Goal: Transaction & Acquisition: Purchase product/service

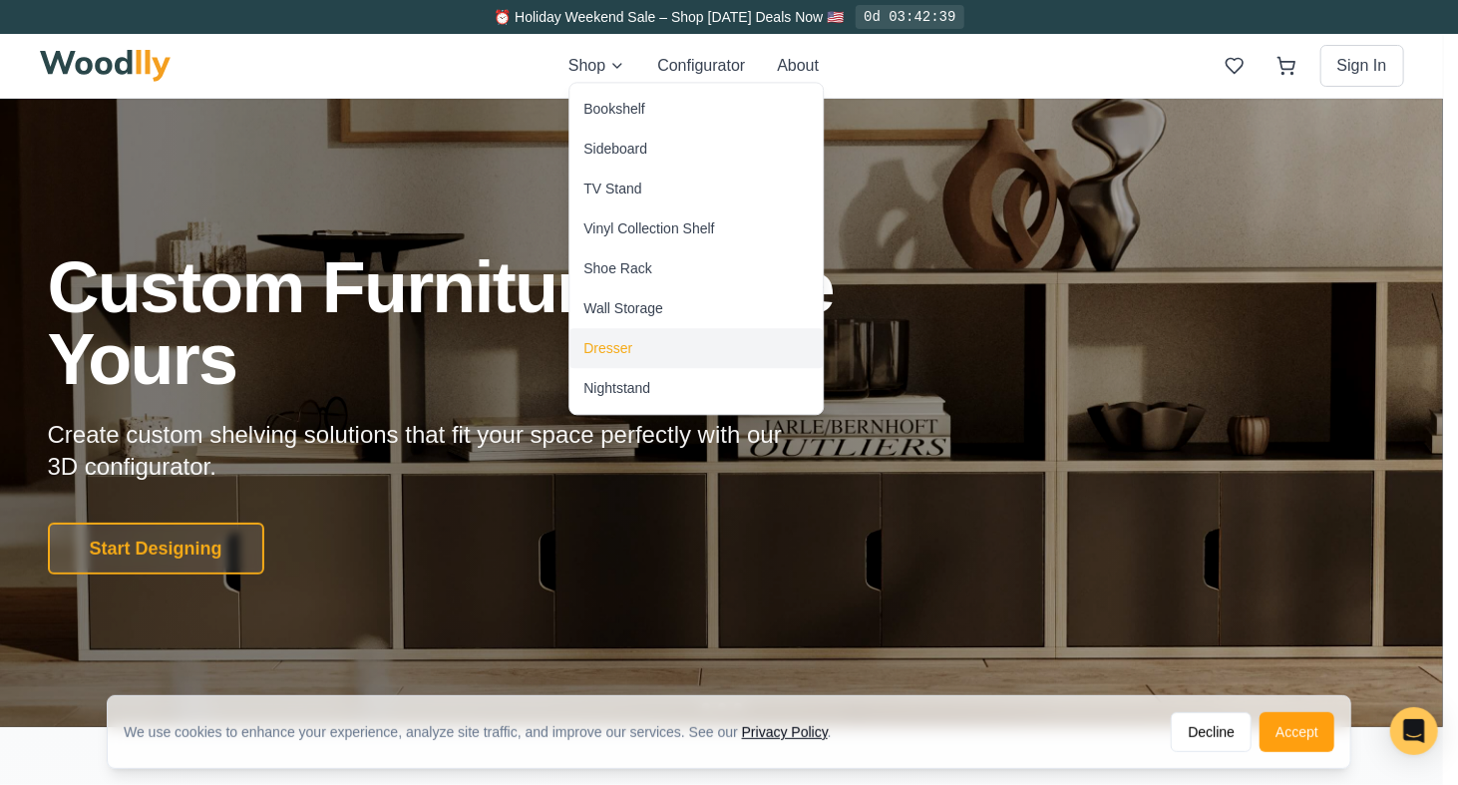
click at [618, 346] on div "Dresser" at bounding box center [607, 348] width 49 height 20
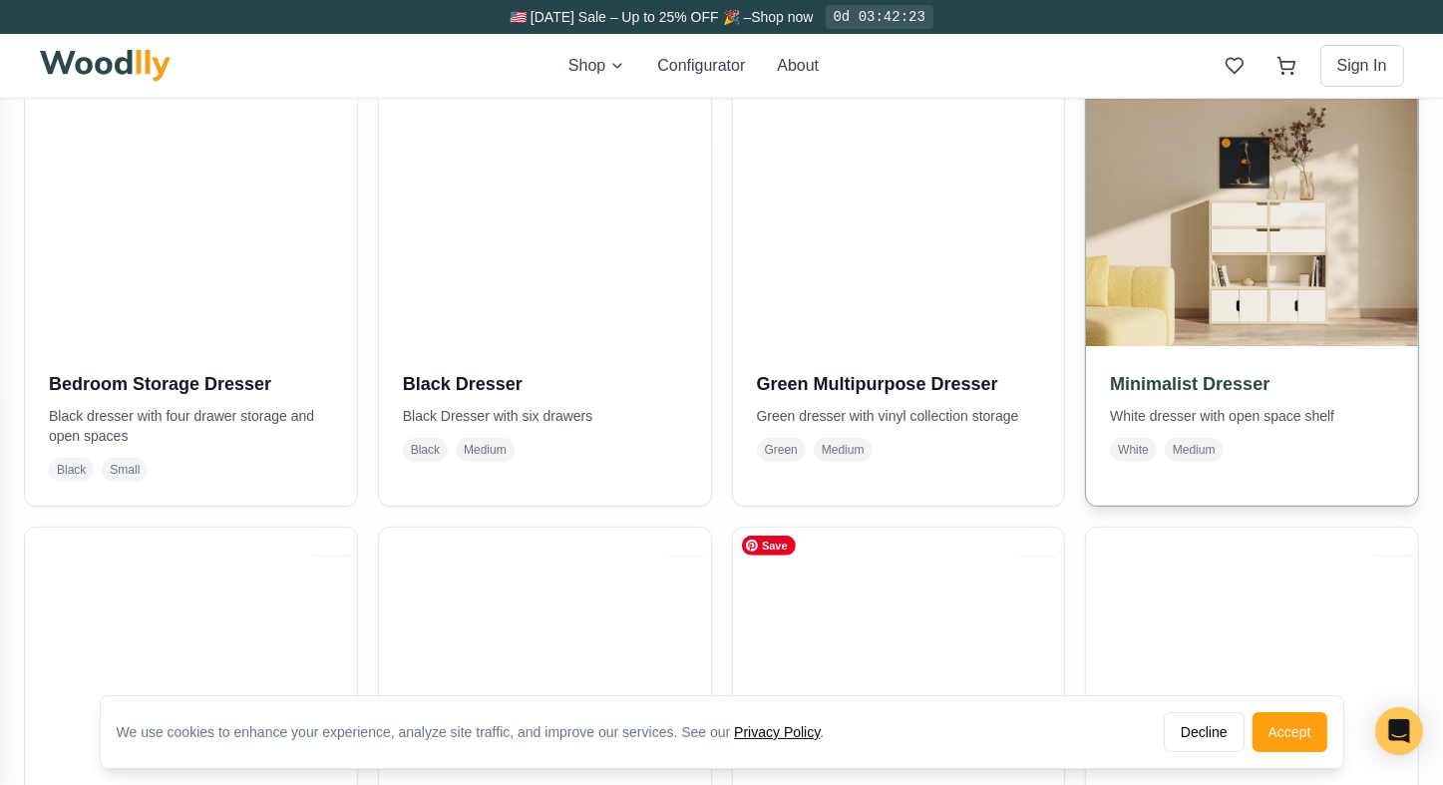
scroll to position [299, 0]
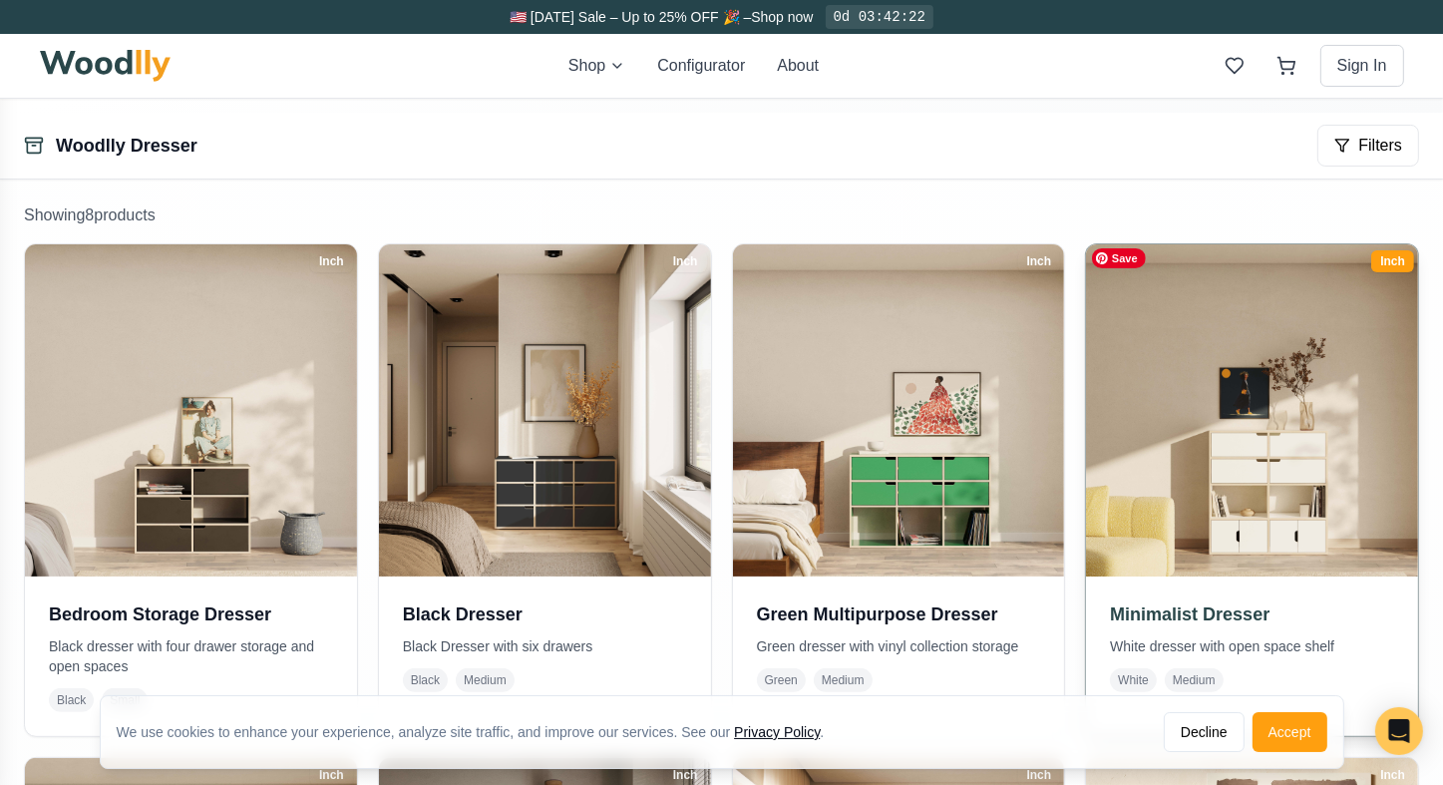
click at [1288, 477] on img at bounding box center [1252, 410] width 348 height 348
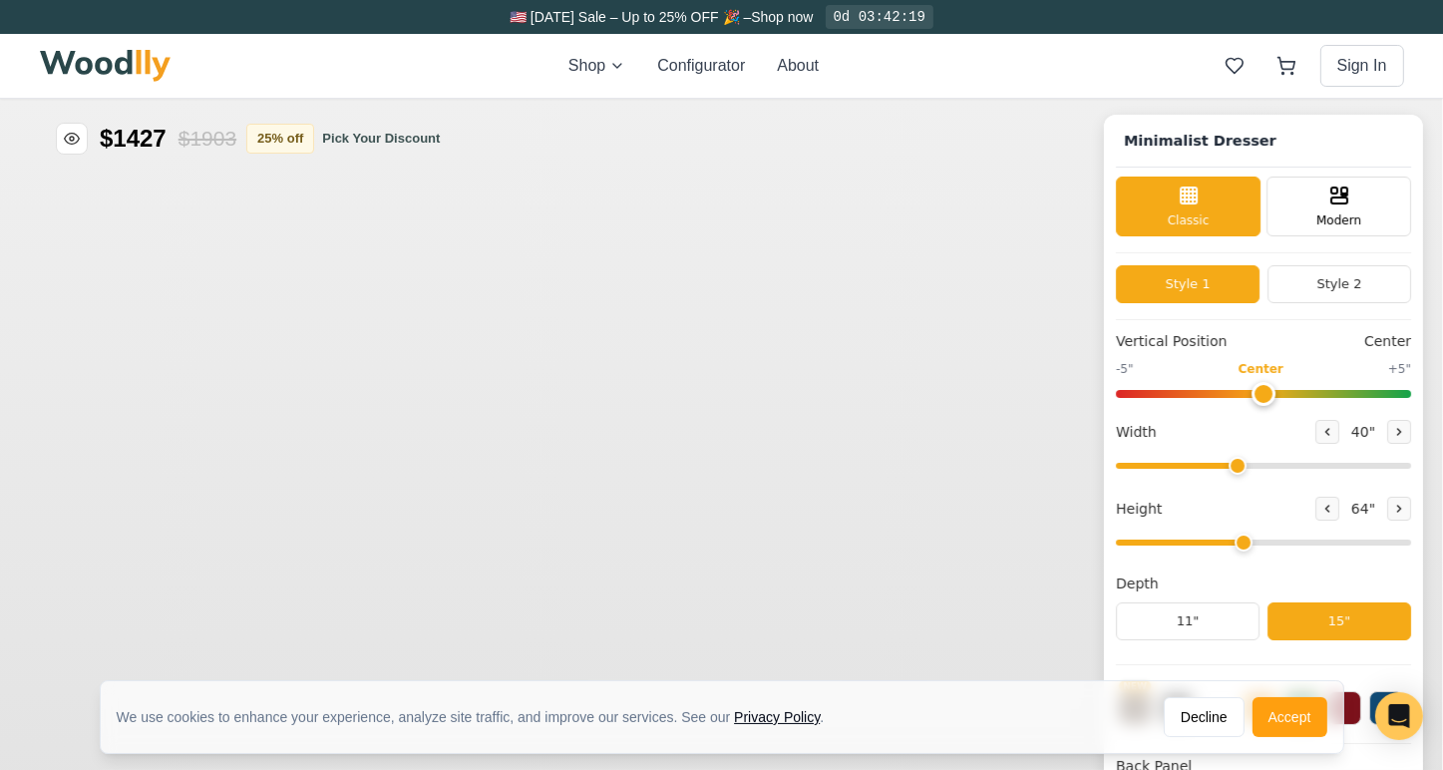
type input "40"
type input "4"
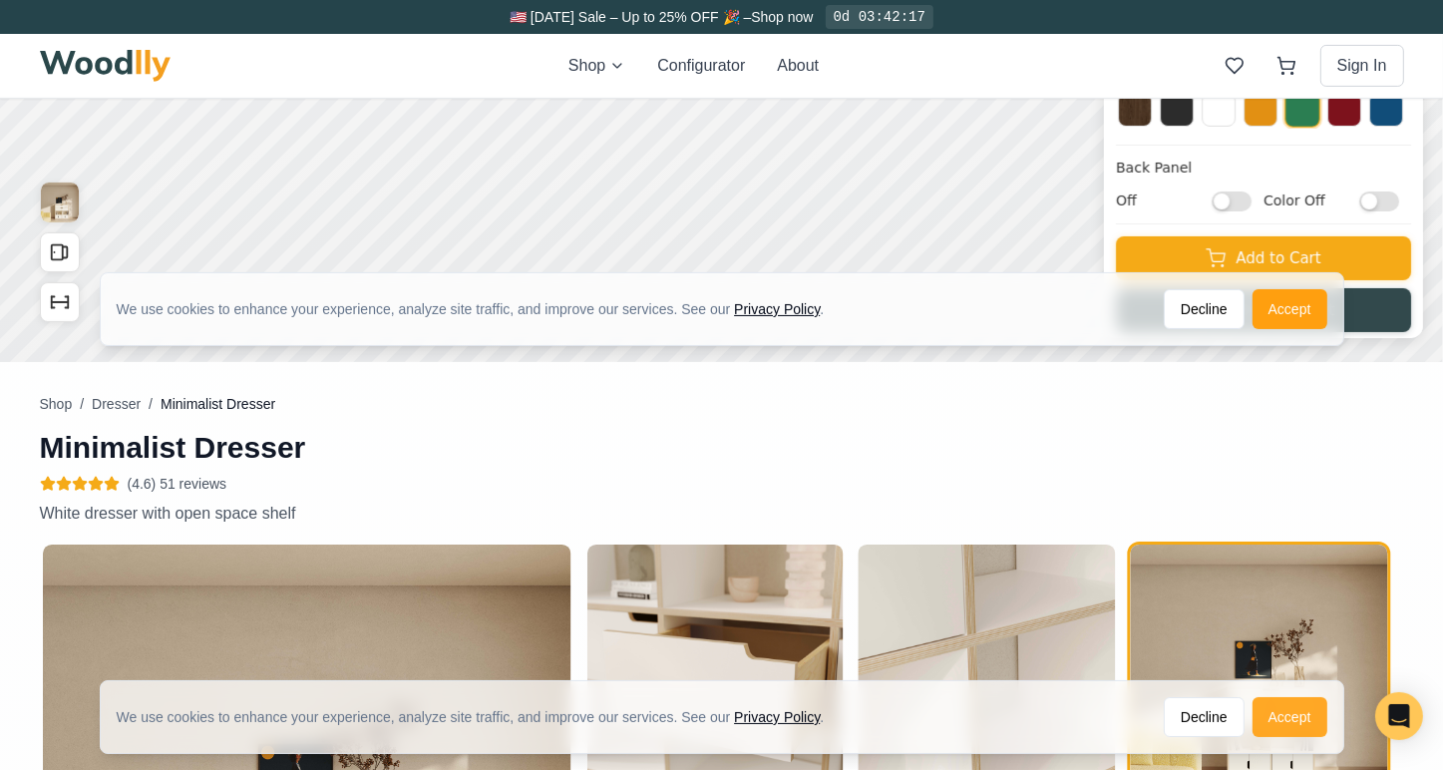
click at [1288, 722] on button "Accept" at bounding box center [1289, 717] width 75 height 40
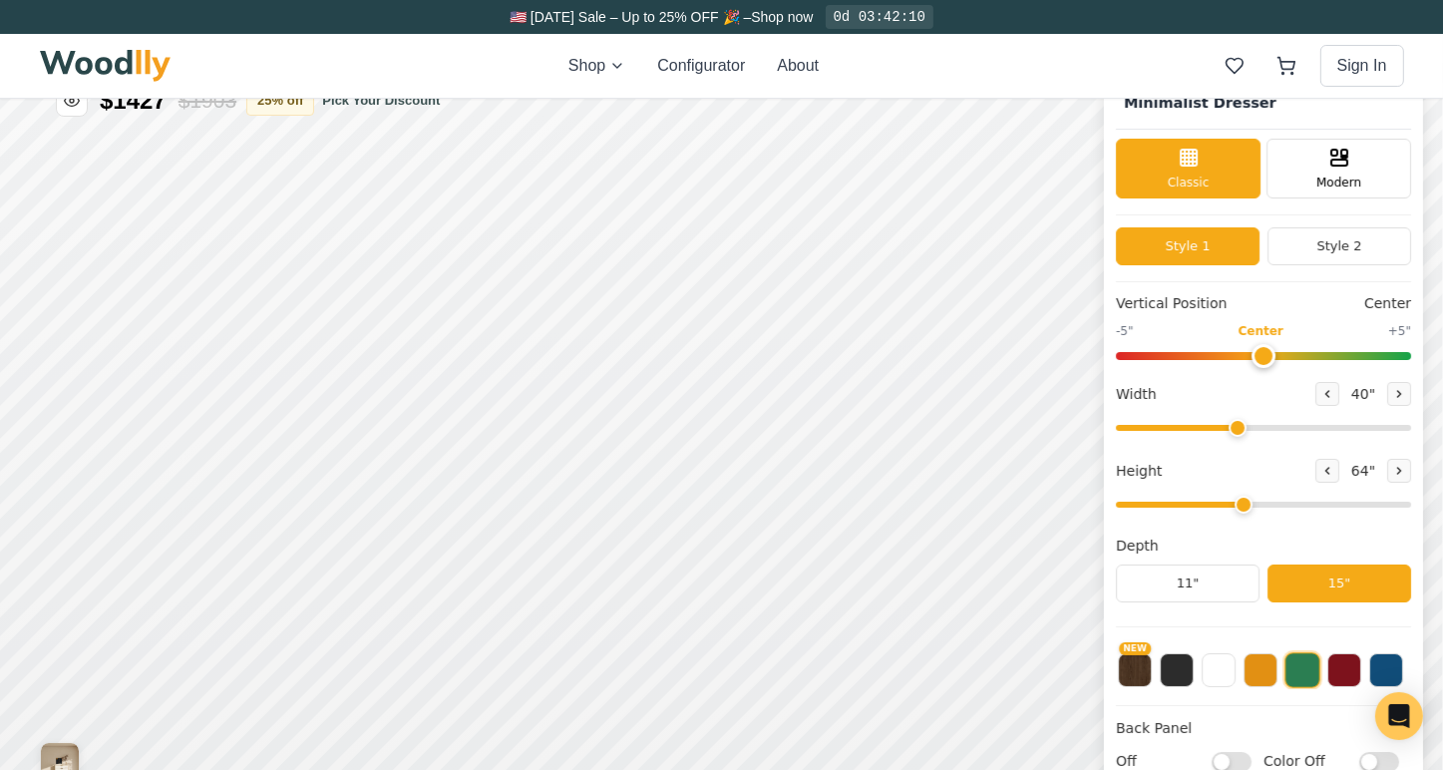
scroll to position [0, 0]
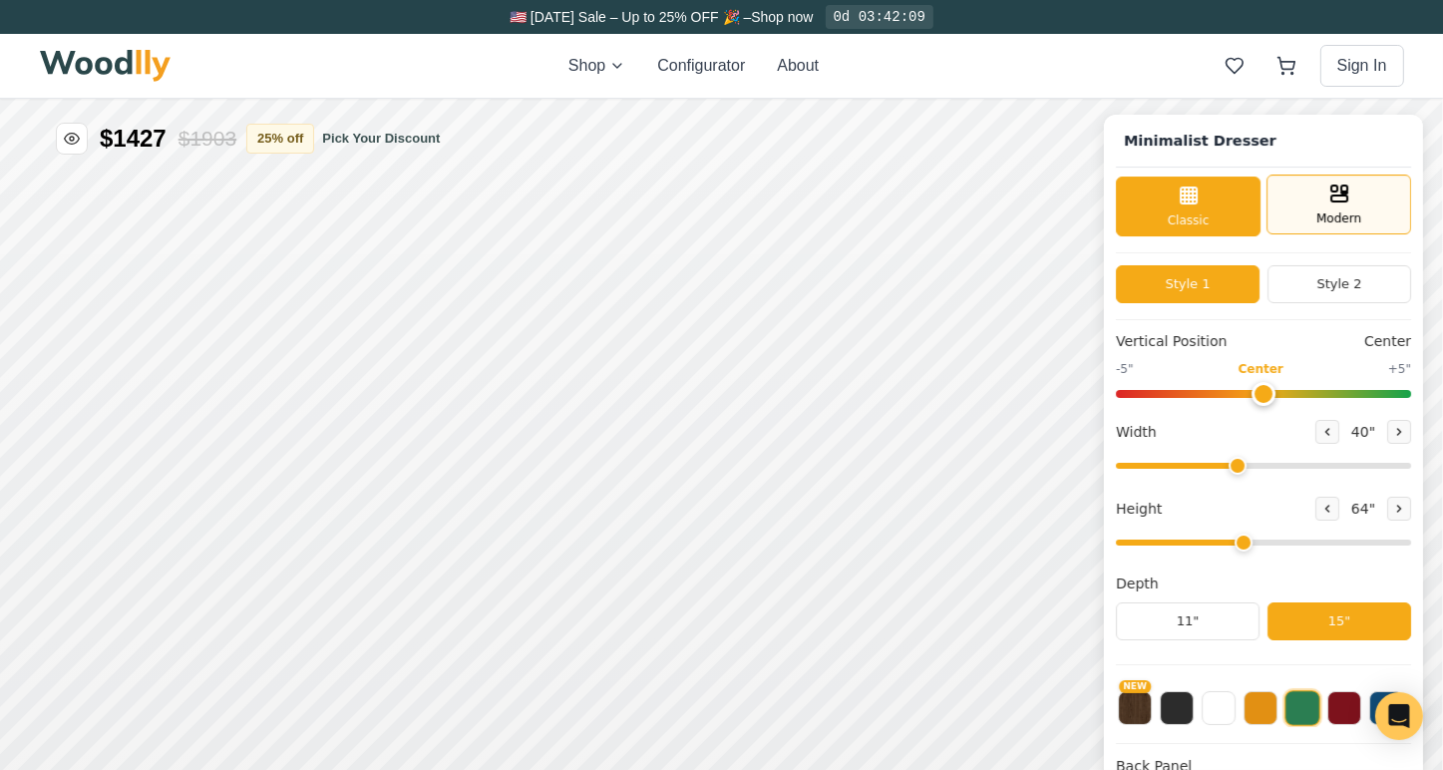
click at [1351, 200] on icon at bounding box center [1339, 192] width 24 height 24
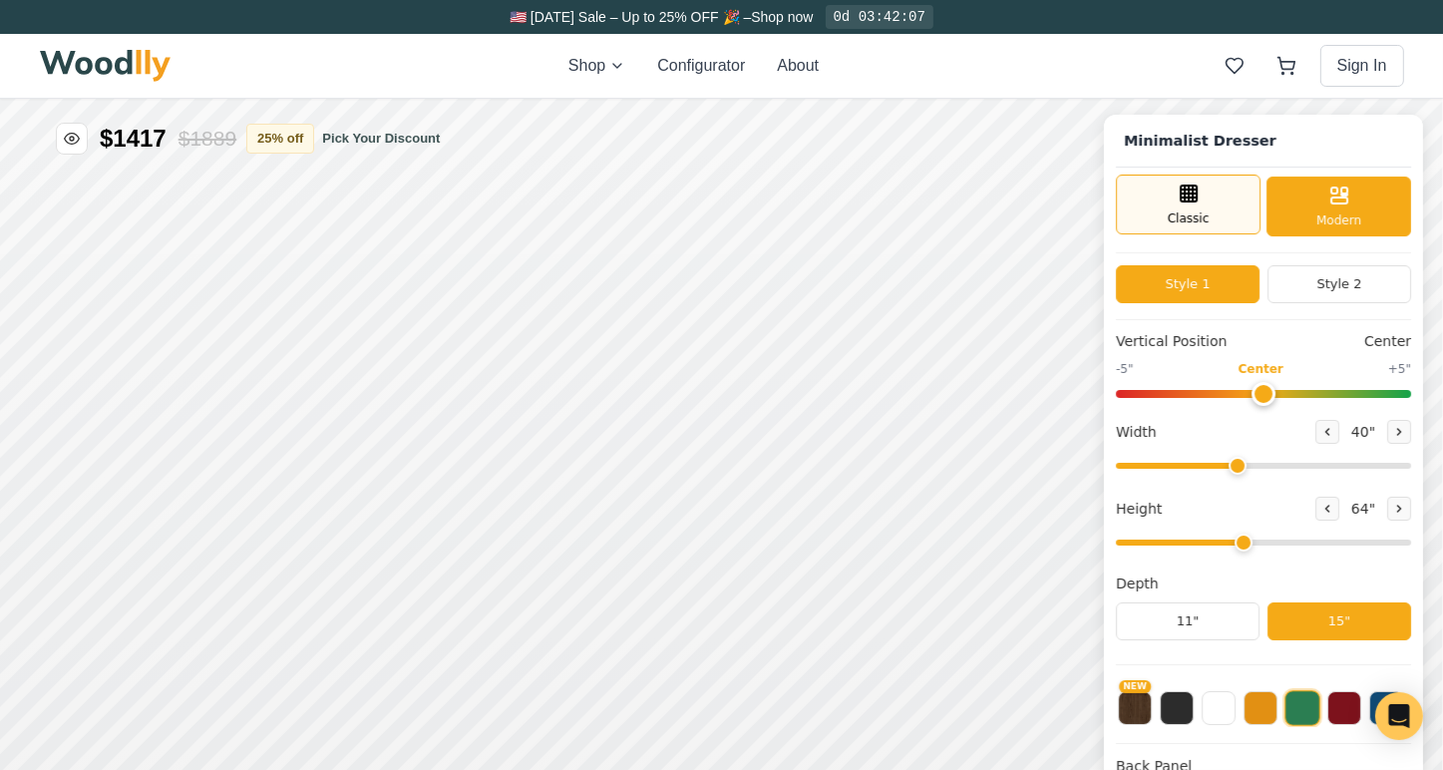
click at [1190, 214] on span "Classic" at bounding box center [1189, 217] width 42 height 18
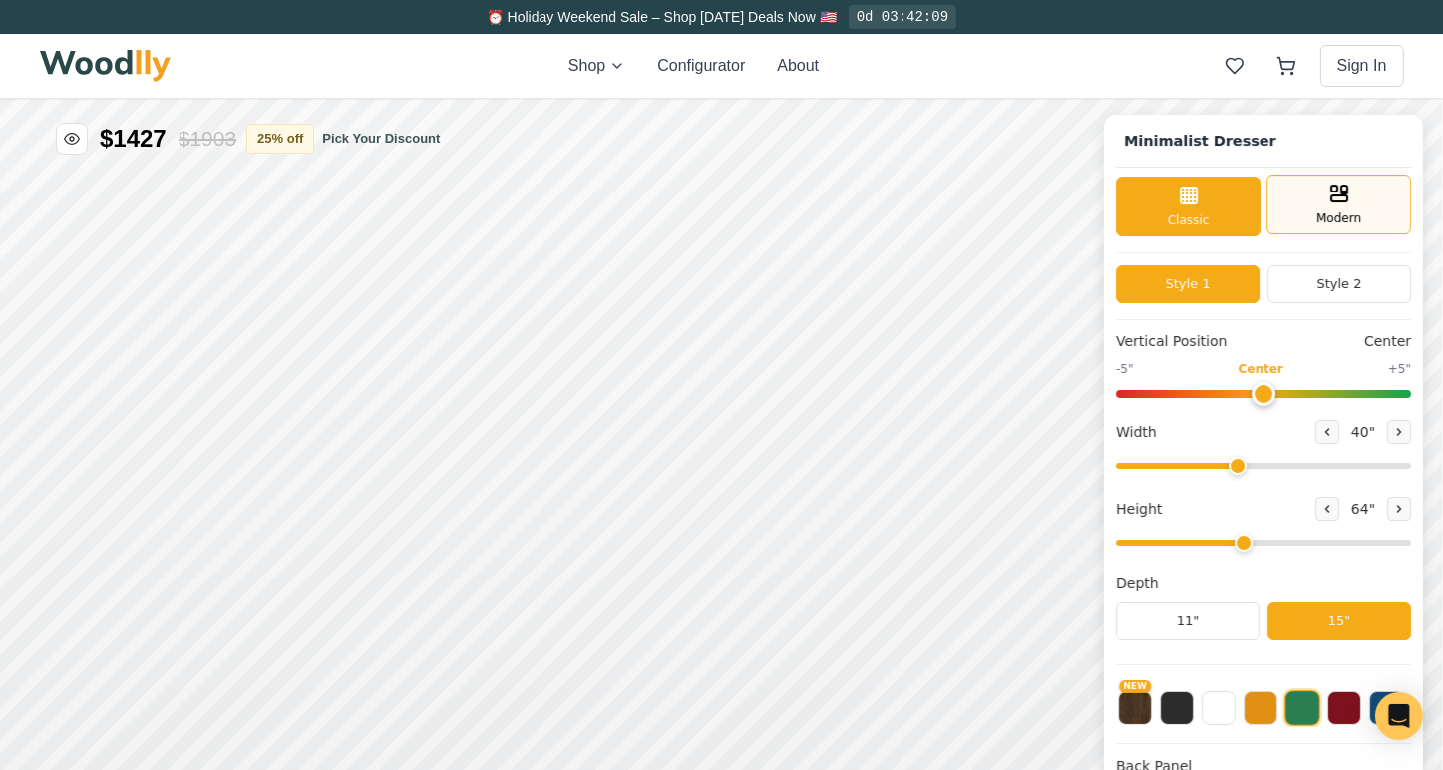
click at [1389, 204] on div "Modern" at bounding box center [1338, 203] width 145 height 60
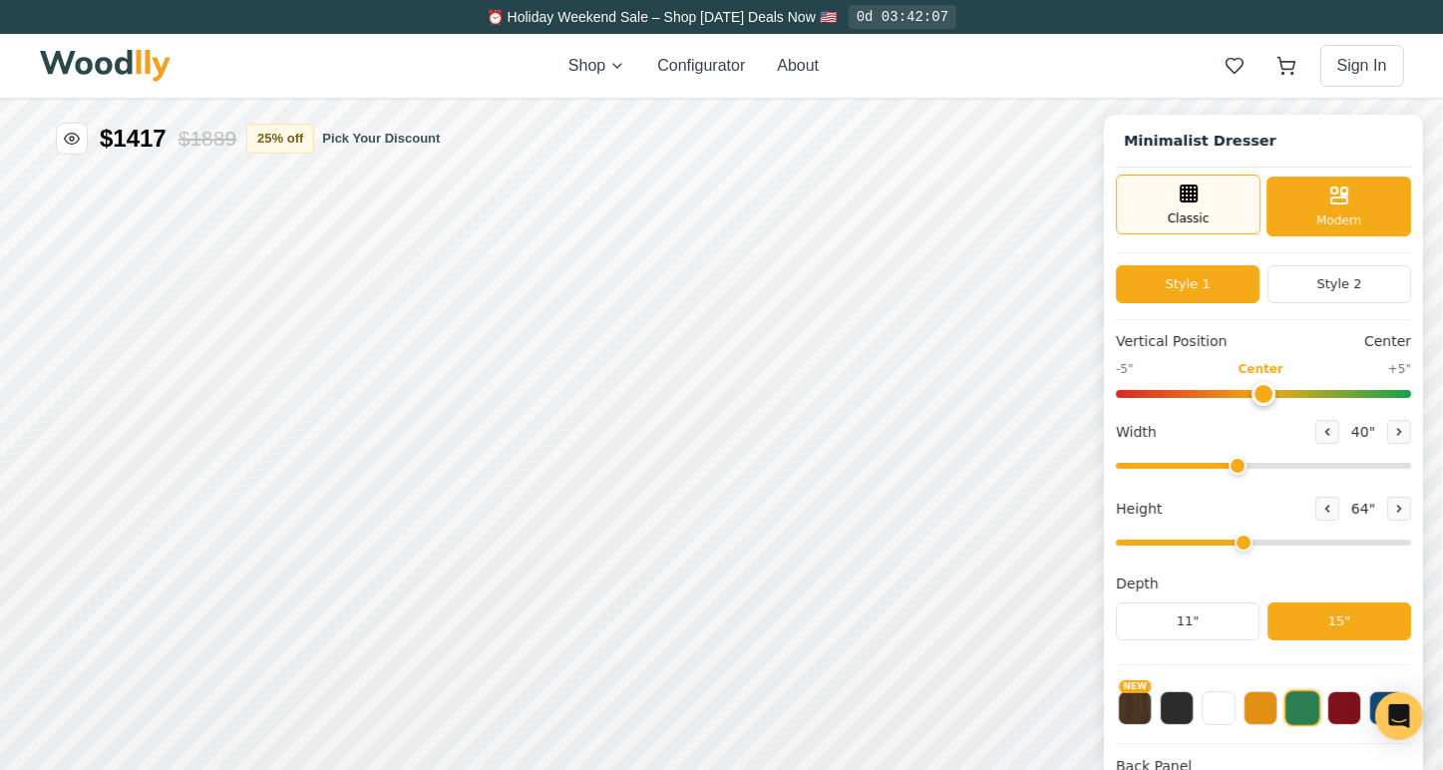
click at [1215, 193] on div "Classic" at bounding box center [1188, 203] width 145 height 60
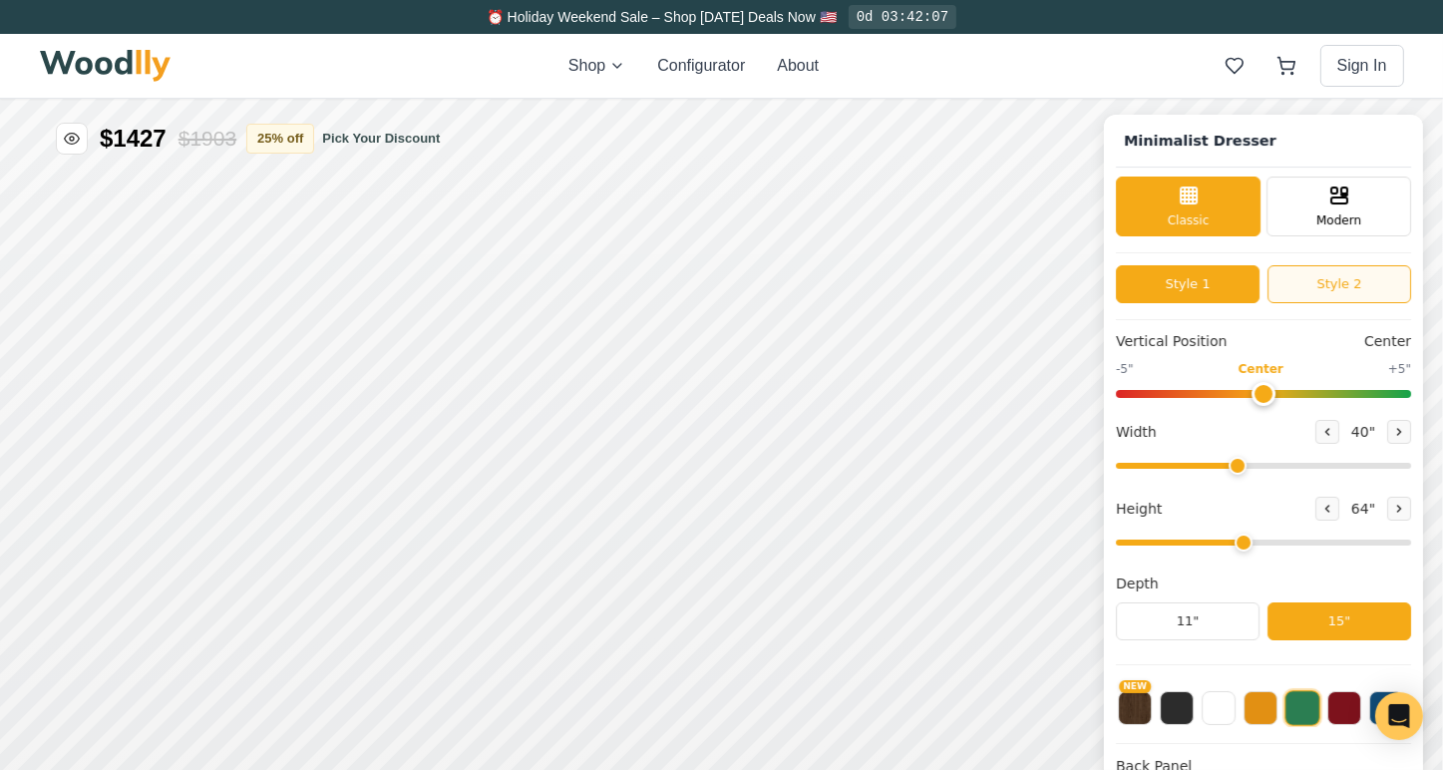
click at [1341, 290] on button "Style 2" at bounding box center [1339, 283] width 144 height 38
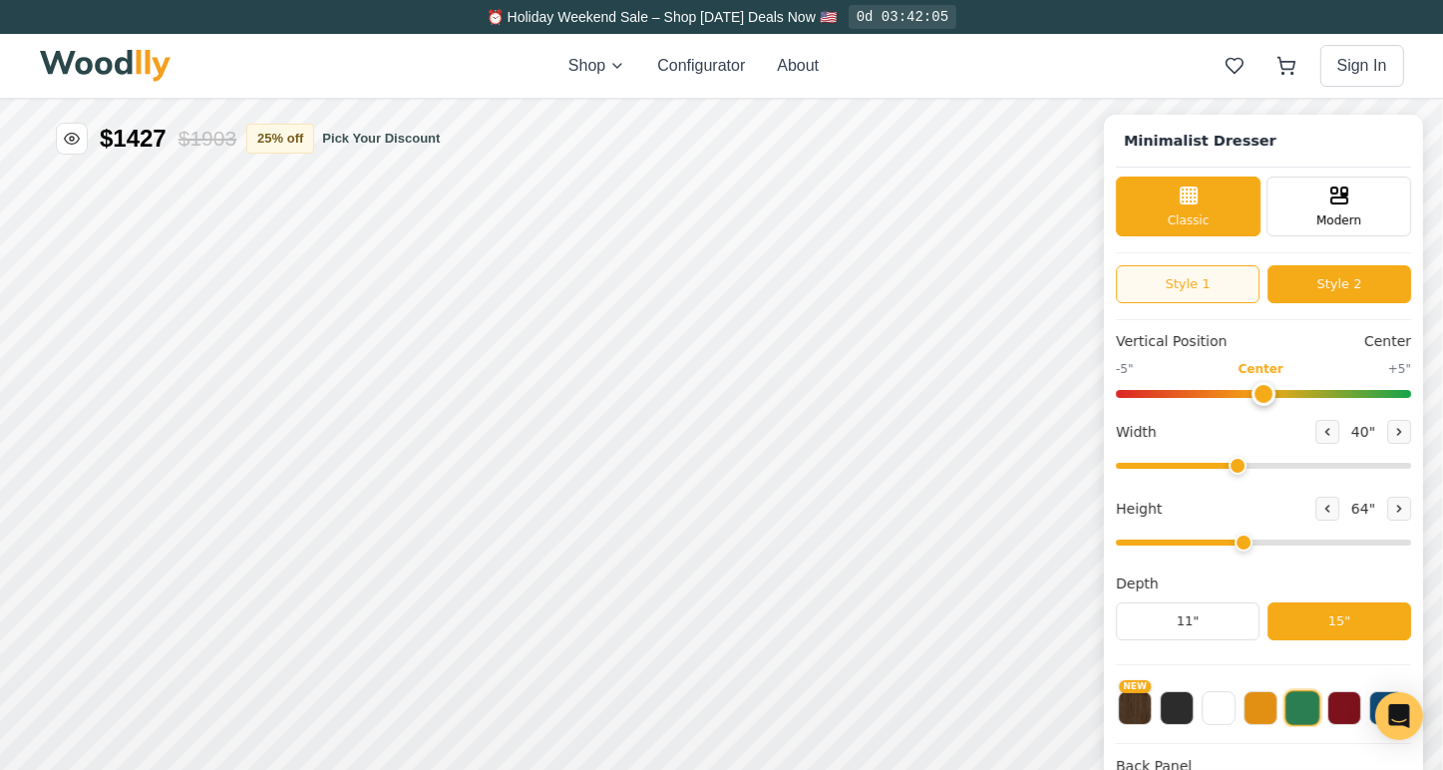
click at [1208, 279] on button "Style 1" at bounding box center [1188, 283] width 144 height 38
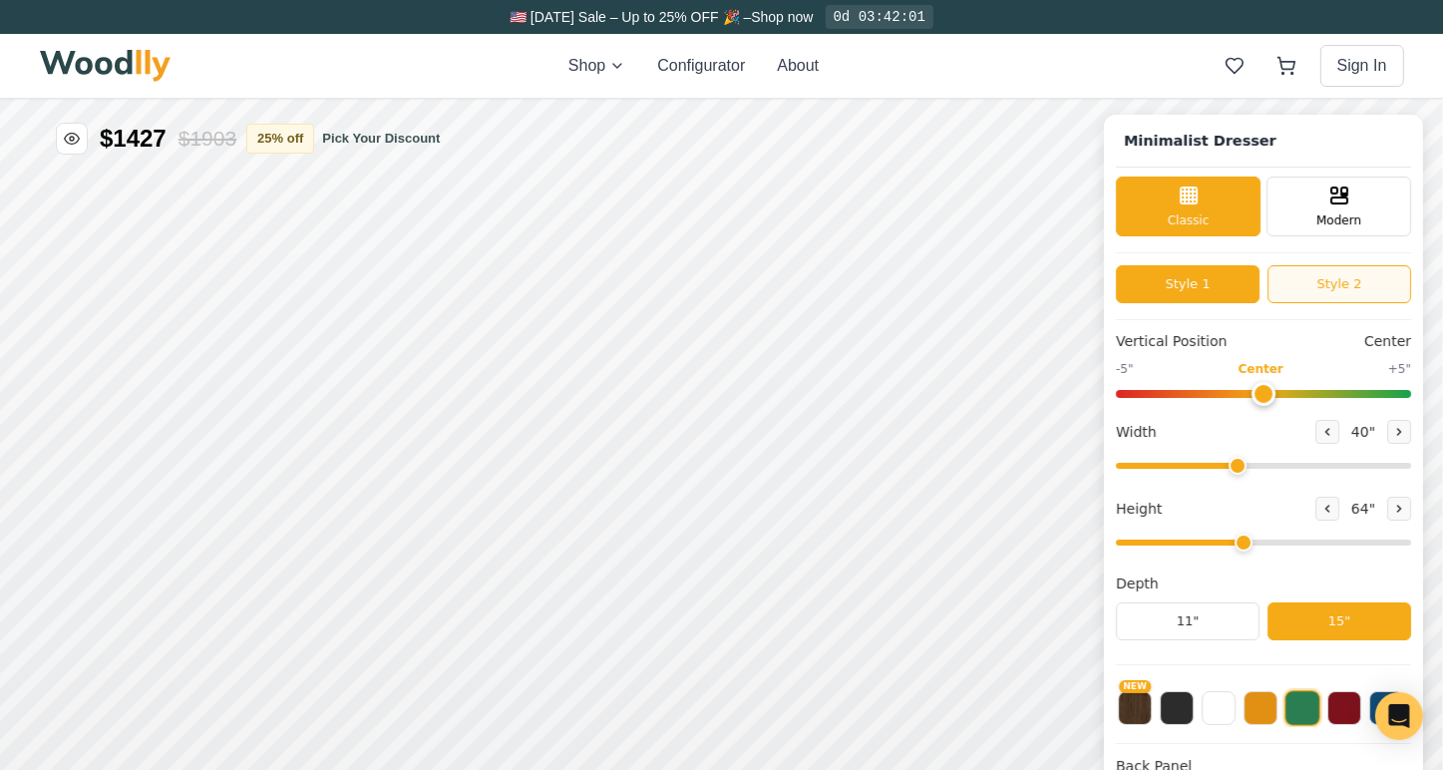
click at [1350, 281] on button "Style 2" at bounding box center [1339, 283] width 144 height 38
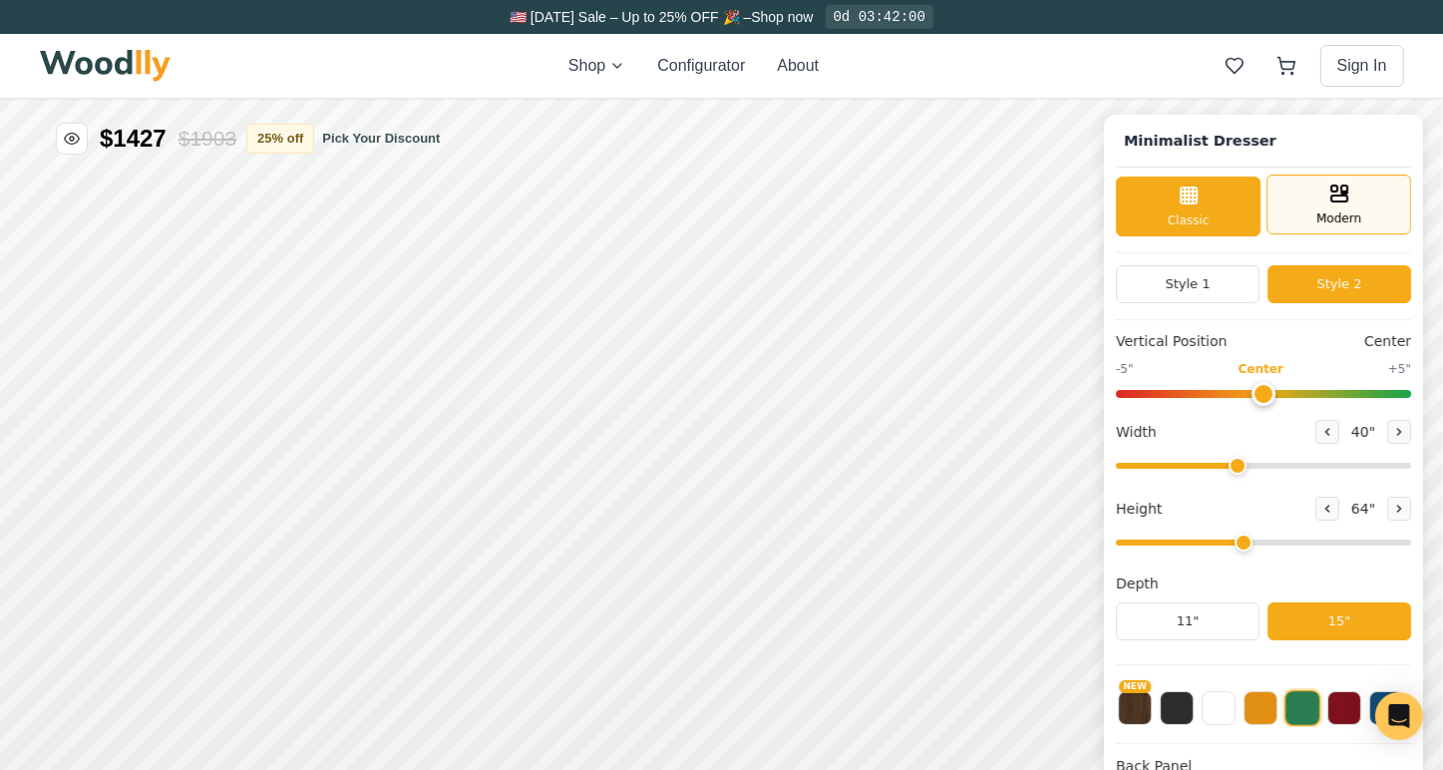
click at [1350, 198] on icon at bounding box center [1339, 192] width 24 height 24
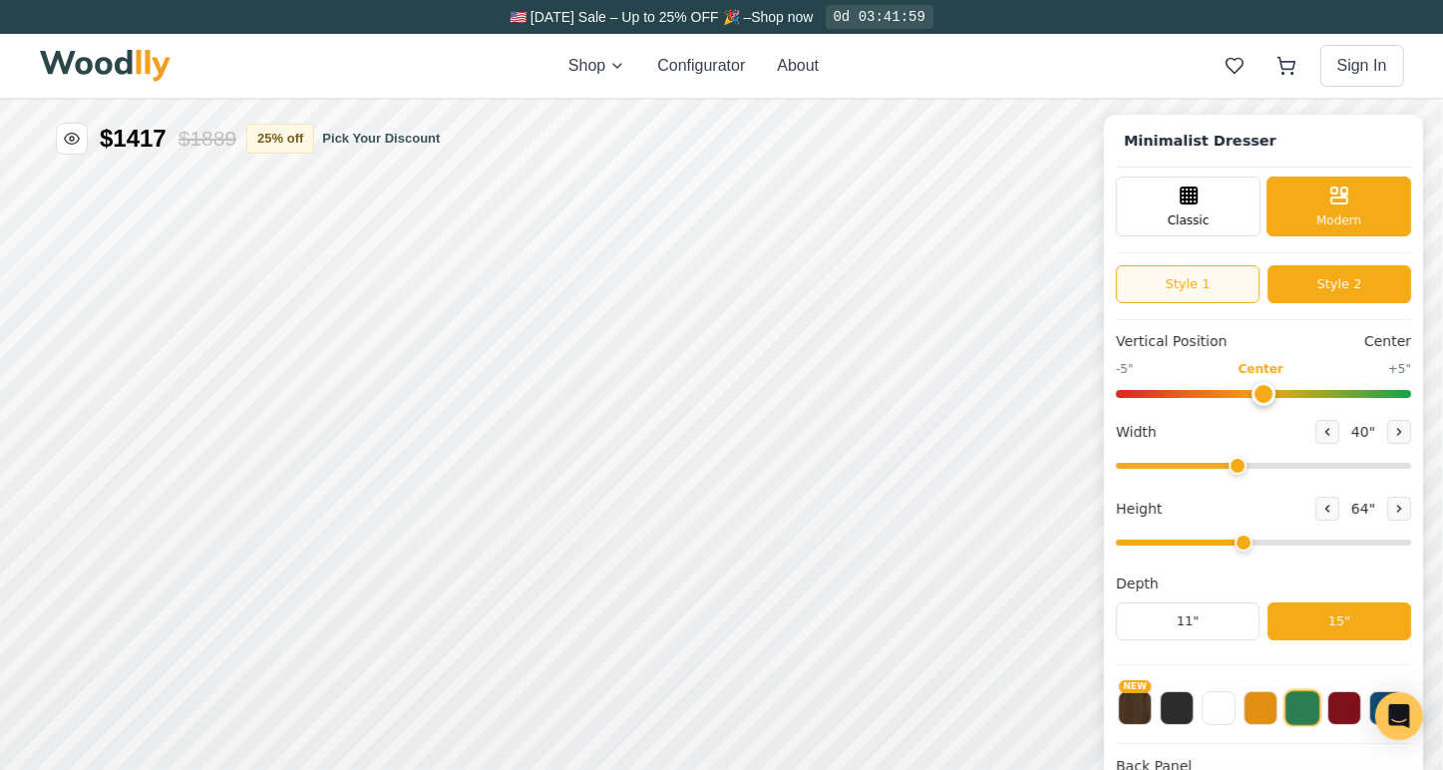
click at [1215, 274] on button "Style 1" at bounding box center [1188, 283] width 144 height 38
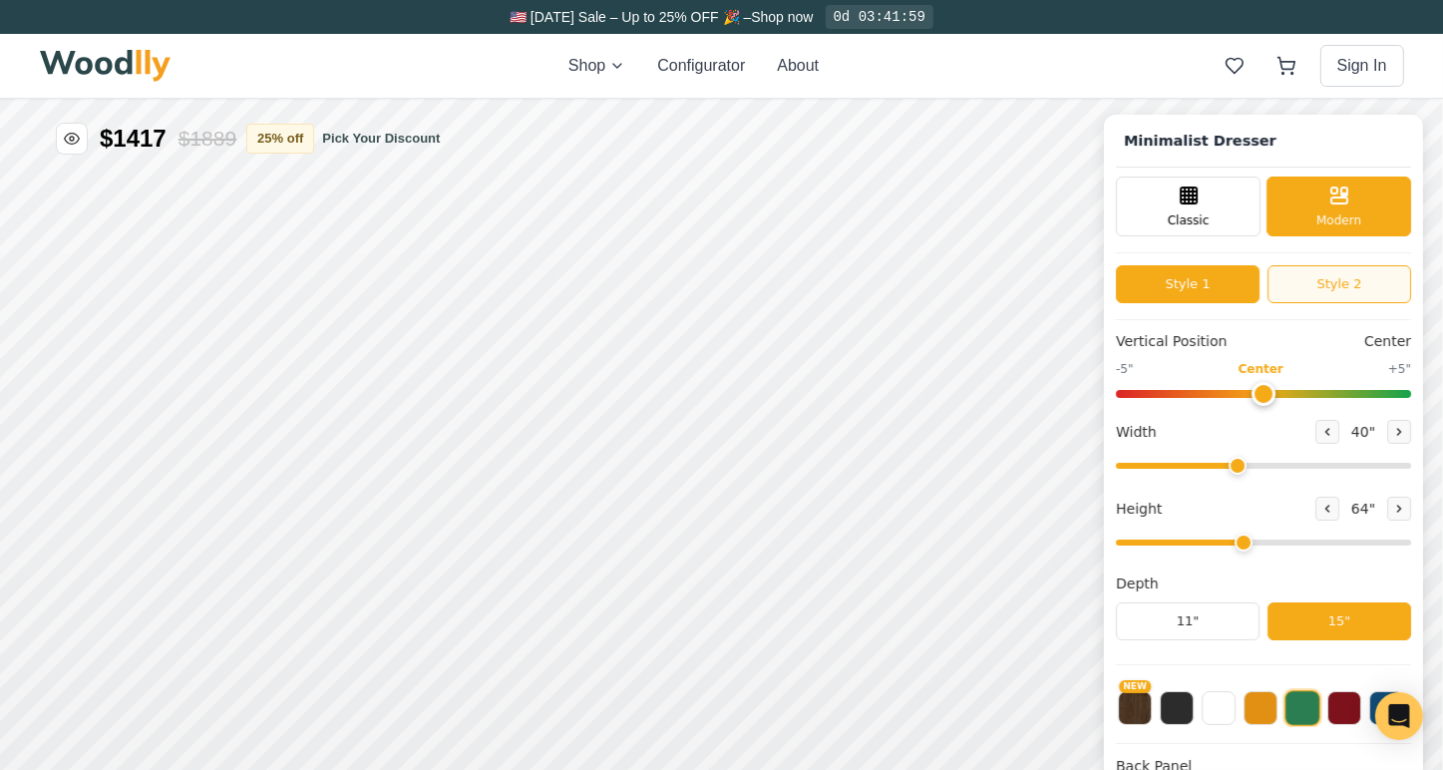
click at [1306, 283] on button "Style 2" at bounding box center [1339, 283] width 144 height 38
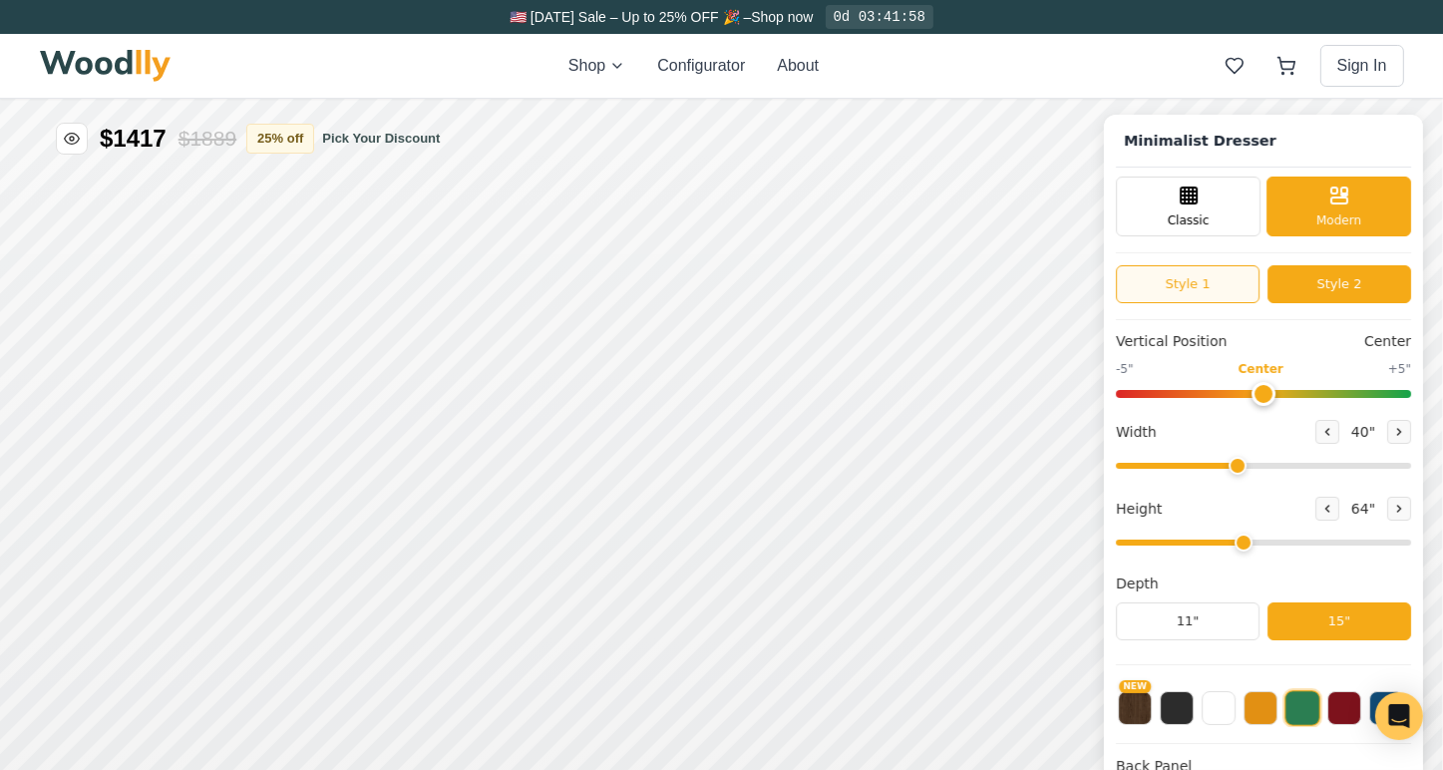
click at [1210, 270] on button "Style 1" at bounding box center [1188, 283] width 144 height 38
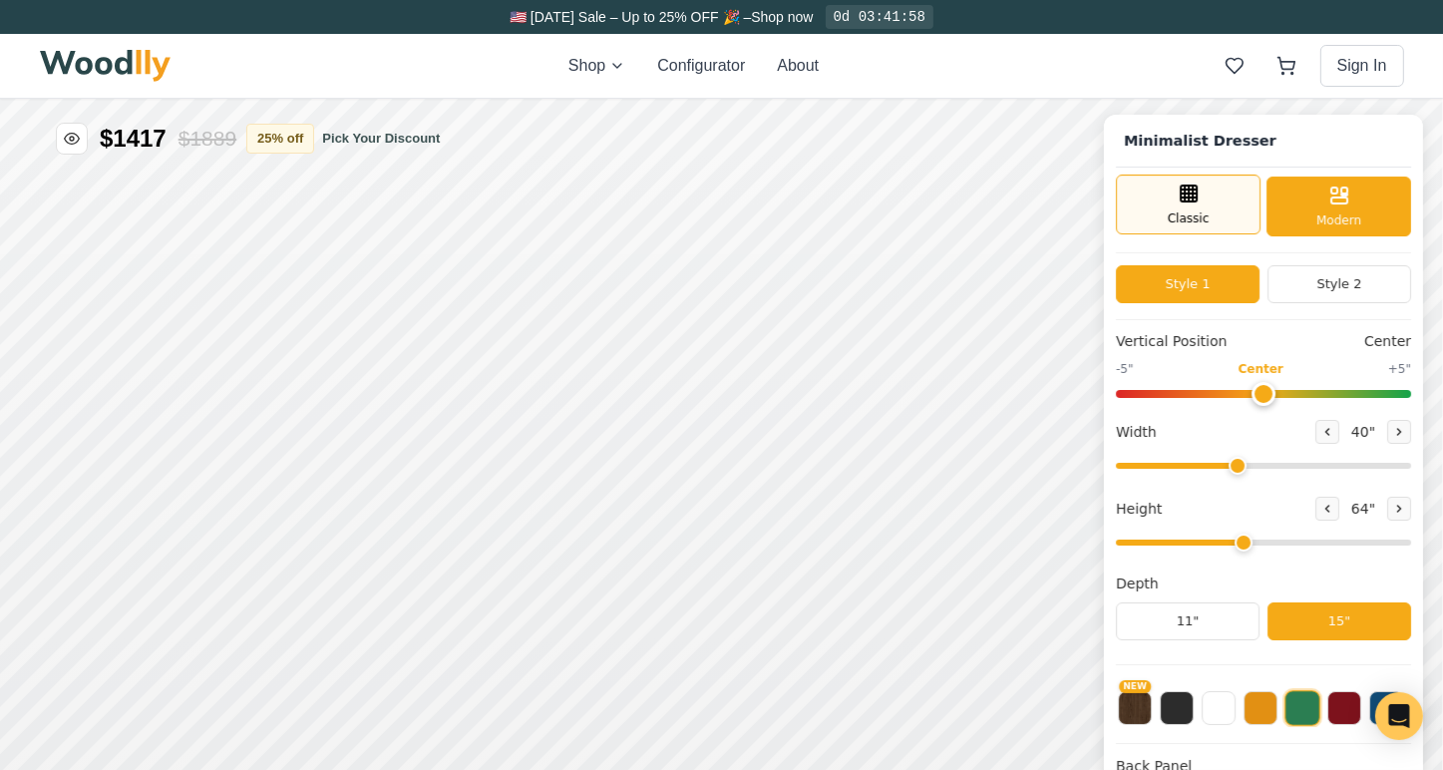
click at [1200, 191] on icon at bounding box center [1188, 192] width 24 height 24
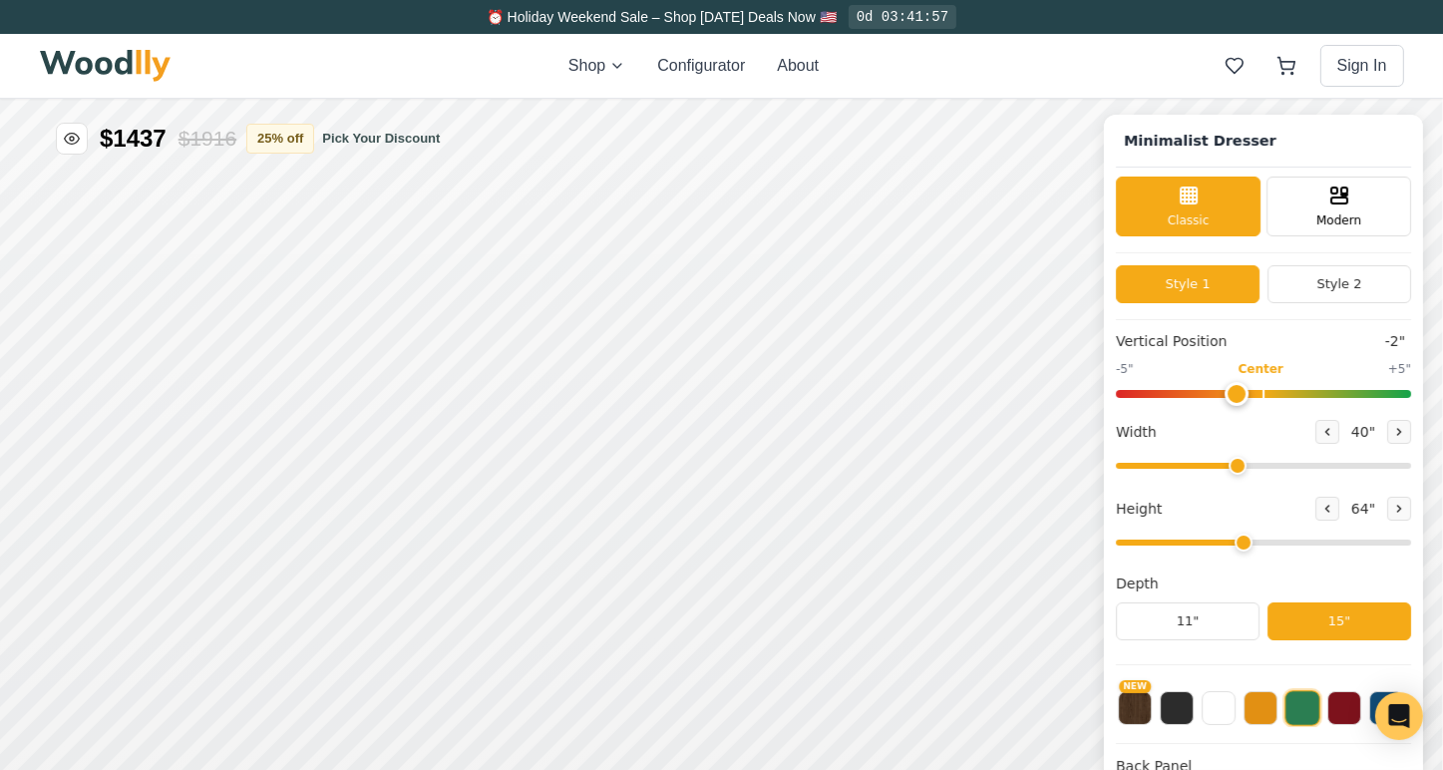
type input "0"
click at [1274, 389] on input "range" at bounding box center [1263, 393] width 295 height 8
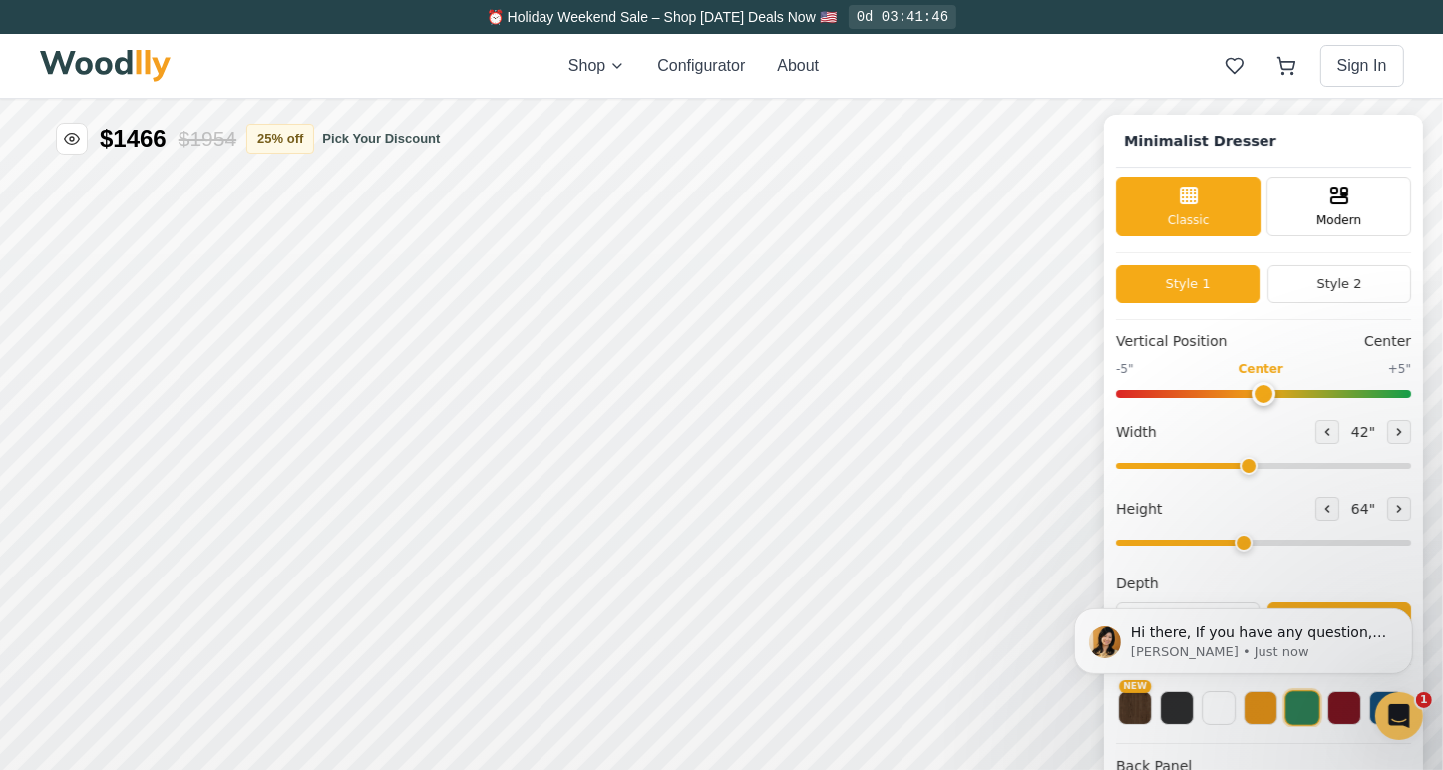
drag, startPoint x: 1252, startPoint y: 465, endPoint x: 1259, endPoint y: 445, distance: 21.1
type input "42"
click at [1259, 462] on input "range" at bounding box center [1263, 465] width 295 height 6
drag, startPoint x: 1259, startPoint y: 544, endPoint x: 1214, endPoint y: 545, distance: 44.9
type input "3"
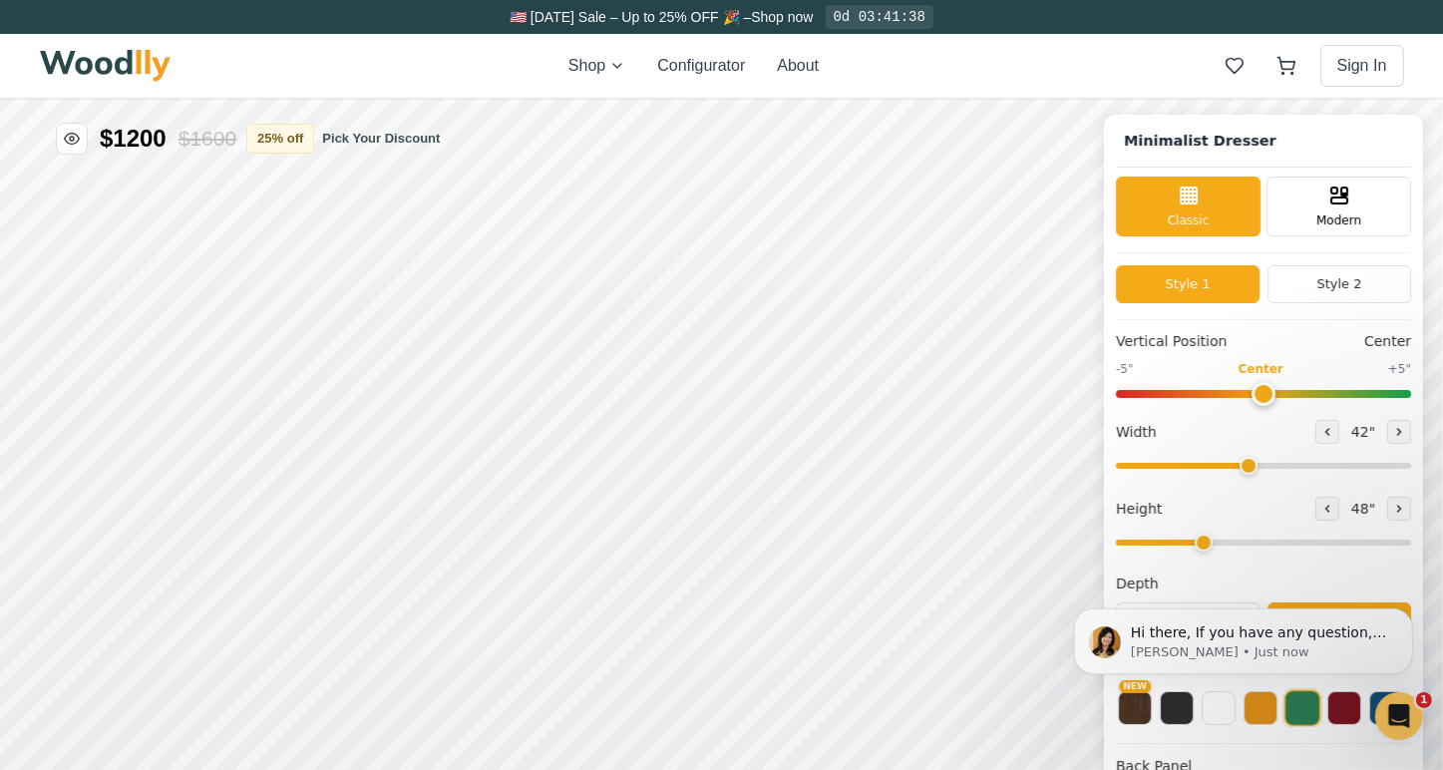
click at [1214, 544] on input "range" at bounding box center [1263, 541] width 295 height 6
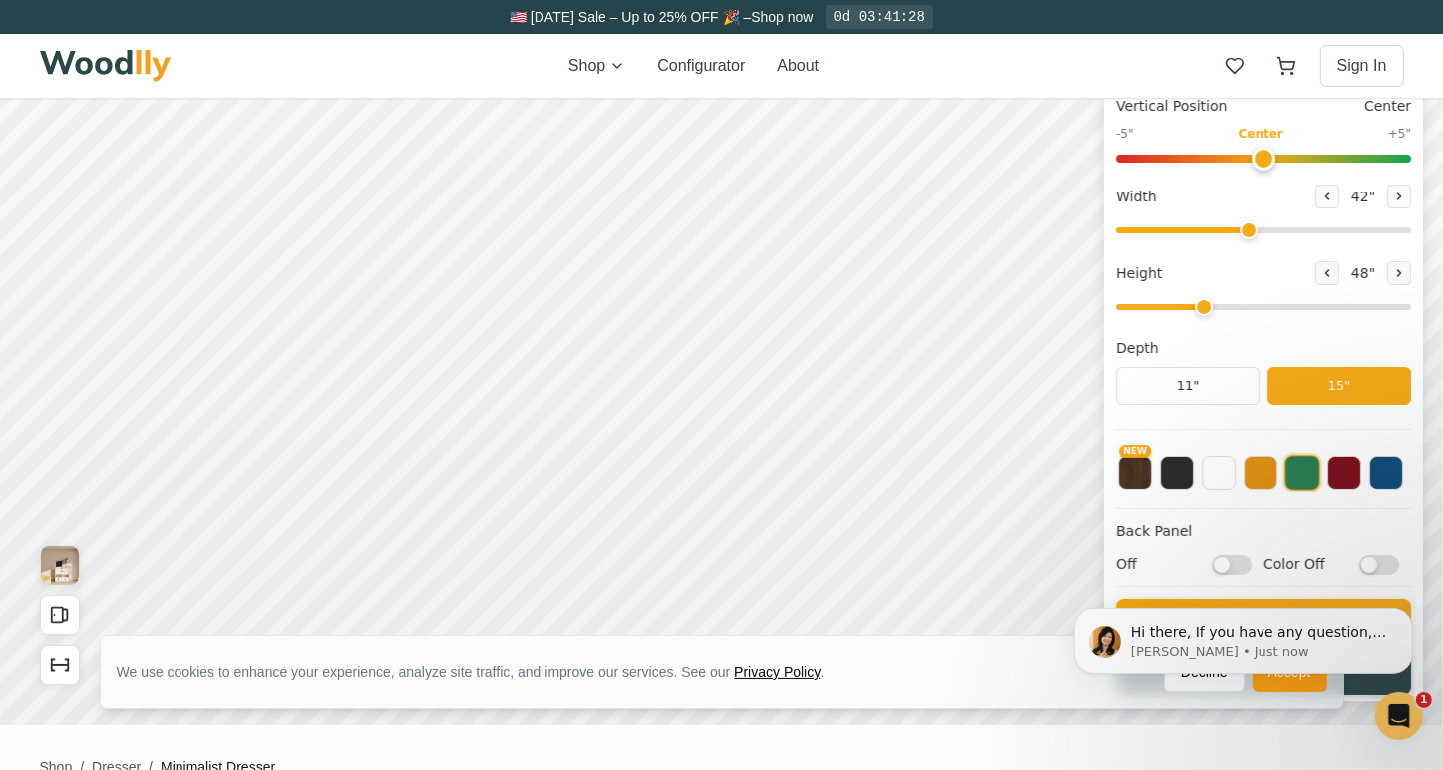
scroll to position [399, 0]
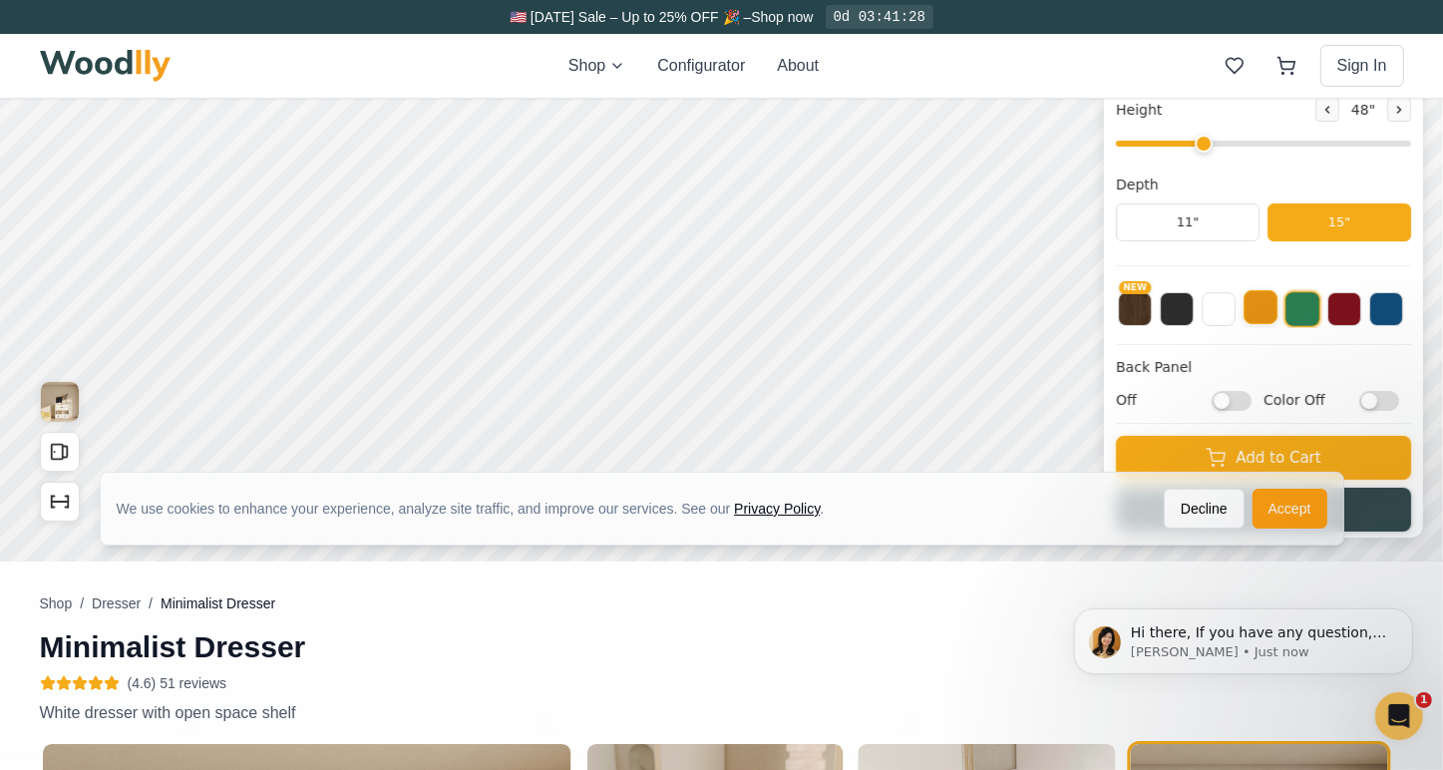
click at [1277, 324] on button at bounding box center [1260, 308] width 34 height 34
click at [1229, 315] on button at bounding box center [1218, 308] width 34 height 34
click at [1193, 313] on button at bounding box center [1177, 308] width 34 height 34
click at [1152, 308] on button "NEW" at bounding box center [1135, 308] width 34 height 34
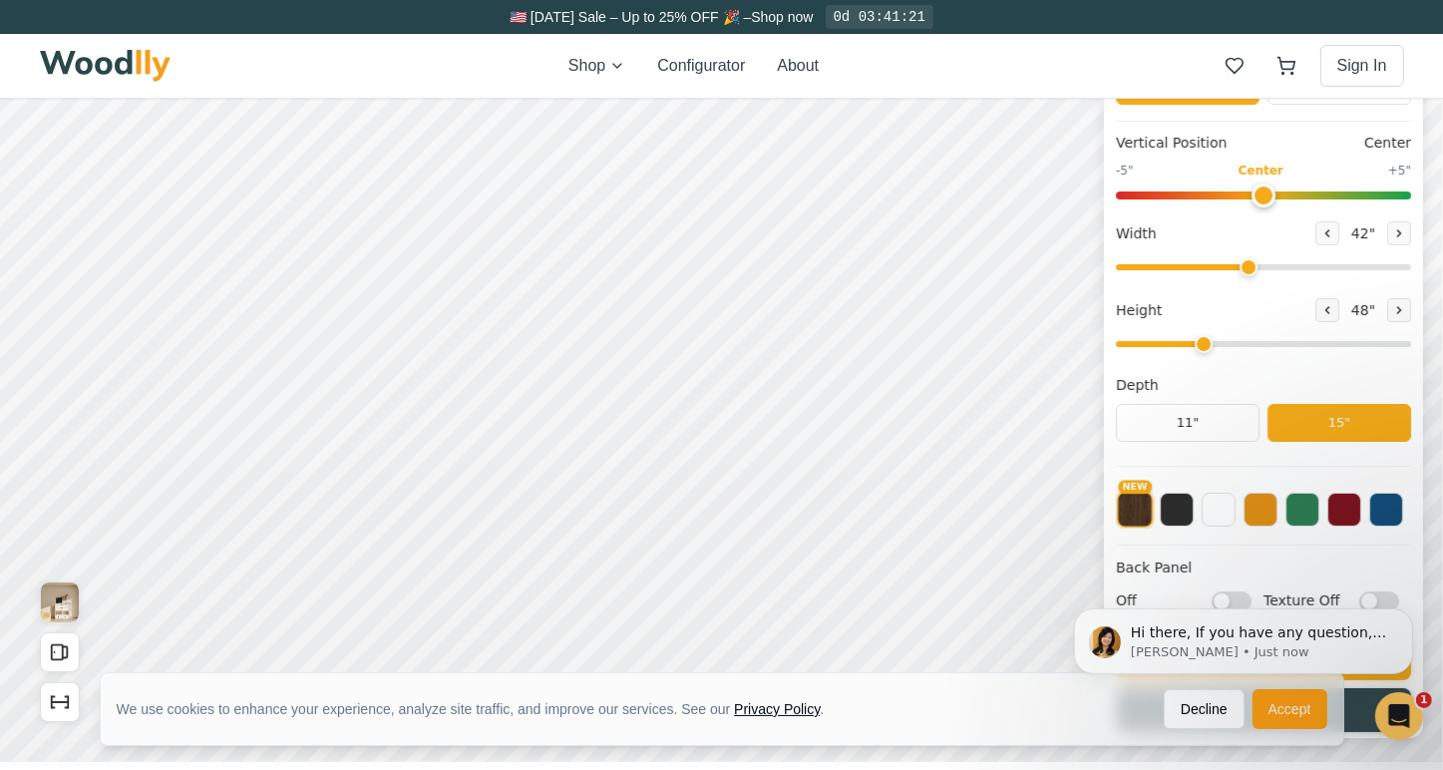
scroll to position [299, 0]
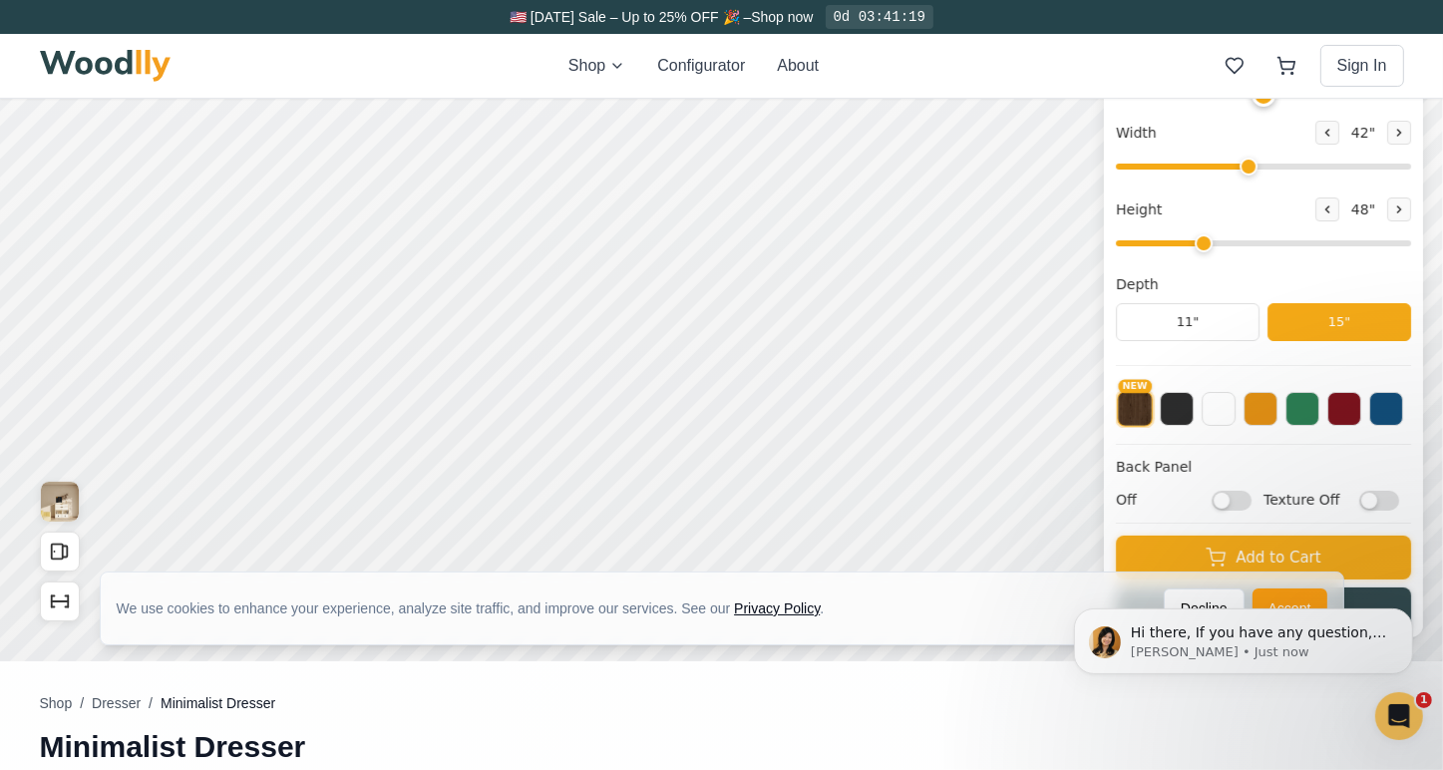
click at [1245, 500] on input "Off" at bounding box center [1231, 501] width 40 height 20
click at [1245, 500] on input "On" at bounding box center [1231, 501] width 40 height 20
click at [1245, 500] on input "Off" at bounding box center [1231, 501] width 40 height 20
checkbox input "true"
click at [1392, 502] on input "Texture Off" at bounding box center [1379, 501] width 40 height 20
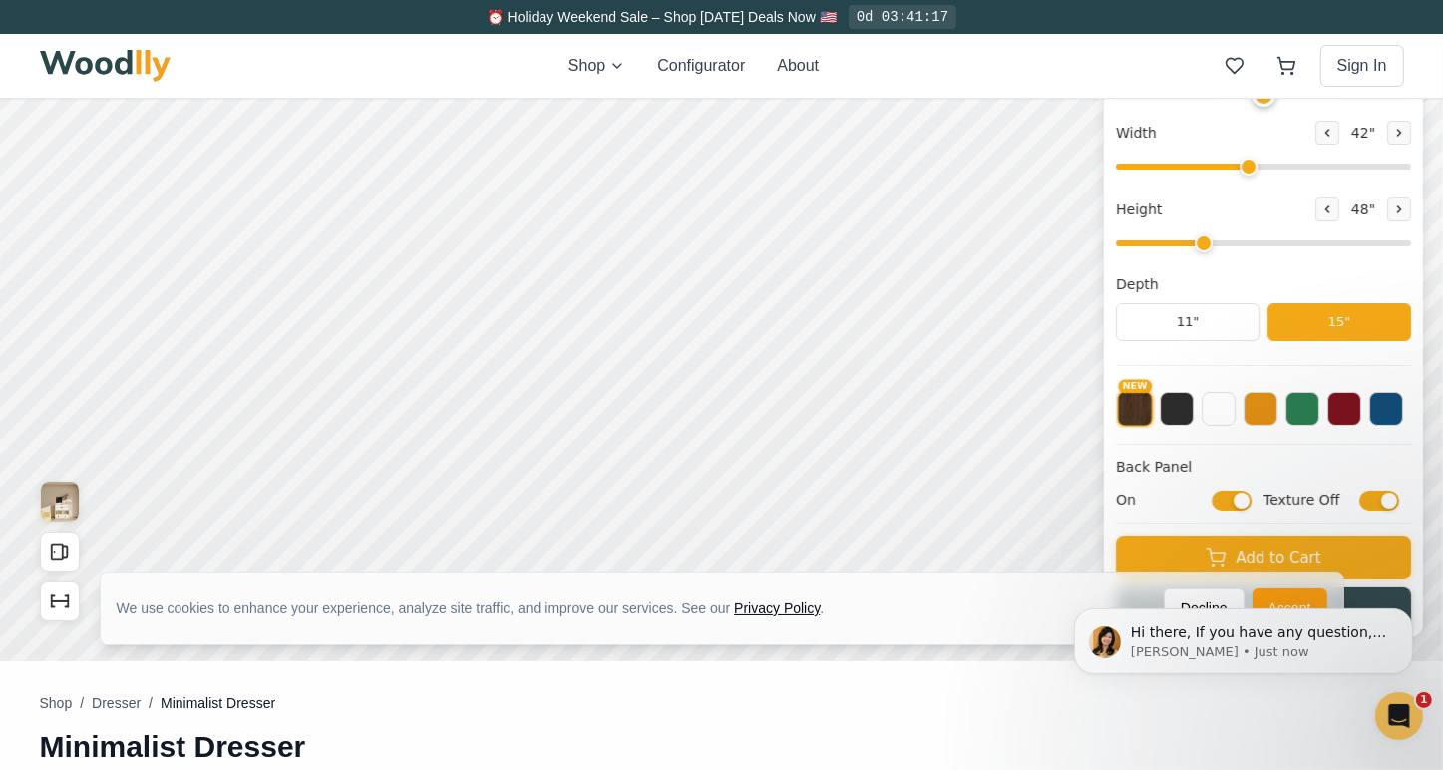
checkbox input "true"
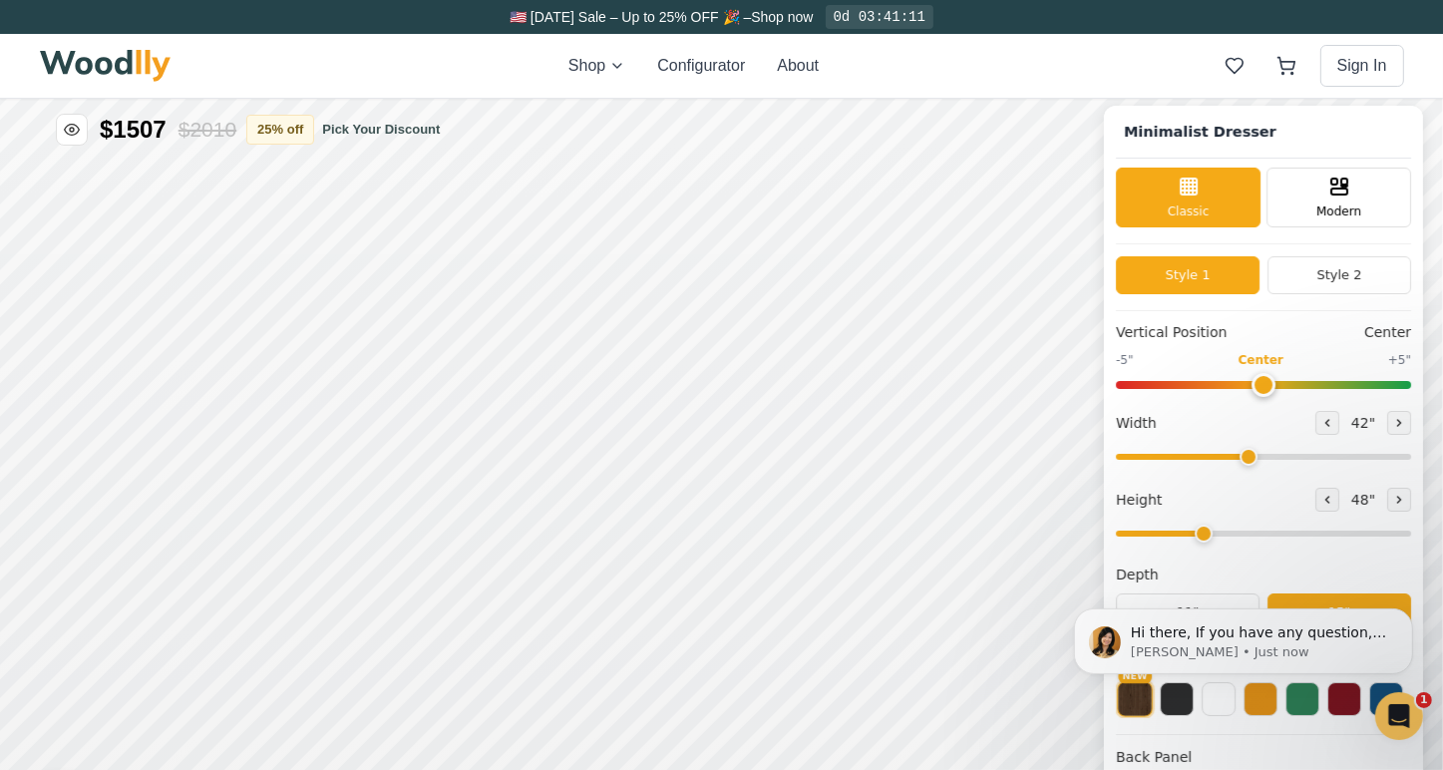
scroll to position [199, 0]
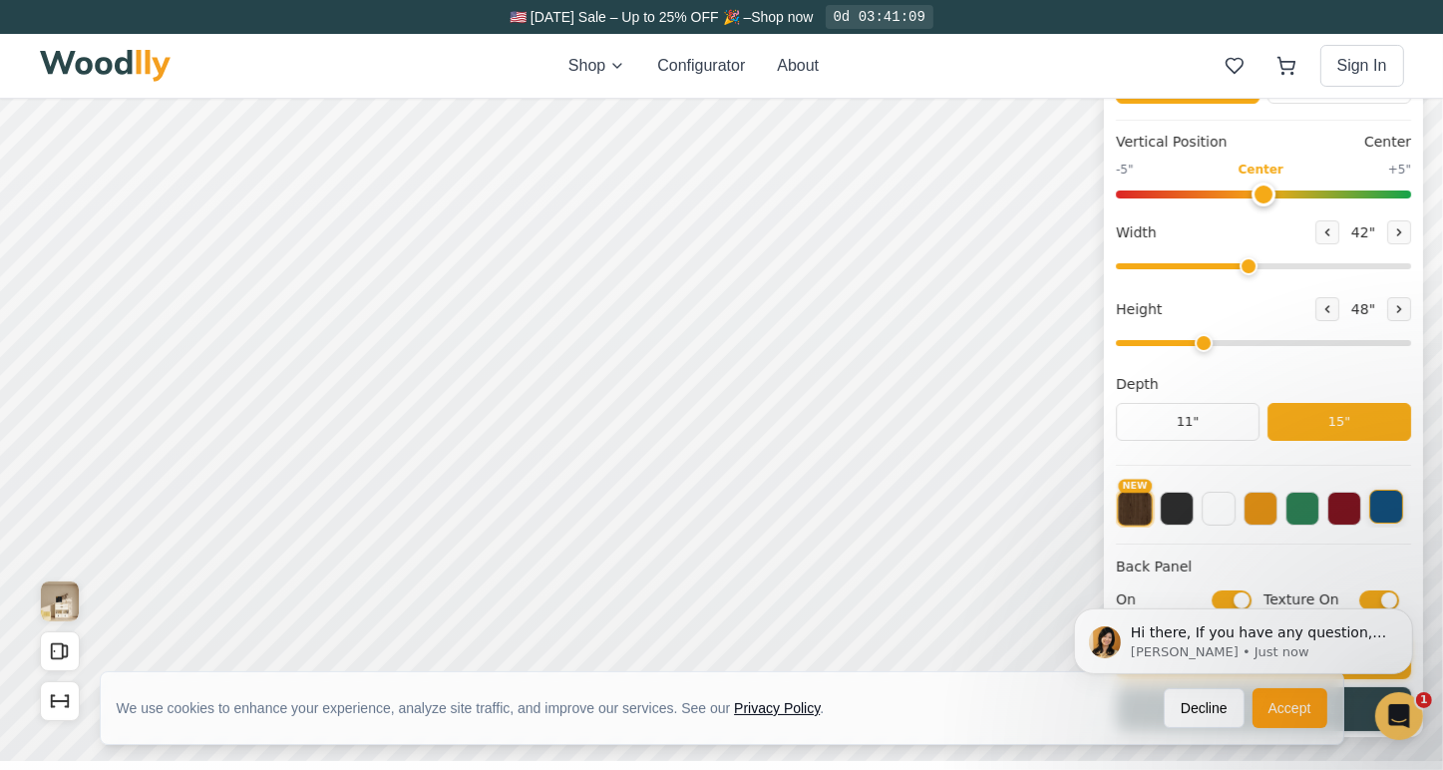
click at [1398, 505] on button at bounding box center [1386, 508] width 34 height 34
click at [1361, 510] on button at bounding box center [1344, 508] width 34 height 34
click at [1319, 511] on button at bounding box center [1302, 508] width 34 height 34
click at [1269, 513] on button at bounding box center [1260, 508] width 34 height 34
click at [1224, 512] on button at bounding box center [1218, 508] width 34 height 34
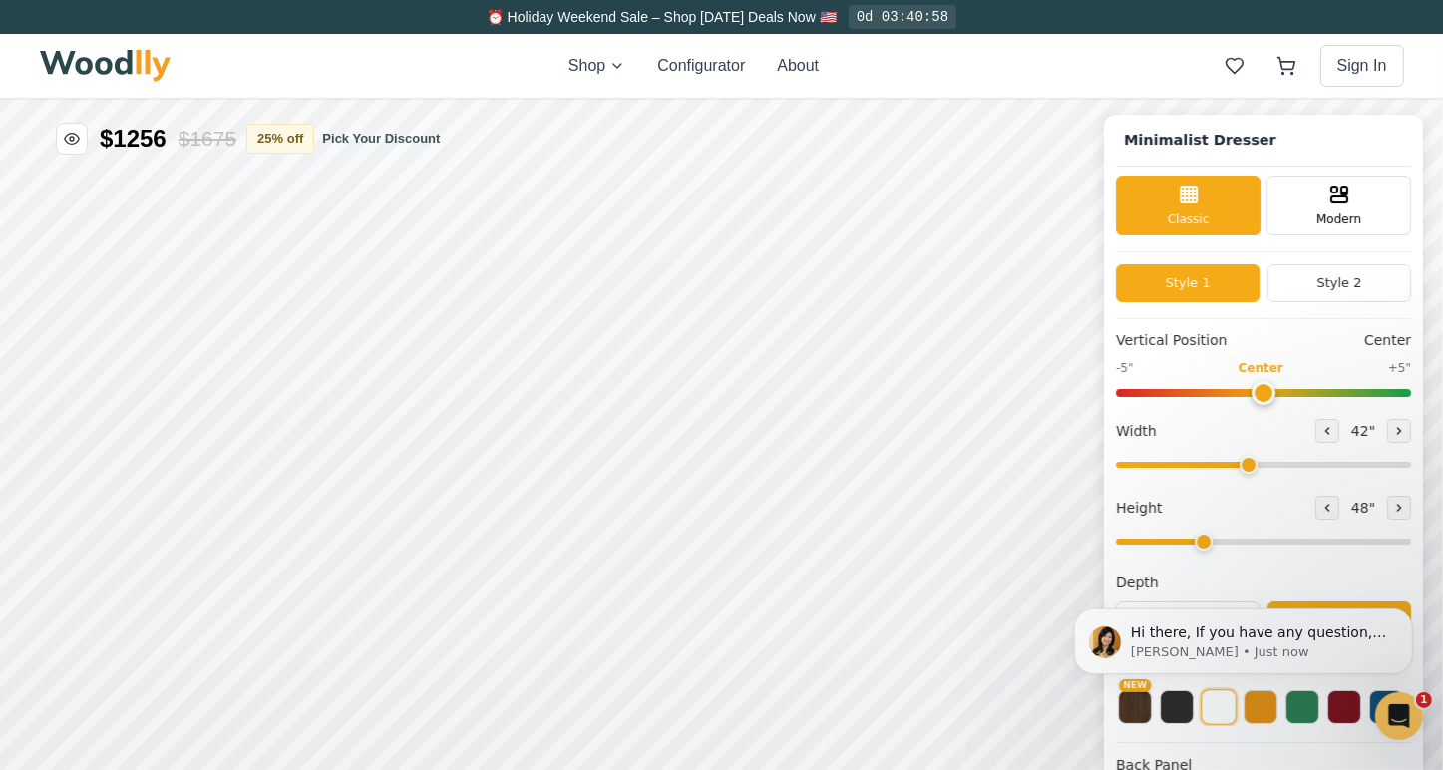
scroll to position [0, 0]
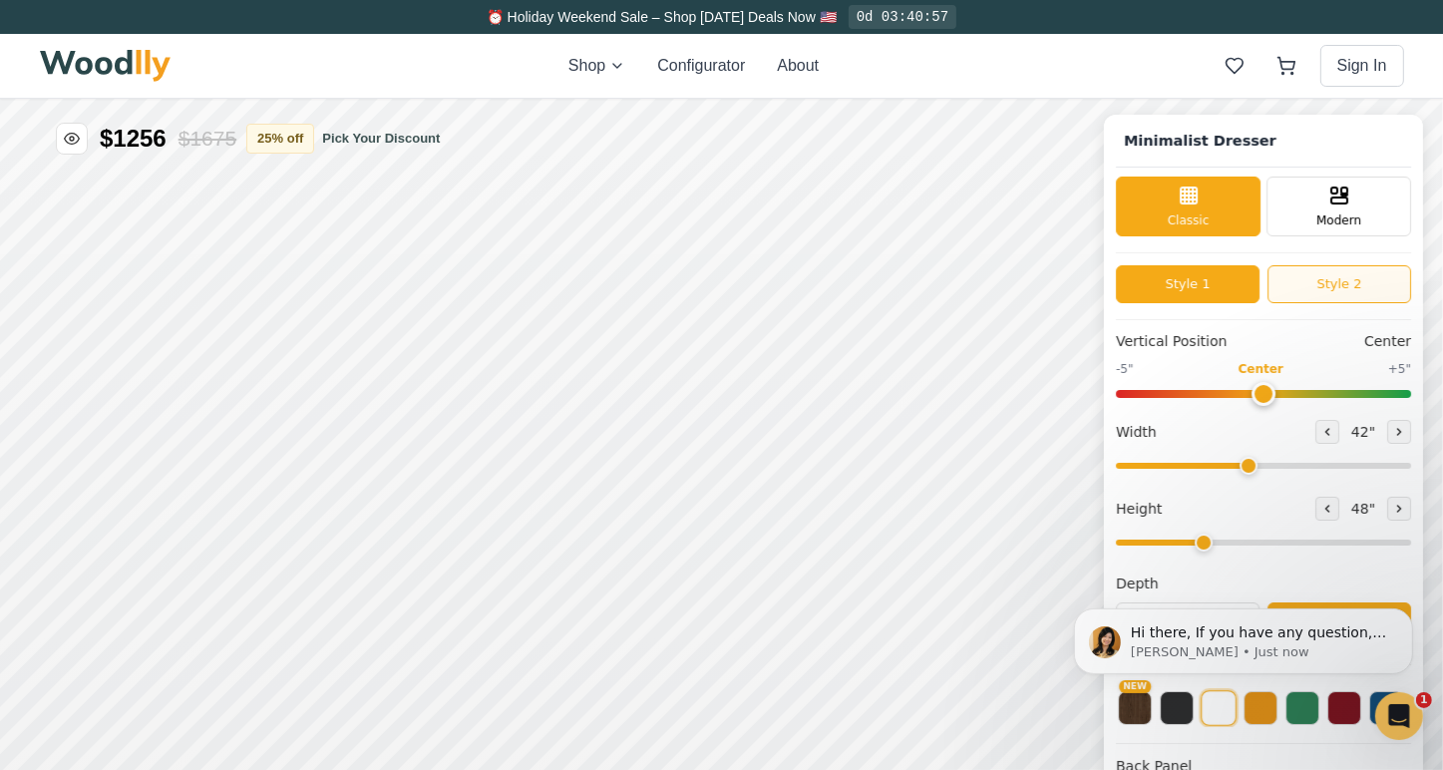
click at [1366, 274] on button "Style 2" at bounding box center [1339, 283] width 144 height 38
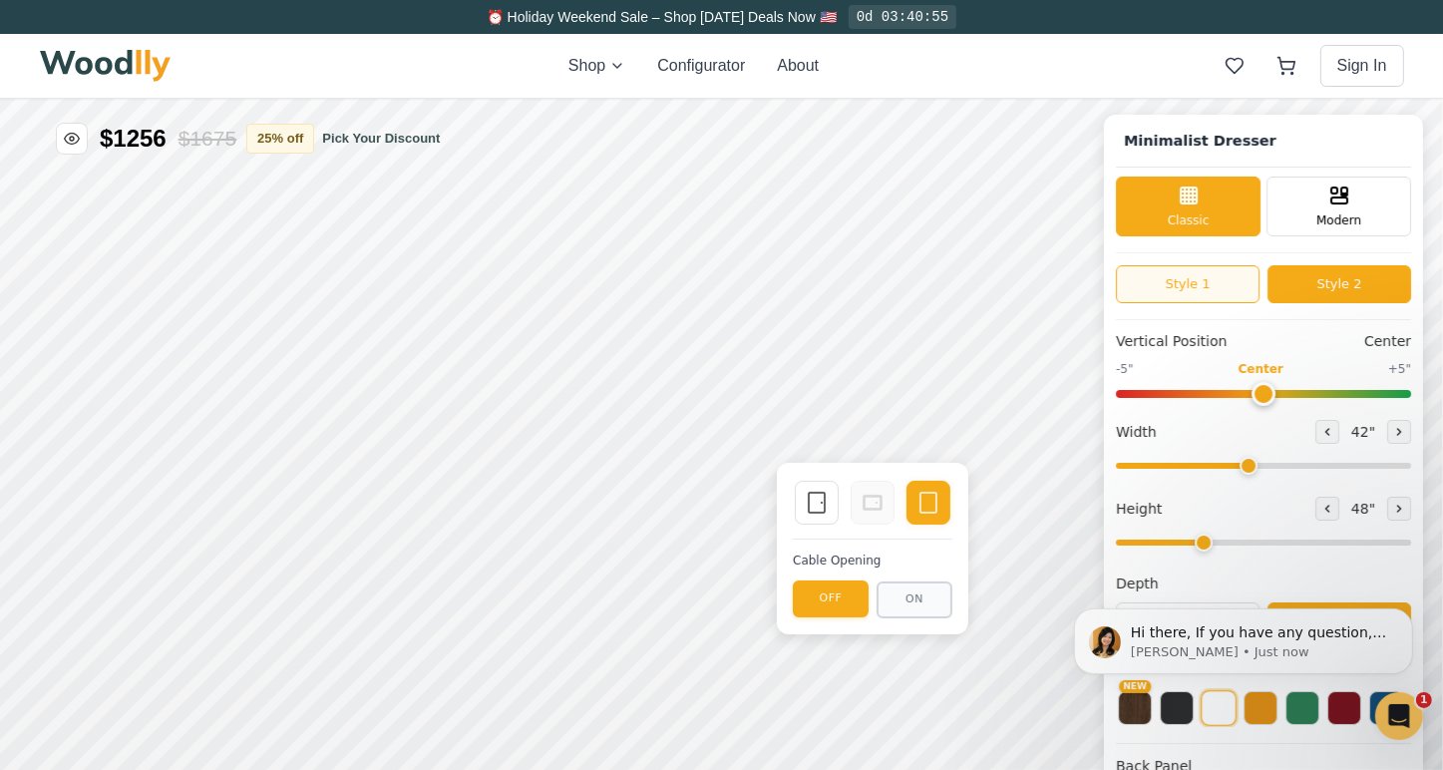
click at [1234, 277] on button "Style 1" at bounding box center [1188, 283] width 144 height 38
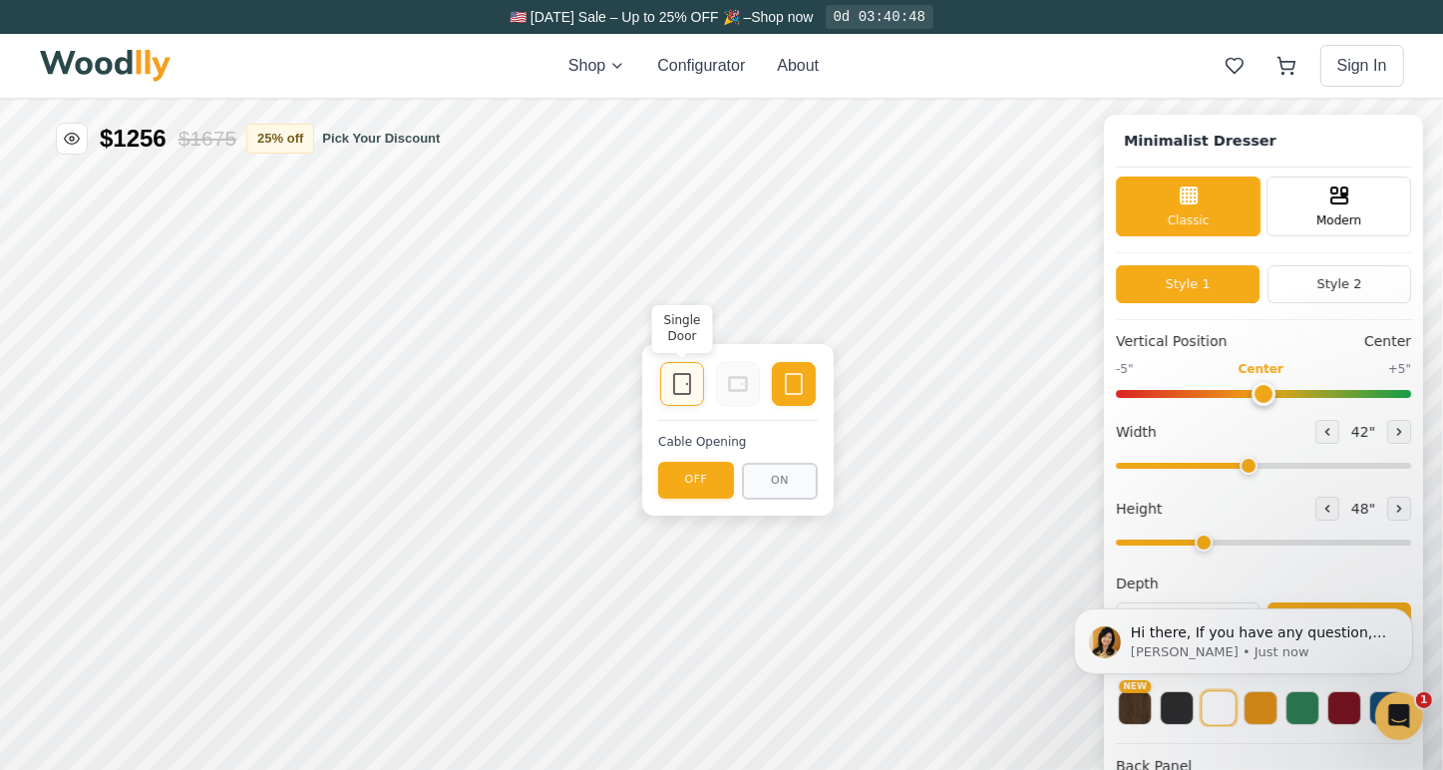
click at [687, 383] on icon at bounding box center [687, 383] width 0 height 0
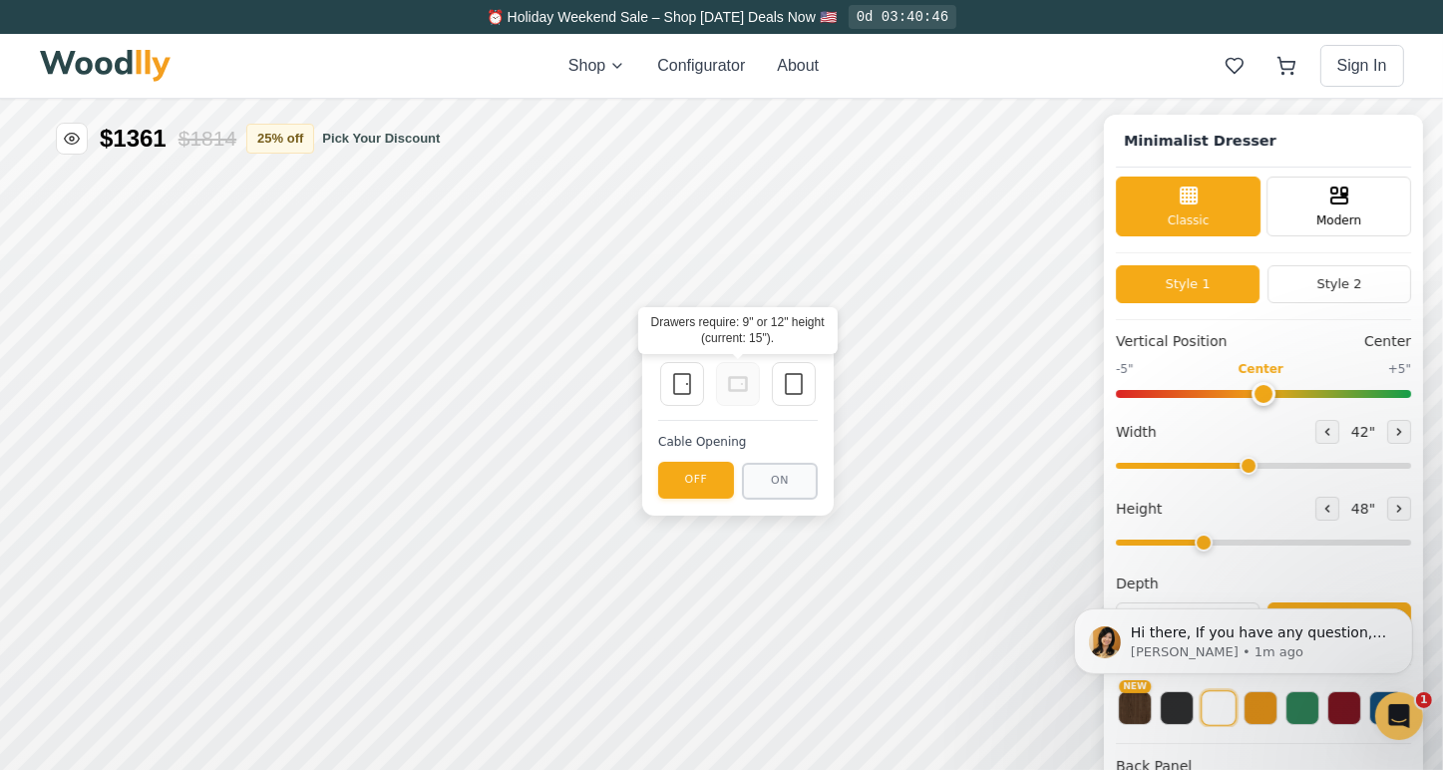
click at [743, 382] on icon at bounding box center [738, 383] width 24 height 24
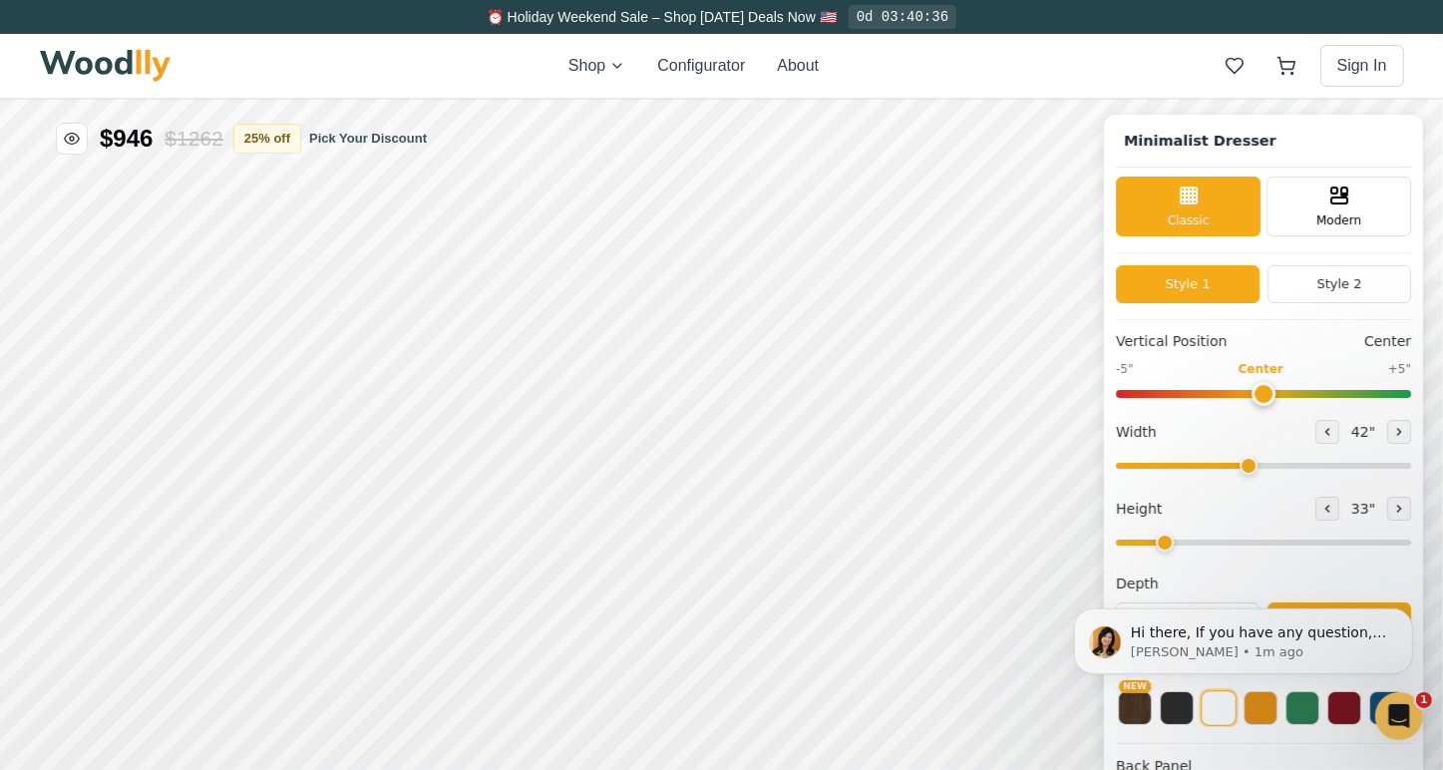
drag, startPoint x: 1214, startPoint y: 544, endPoint x: 1174, endPoint y: 549, distance: 40.2
click at [1174, 544] on input "range" at bounding box center [1263, 541] width 295 height 6
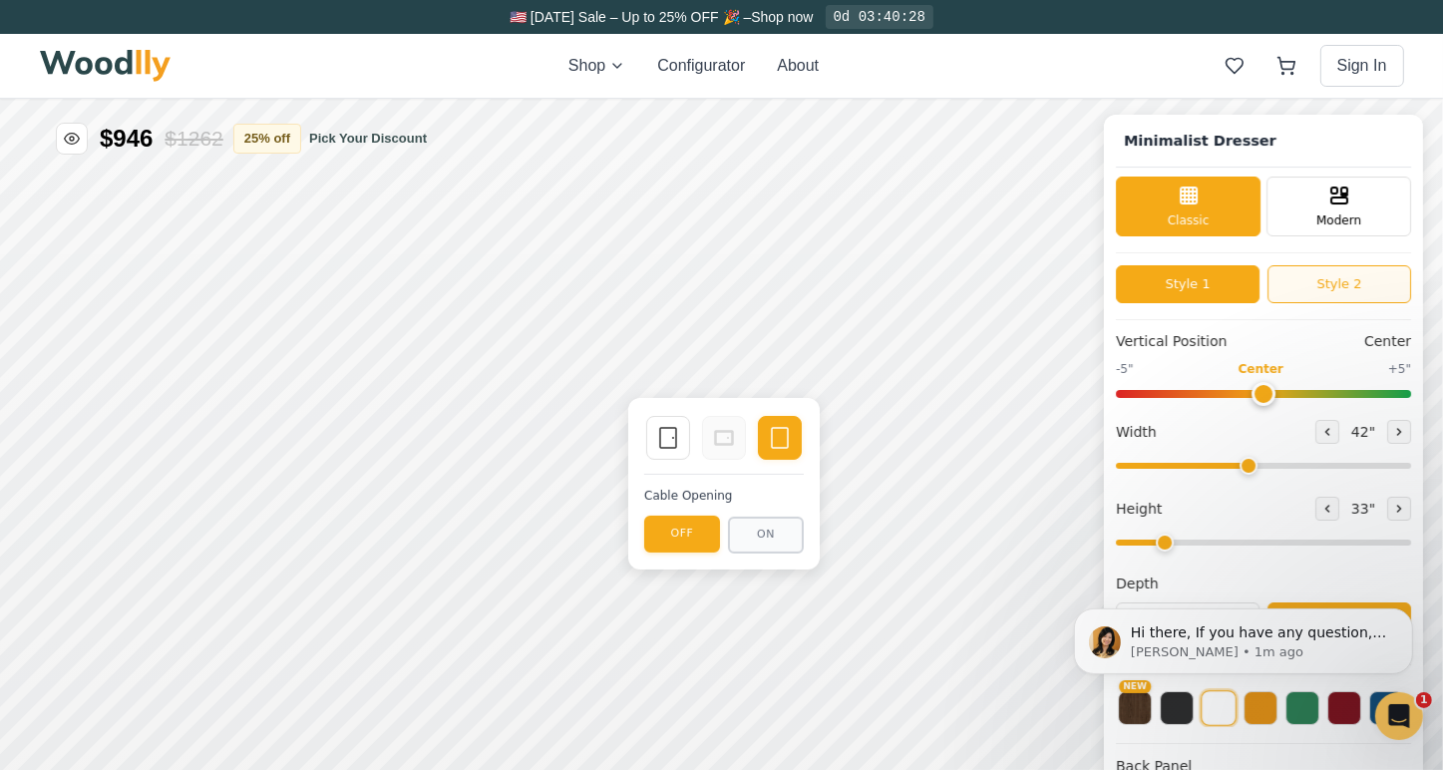
click at [1391, 280] on button "Style 2" at bounding box center [1339, 283] width 144 height 38
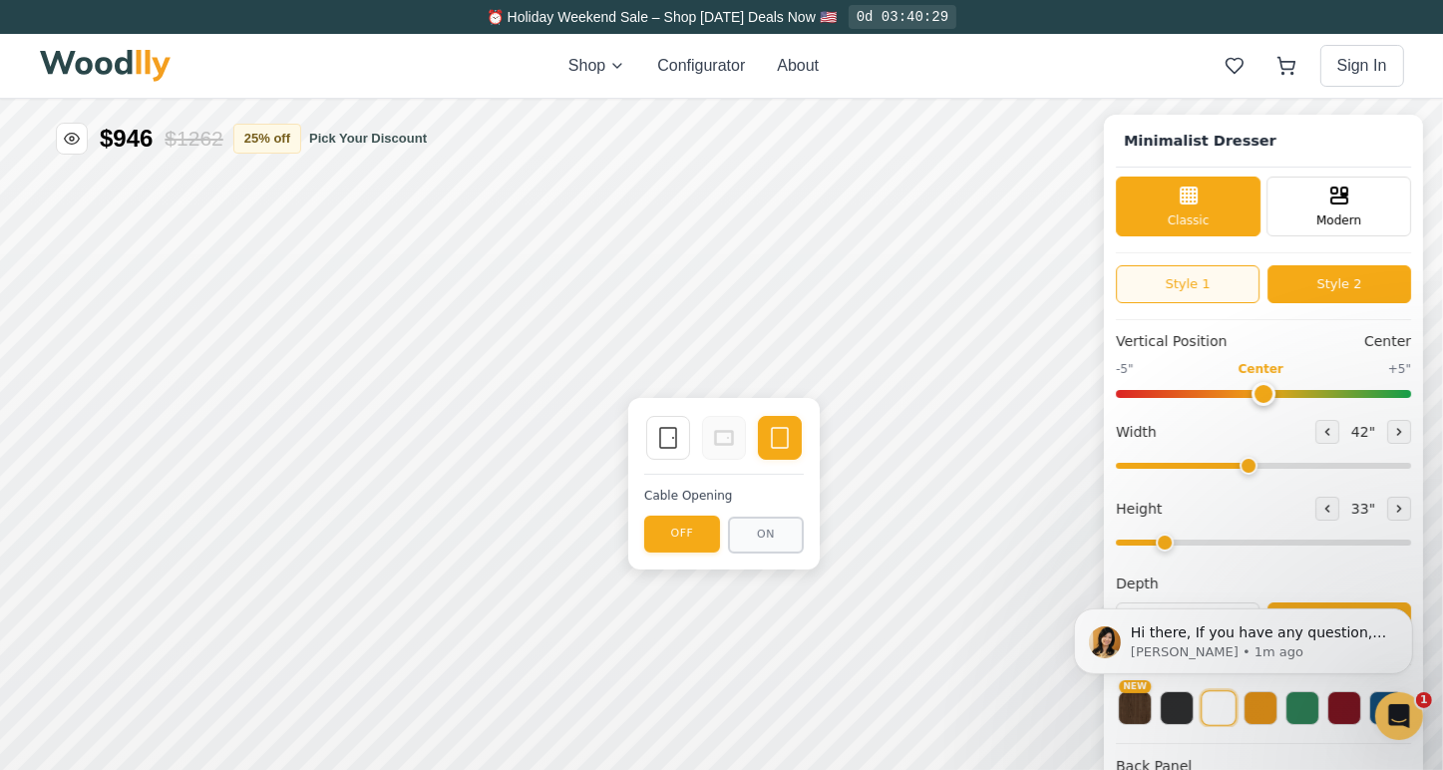
click at [1170, 278] on button "Style 1" at bounding box center [1188, 283] width 144 height 38
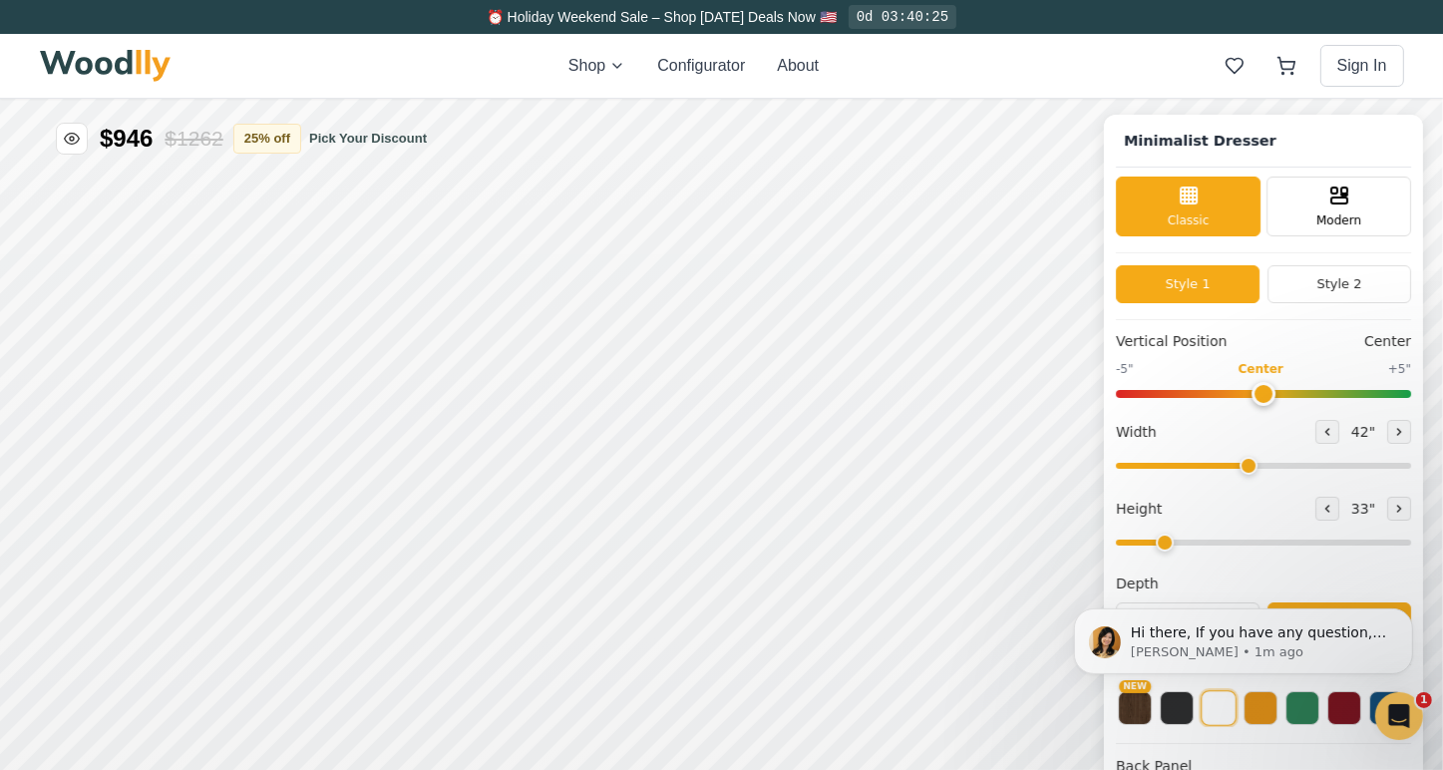
drag, startPoint x: 1210, startPoint y: 547, endPoint x: 1232, endPoint y: 544, distance: 22.1
click at [1236, 545] on div "Hi there, If you have any question, we are right here for you. 😊 [PERSON_NAME] …" at bounding box center [1242, 548] width 367 height 249
drag, startPoint x: 1157, startPoint y: 544, endPoint x: 1218, endPoint y: 546, distance: 61.8
click at [1223, 547] on div "Hi there, If you have any question, we are right here for you. 😊 [PERSON_NAME] …" at bounding box center [1242, 548] width 367 height 249
drag, startPoint x: 1189, startPoint y: 543, endPoint x: 1207, endPoint y: 548, distance: 18.6
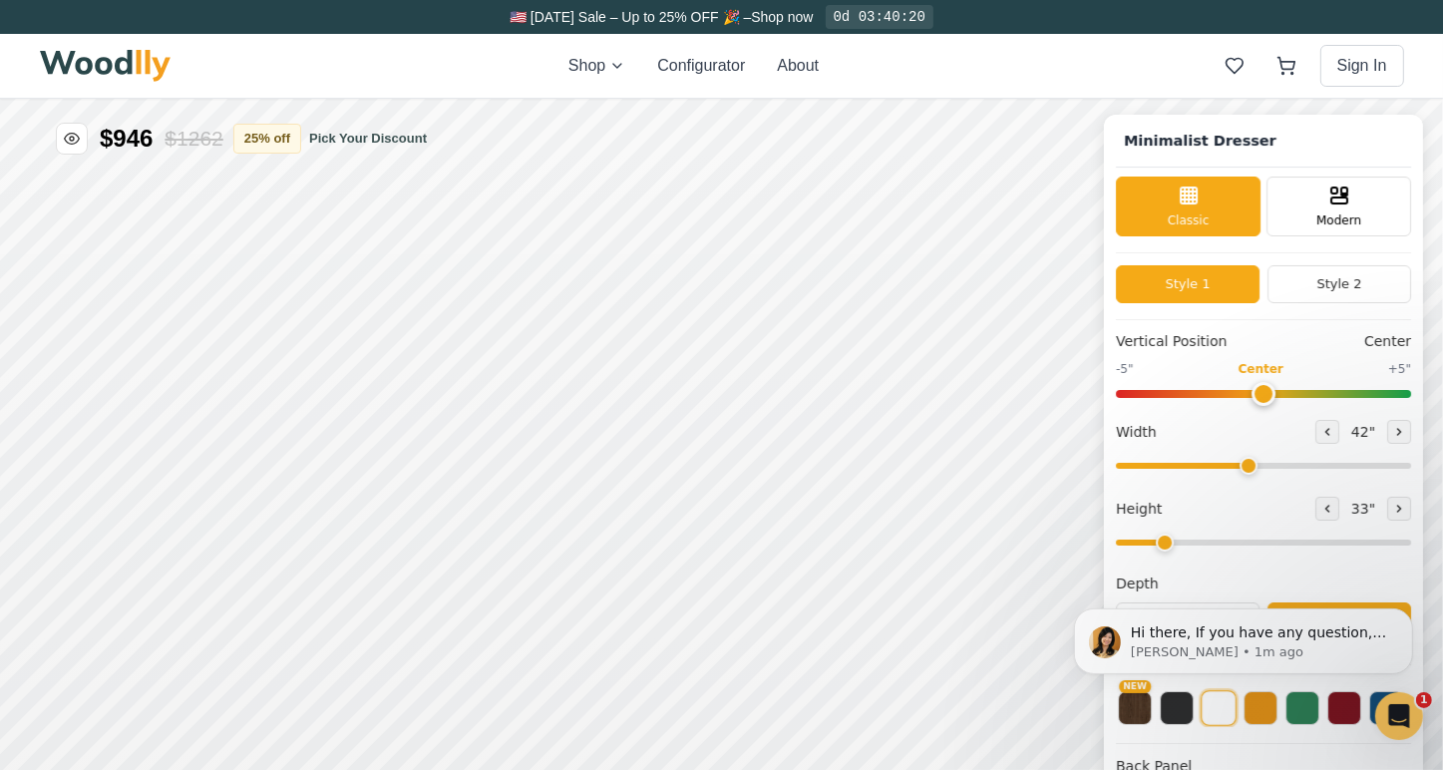
click at [1205, 544] on div "Hi there, If you have any question, we are right here for you. 😊 [PERSON_NAME] …" at bounding box center [1242, 548] width 367 height 249
drag, startPoint x: 1161, startPoint y: 544, endPoint x: 1225, endPoint y: 545, distance: 64.8
click at [1225, 545] on div "Hi there, If you have any question, we are right here for you. 😊 [PERSON_NAME] …" at bounding box center [1242, 548] width 367 height 249
drag, startPoint x: 1240, startPoint y: 548, endPoint x: 1255, endPoint y: 546, distance: 15.1
click at [1248, 547] on div "Hi there, If you have any question, we are right here for you. 😊 [PERSON_NAME] …" at bounding box center [1242, 548] width 367 height 249
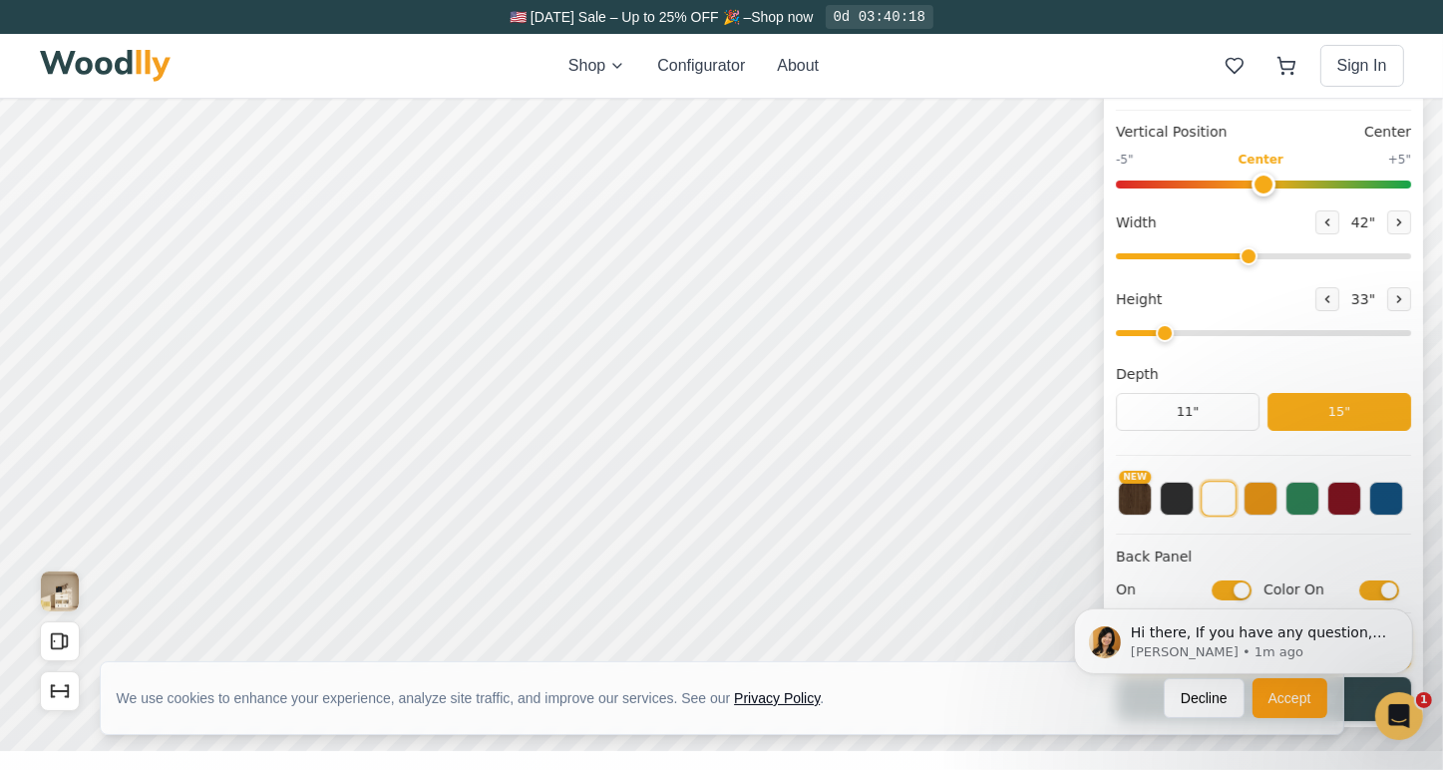
scroll to position [100, 0]
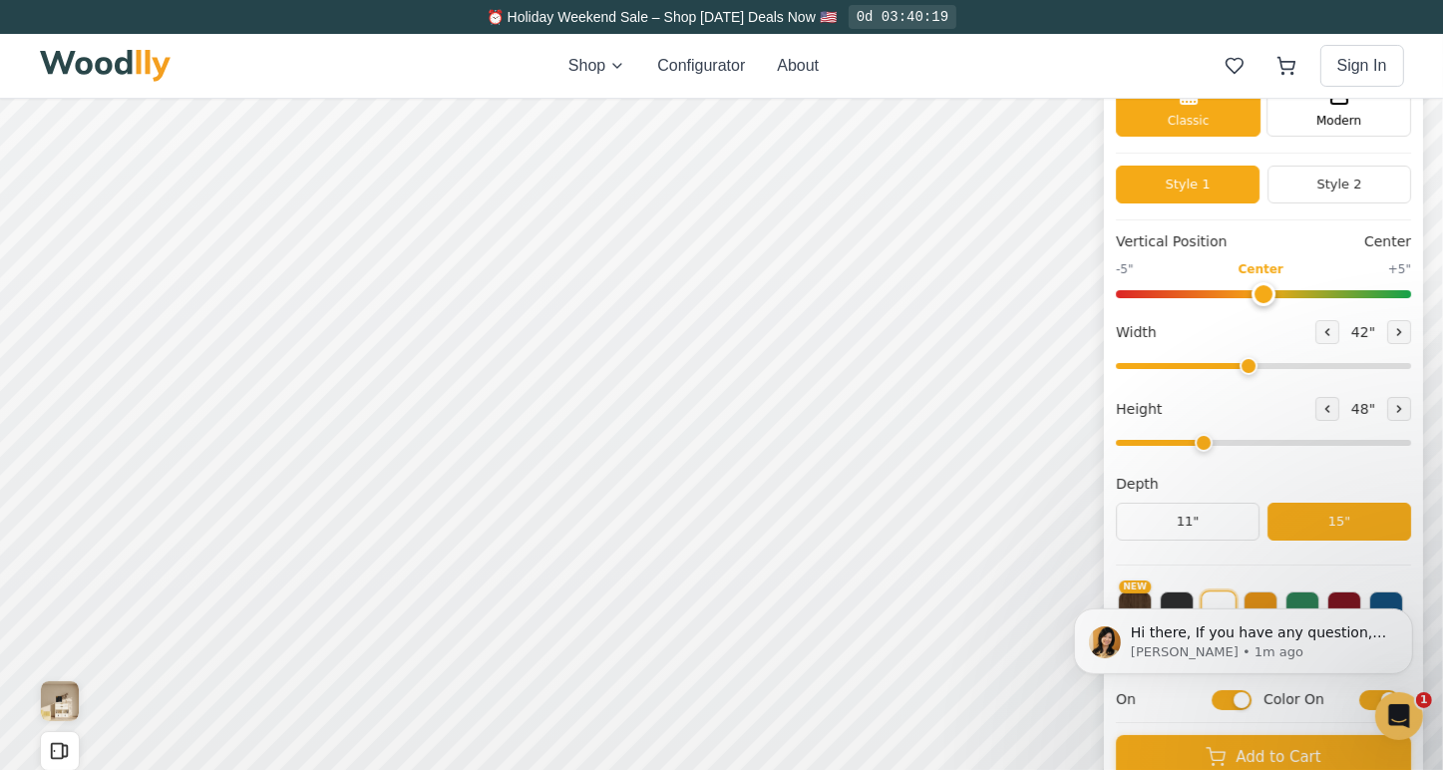
drag, startPoint x: 1180, startPoint y: 443, endPoint x: 1226, endPoint y: 448, distance: 46.1
type input "3"
click at [1226, 446] on input "range" at bounding box center [1263, 443] width 295 height 6
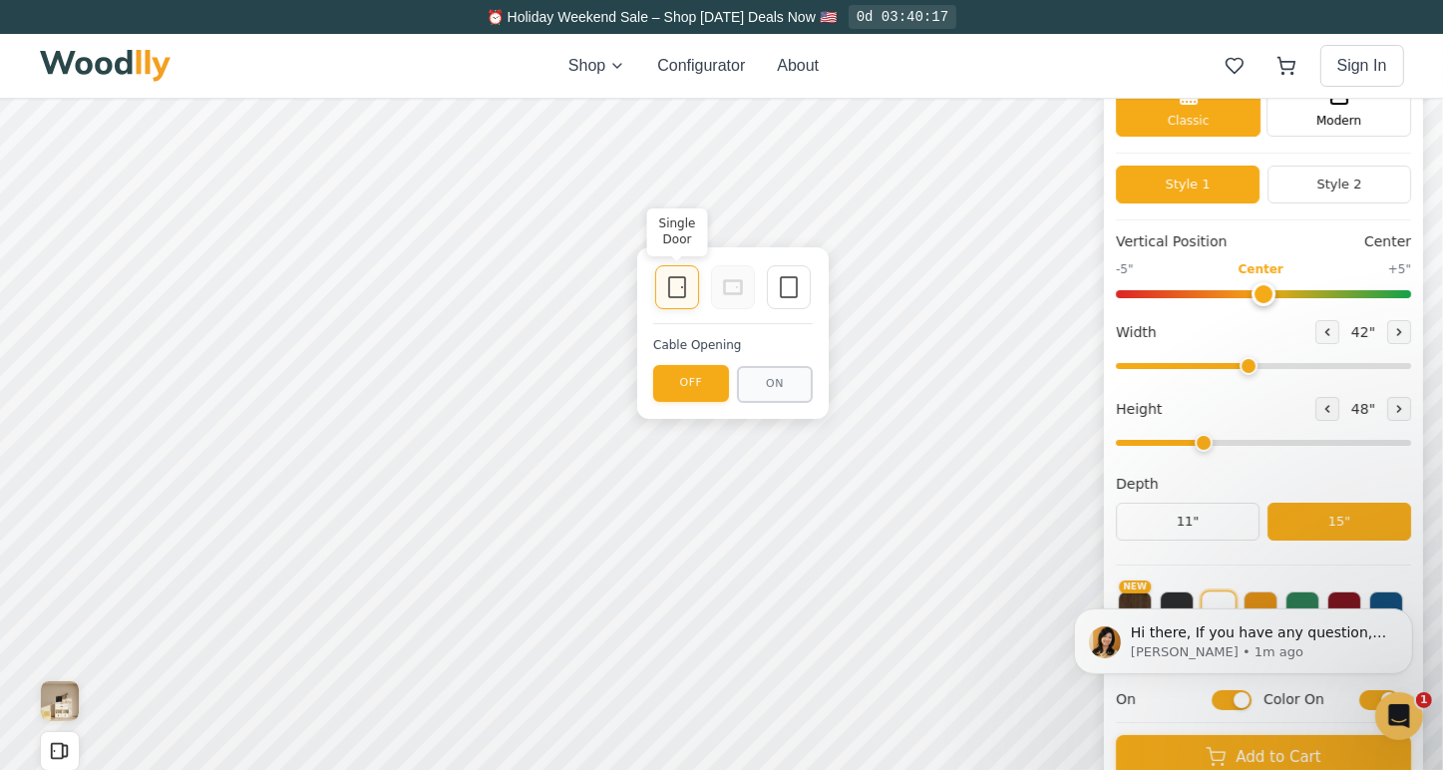
click at [687, 291] on icon at bounding box center [677, 287] width 24 height 24
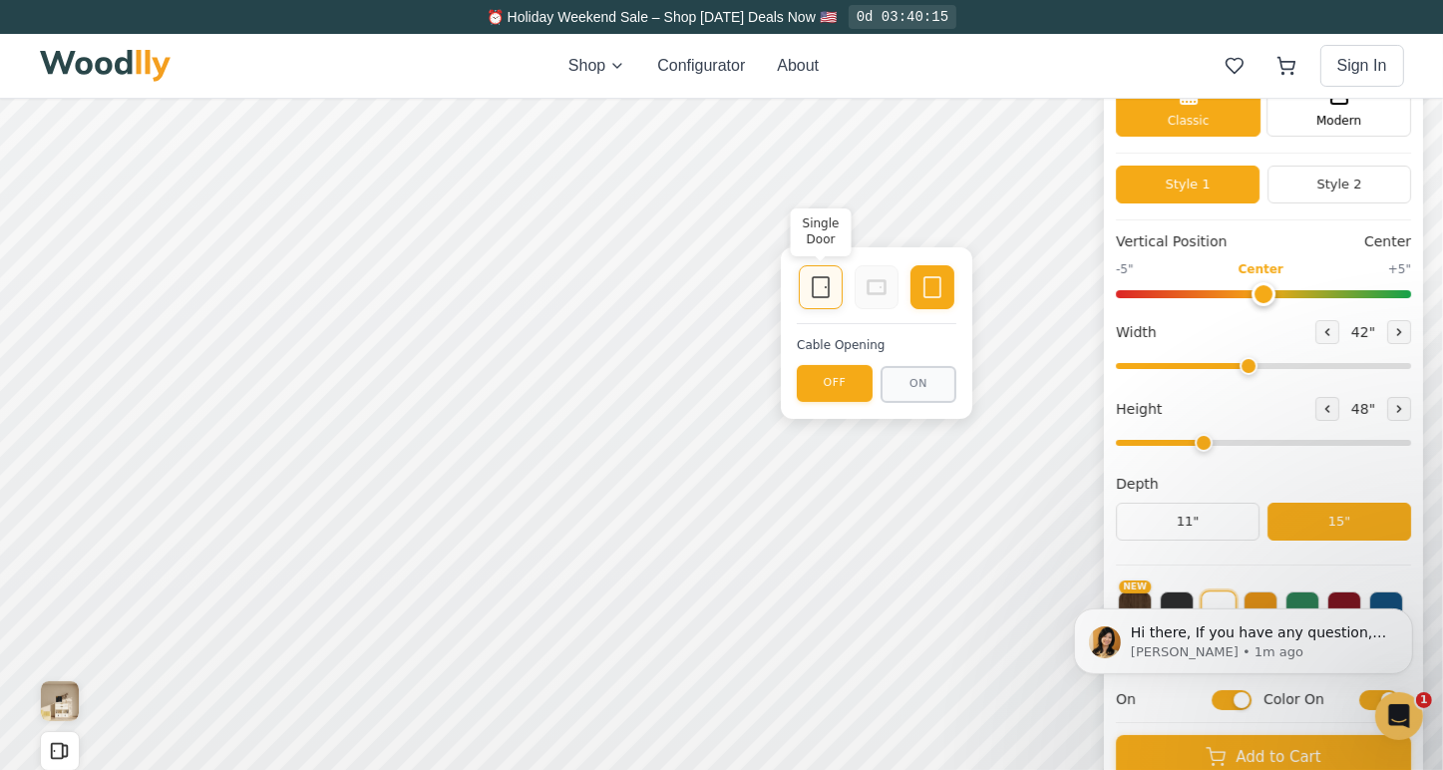
click at [813, 279] on rect at bounding box center [821, 287] width 16 height 20
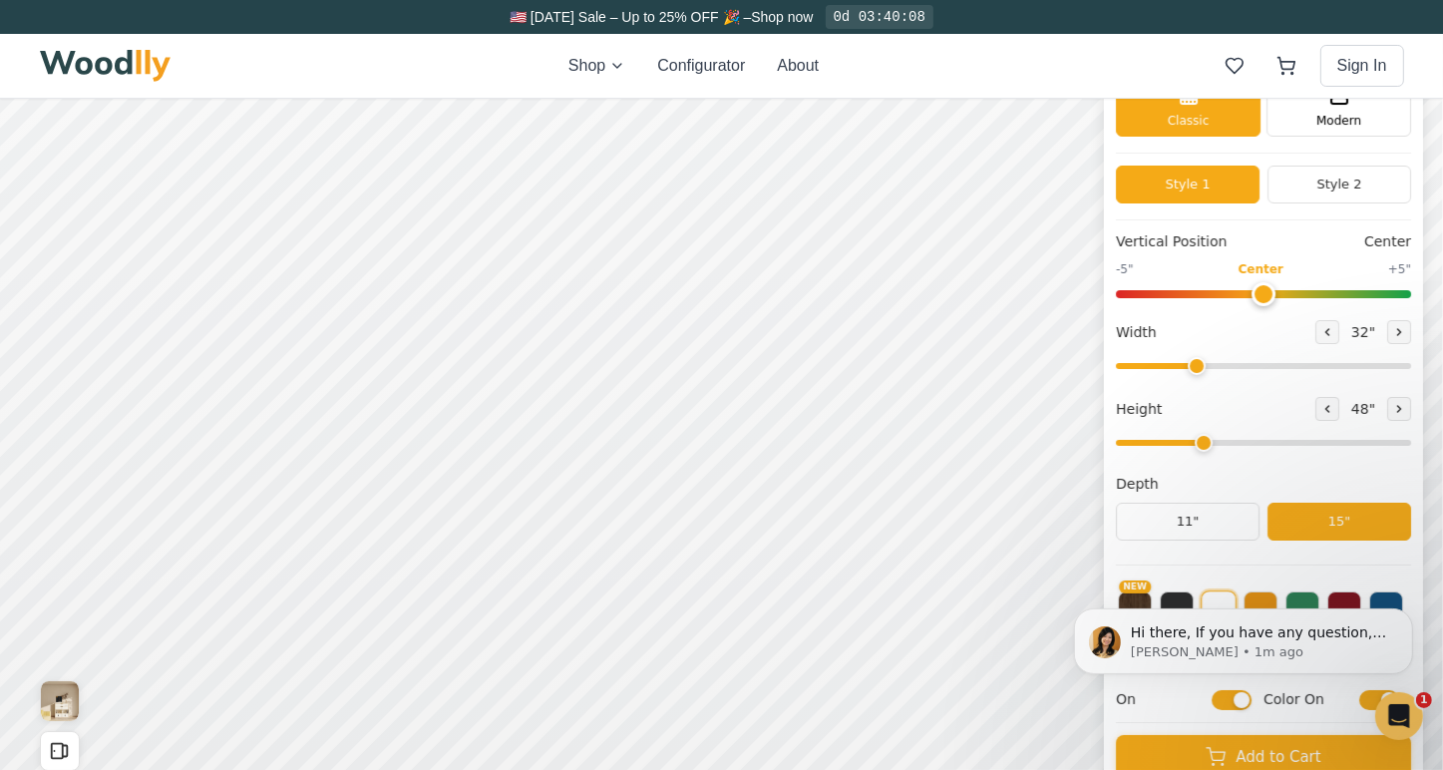
drag, startPoint x: 1250, startPoint y: 366, endPoint x: 1212, endPoint y: 367, distance: 37.9
type input "32"
click at [1212, 367] on input "range" at bounding box center [1263, 366] width 295 height 6
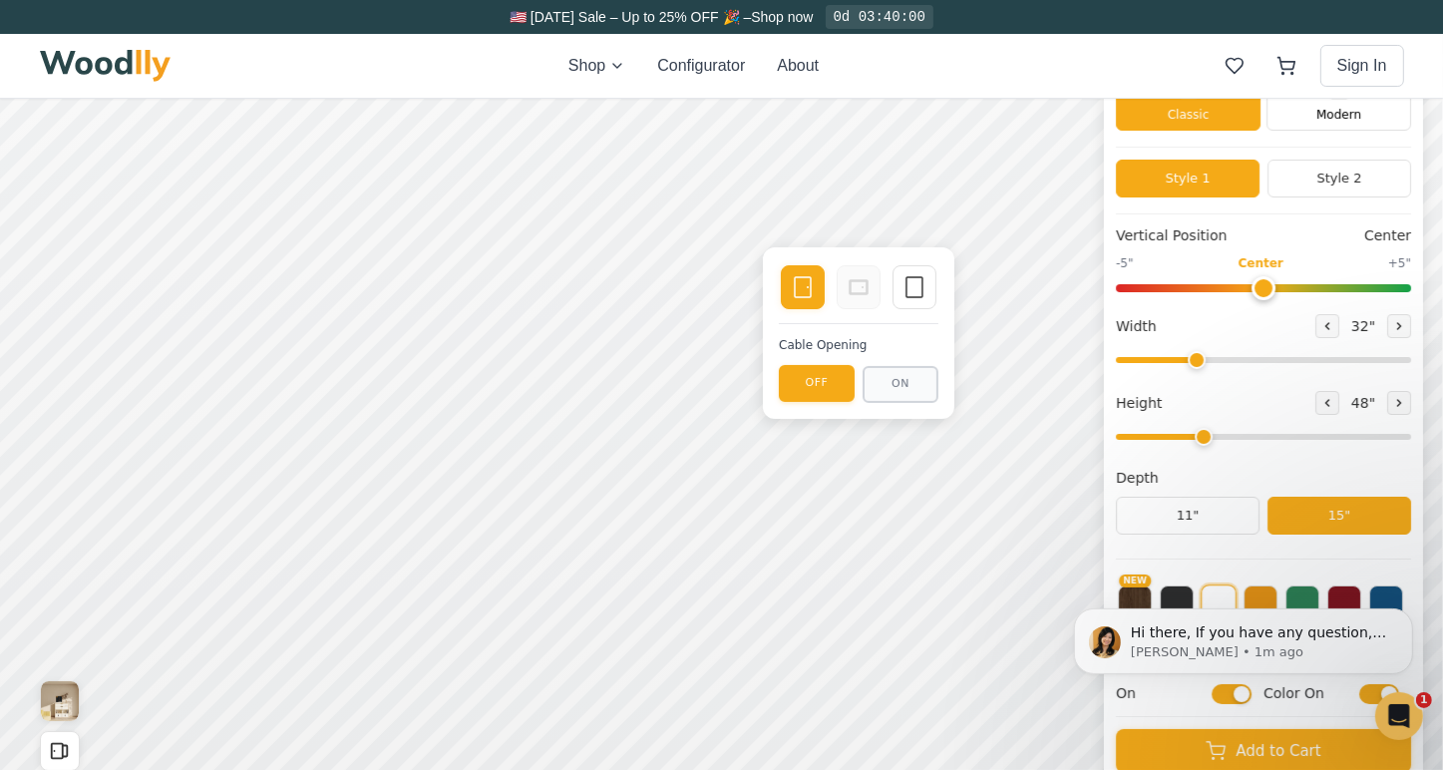
scroll to position [0, 0]
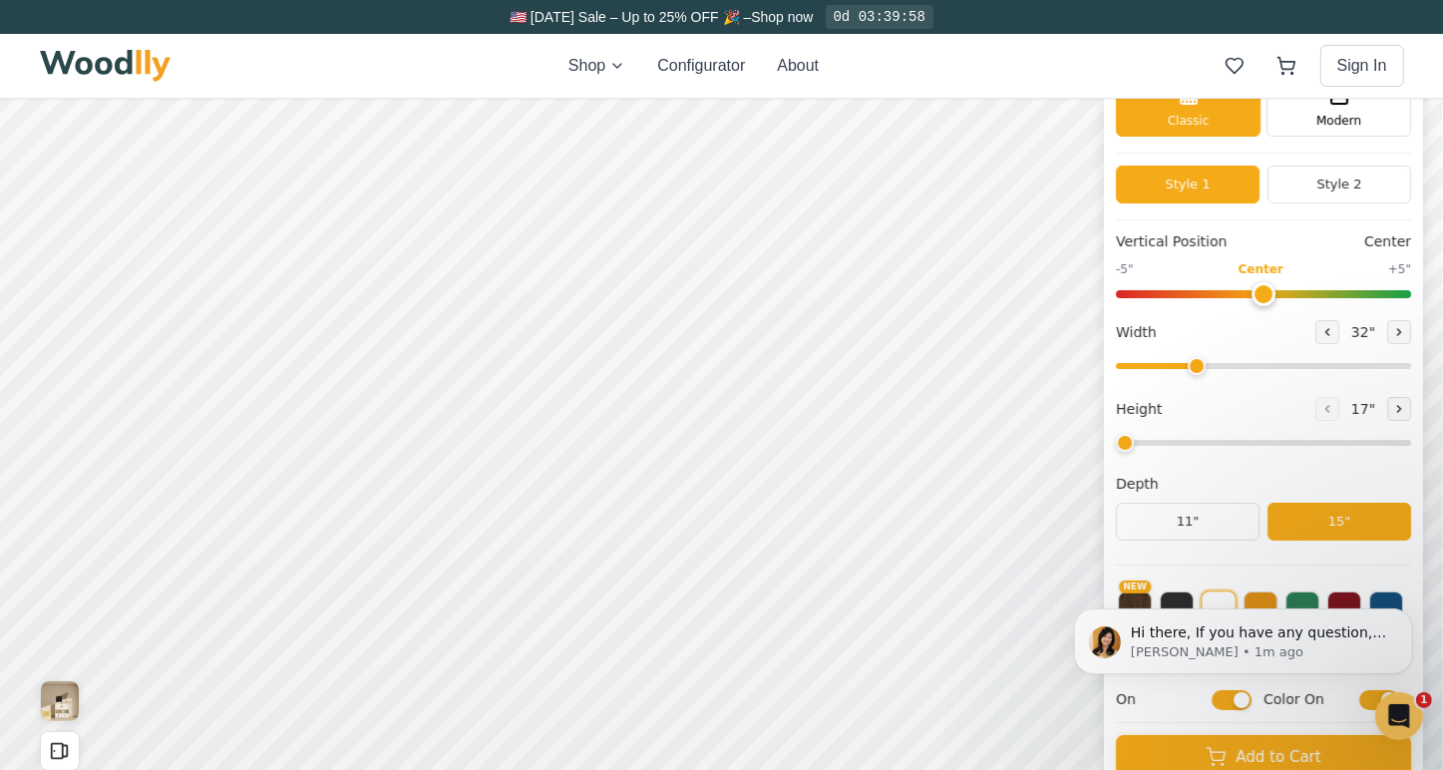
drag, startPoint x: 1218, startPoint y: 449, endPoint x: 1147, endPoint y: 447, distance: 71.8
type input "1"
click at [1147, 446] on input "range" at bounding box center [1263, 443] width 295 height 6
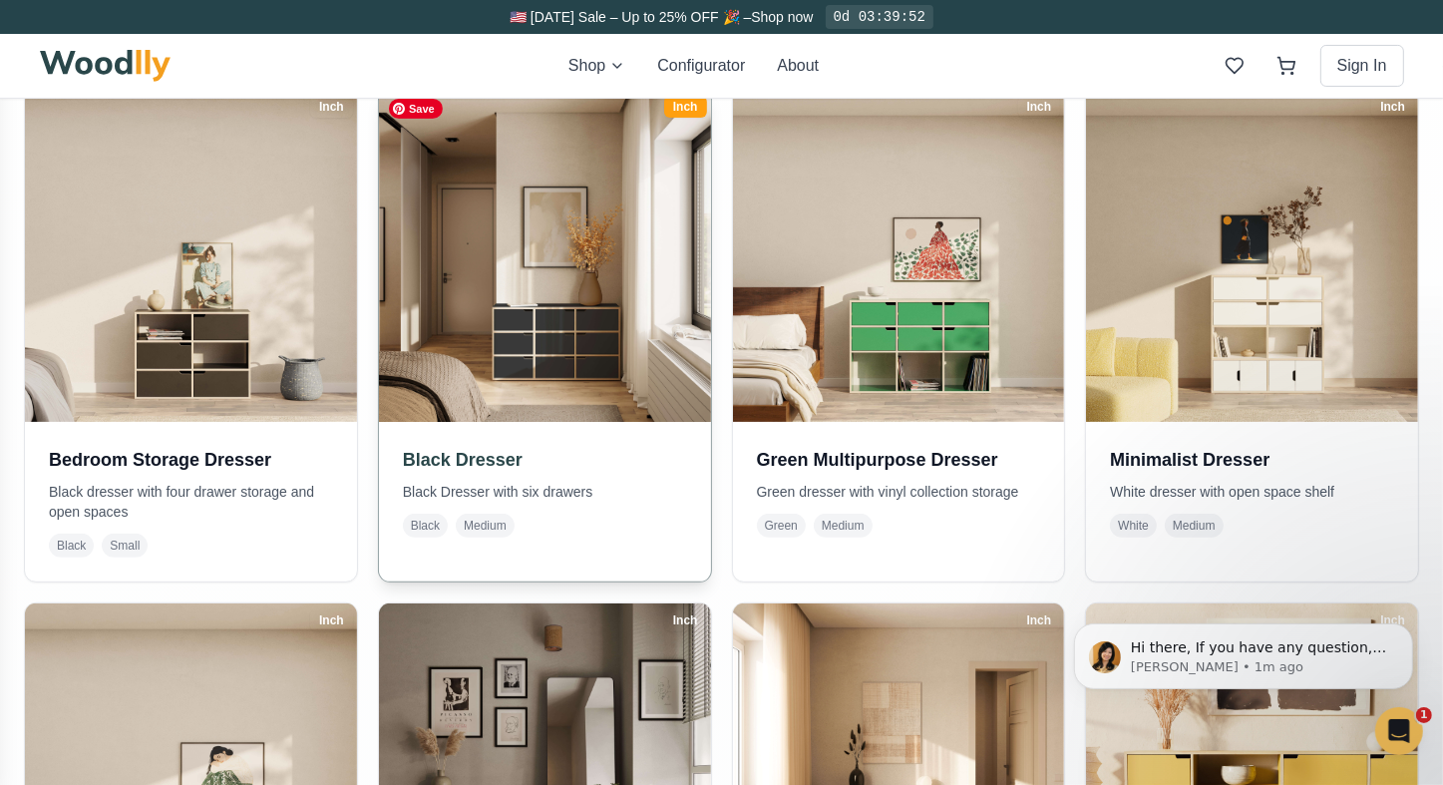
scroll to position [499, 0]
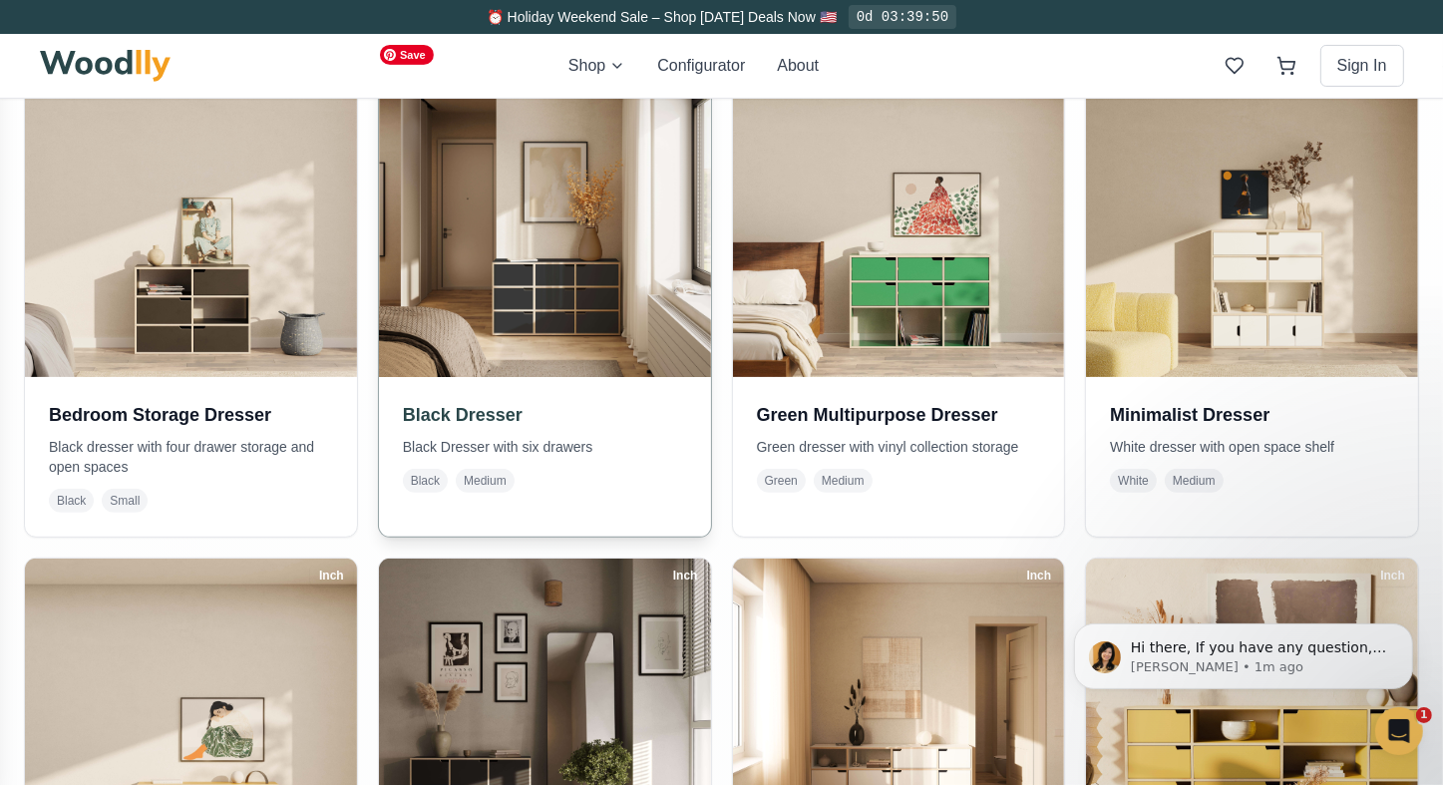
click at [558, 306] on img at bounding box center [544, 211] width 348 height 348
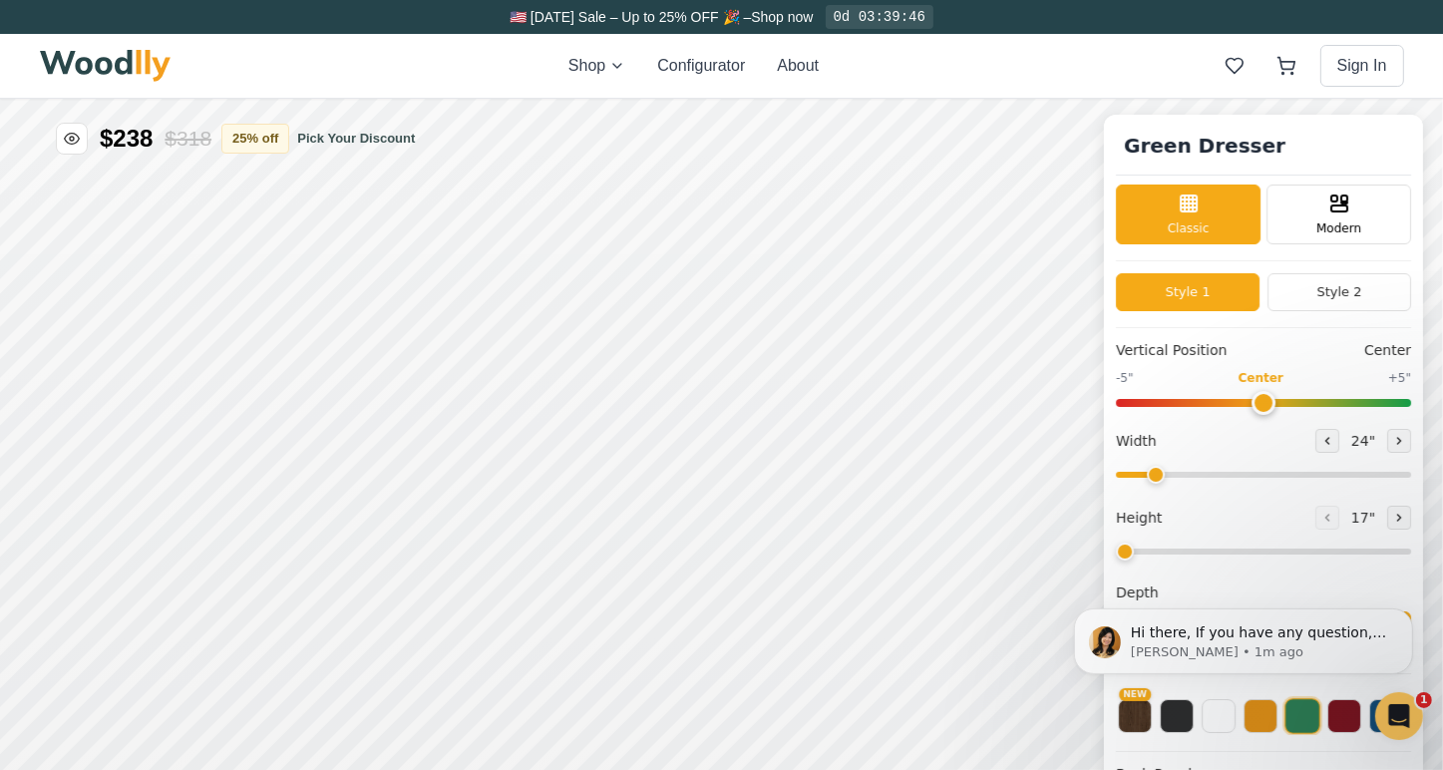
type input "55"
type input "3"
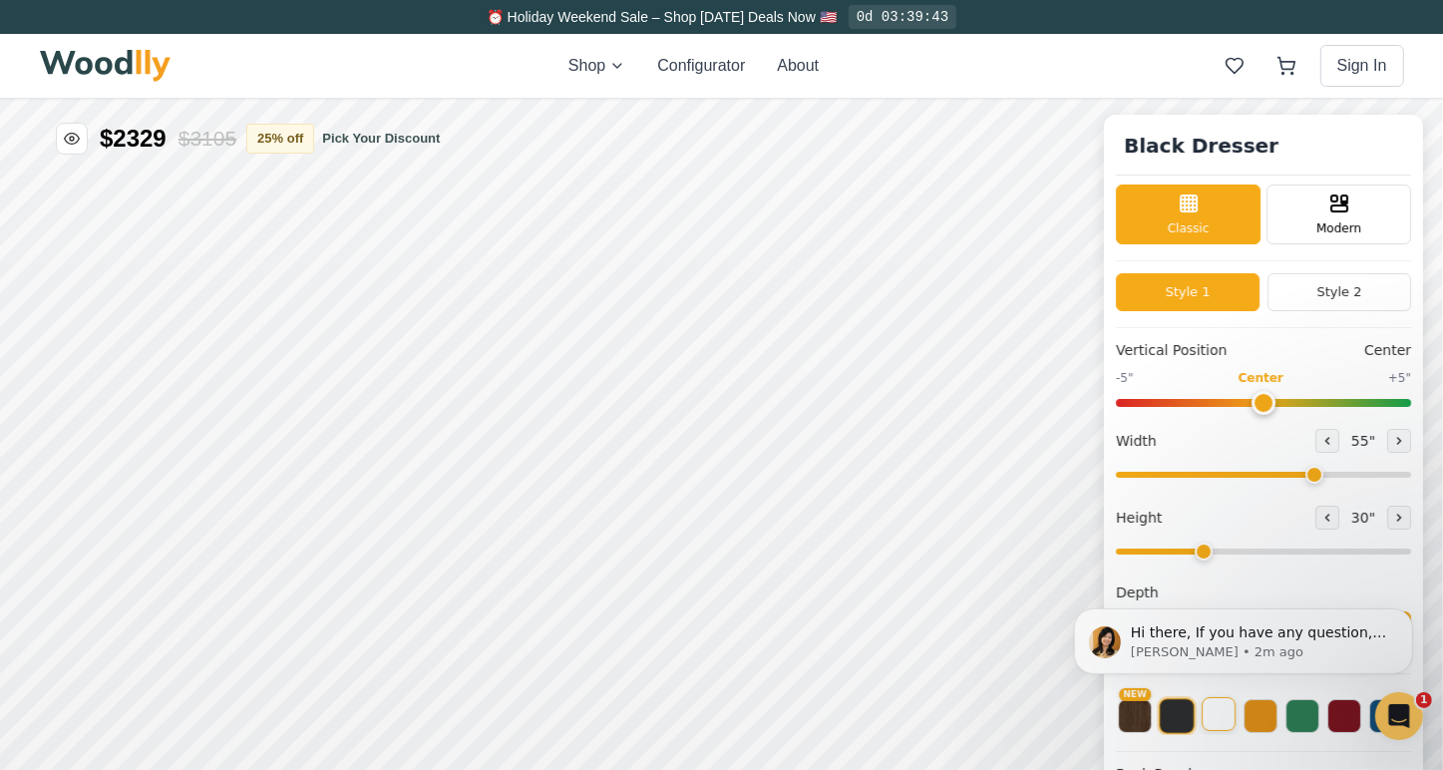
click at [1229, 722] on button at bounding box center [1218, 713] width 34 height 34
drag, startPoint x: 1328, startPoint y: 476, endPoint x: 1261, endPoint y: 478, distance: 66.8
click at [1261, 477] on input "range" at bounding box center [1263, 474] width 295 height 6
drag, startPoint x: 1263, startPoint y: 469, endPoint x: 1232, endPoint y: 479, distance: 32.5
type input "36"
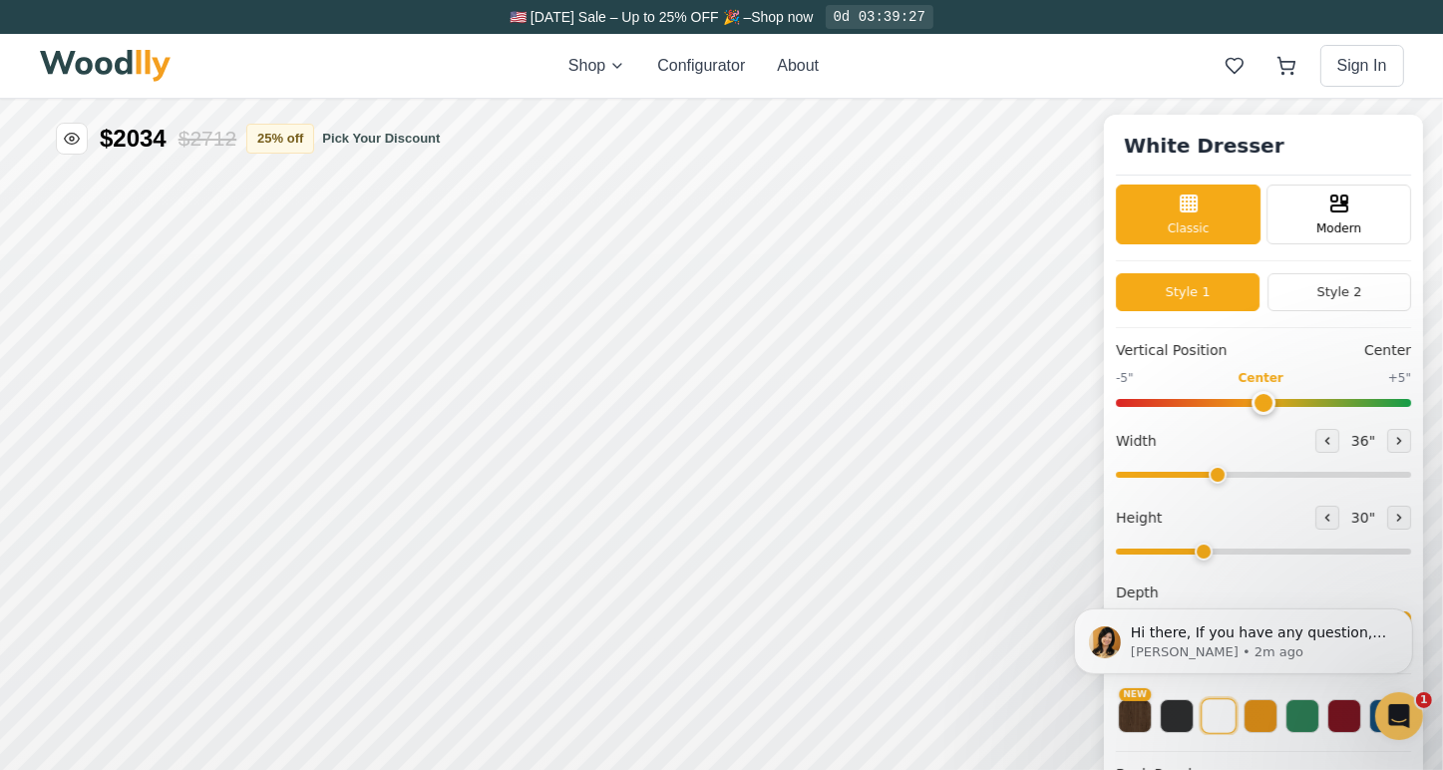
click at [1232, 477] on input "range" at bounding box center [1263, 474] width 295 height 6
type input "3"
drag, startPoint x: 1218, startPoint y: 553, endPoint x: 1232, endPoint y: 550, distance: 14.3
click at [1232, 550] on input "range" at bounding box center [1263, 550] width 295 height 6
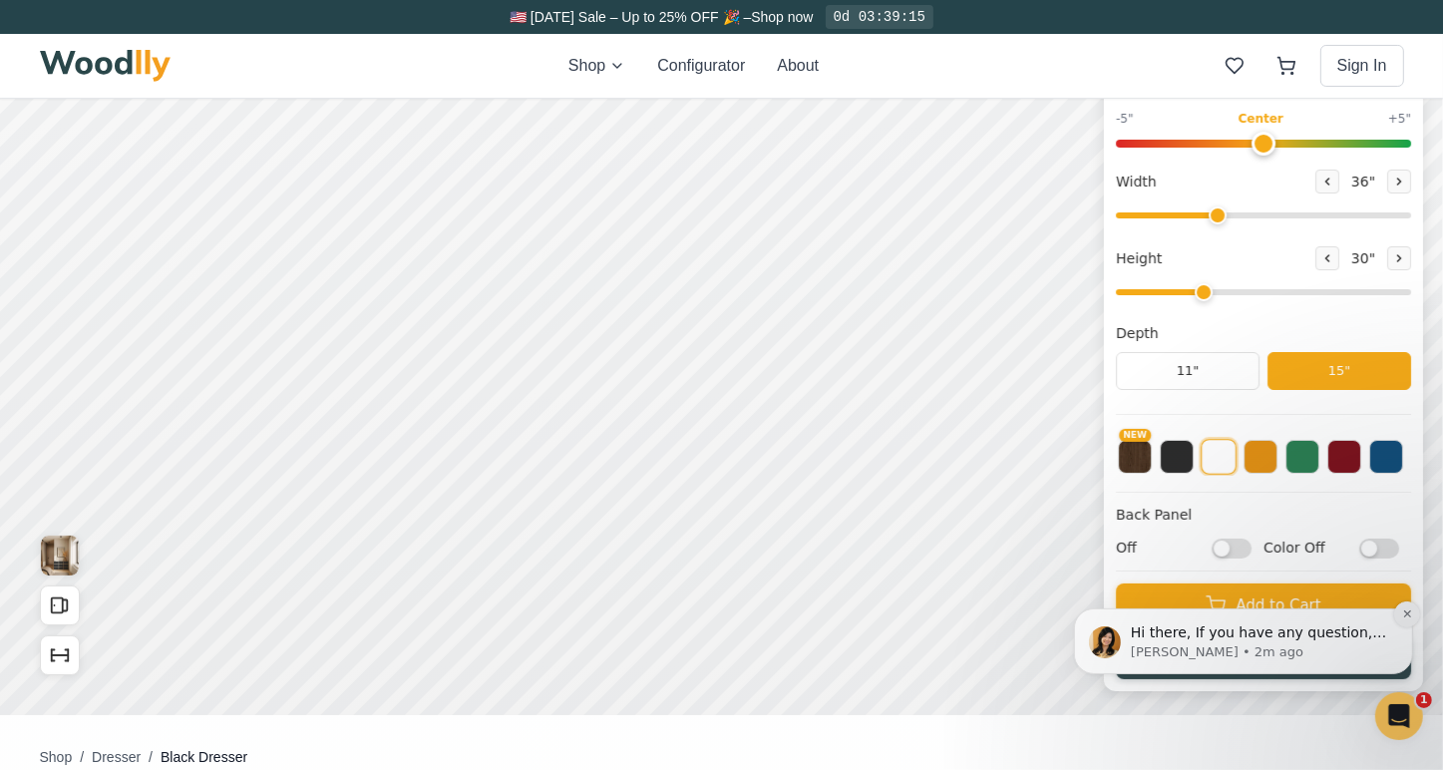
scroll to position [598, 0]
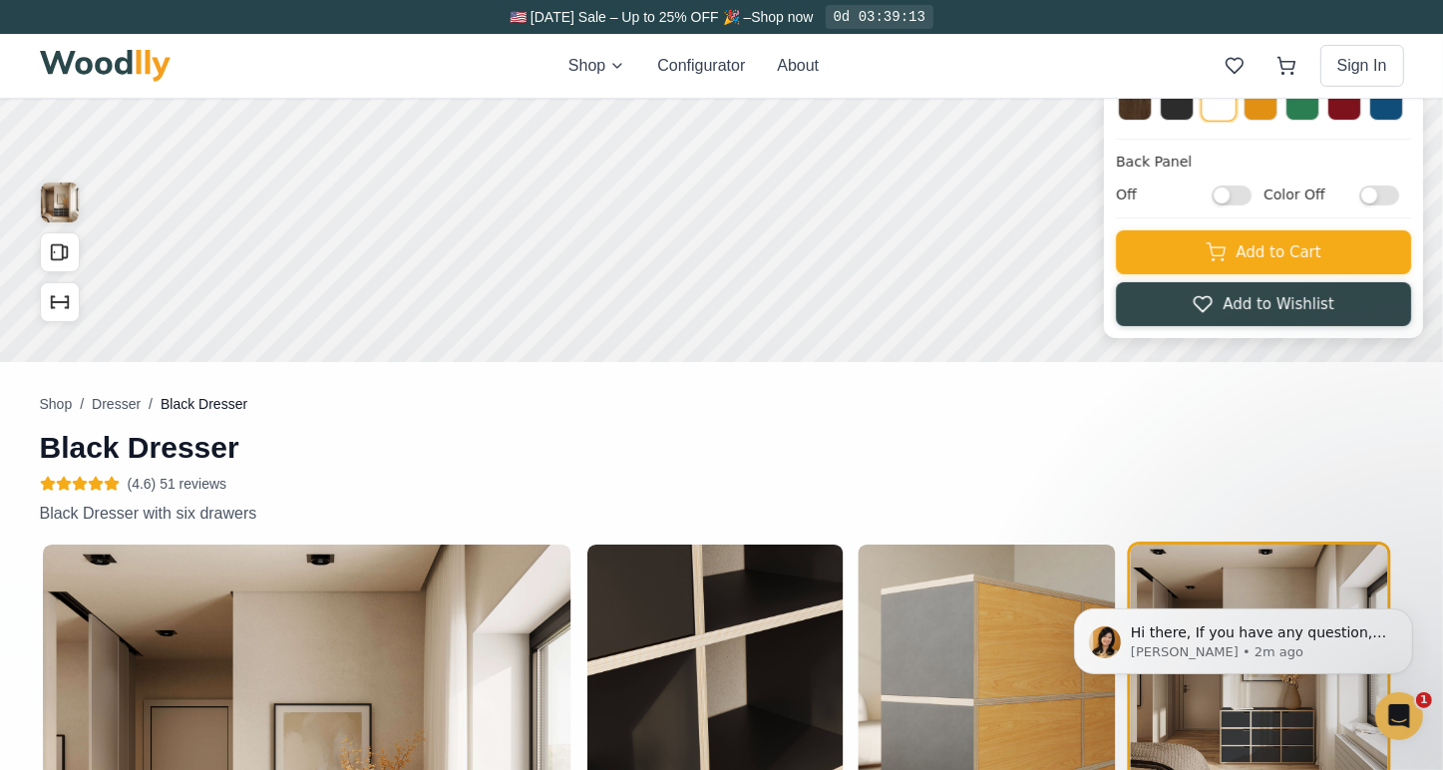
click at [1242, 191] on input "Off" at bounding box center [1231, 196] width 40 height 20
checkbox input "true"
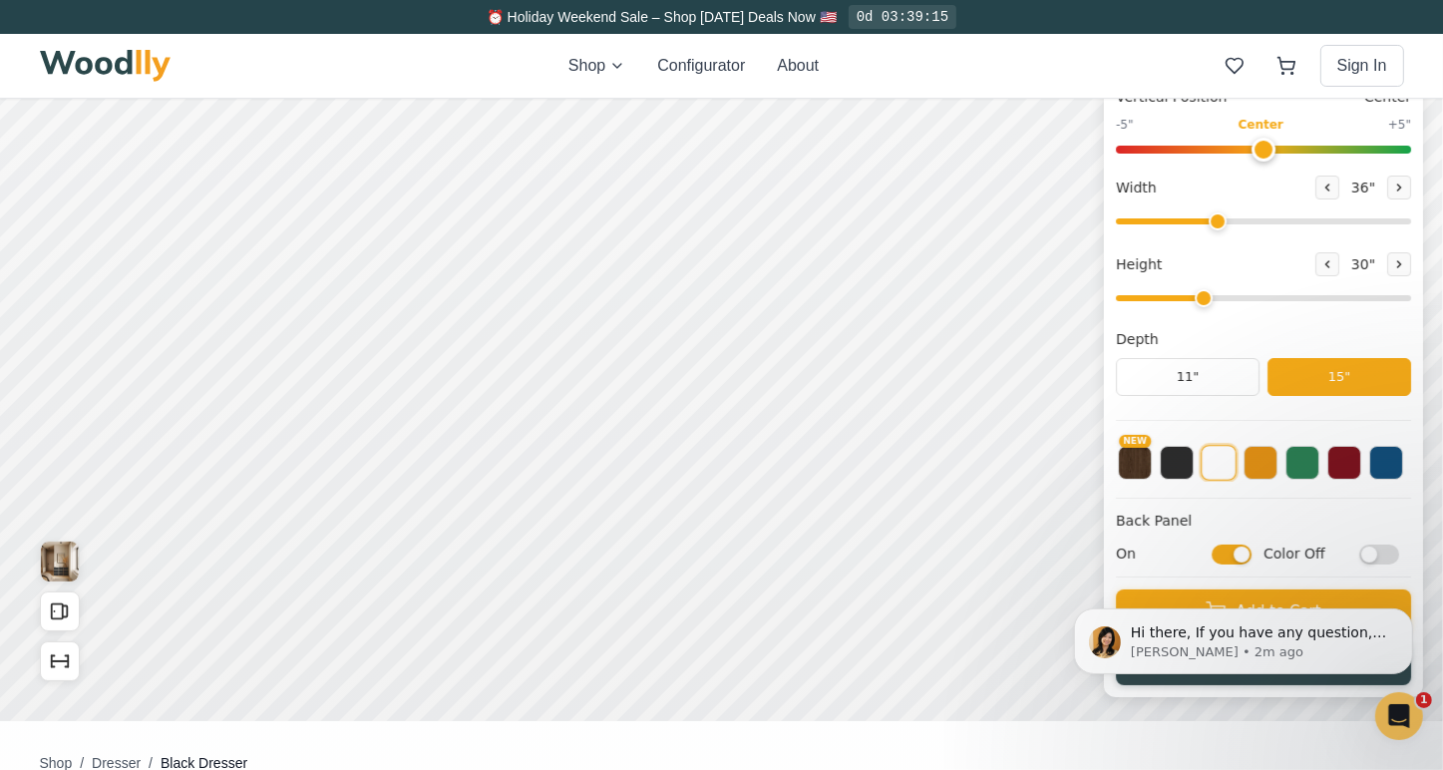
scroll to position [199, 0]
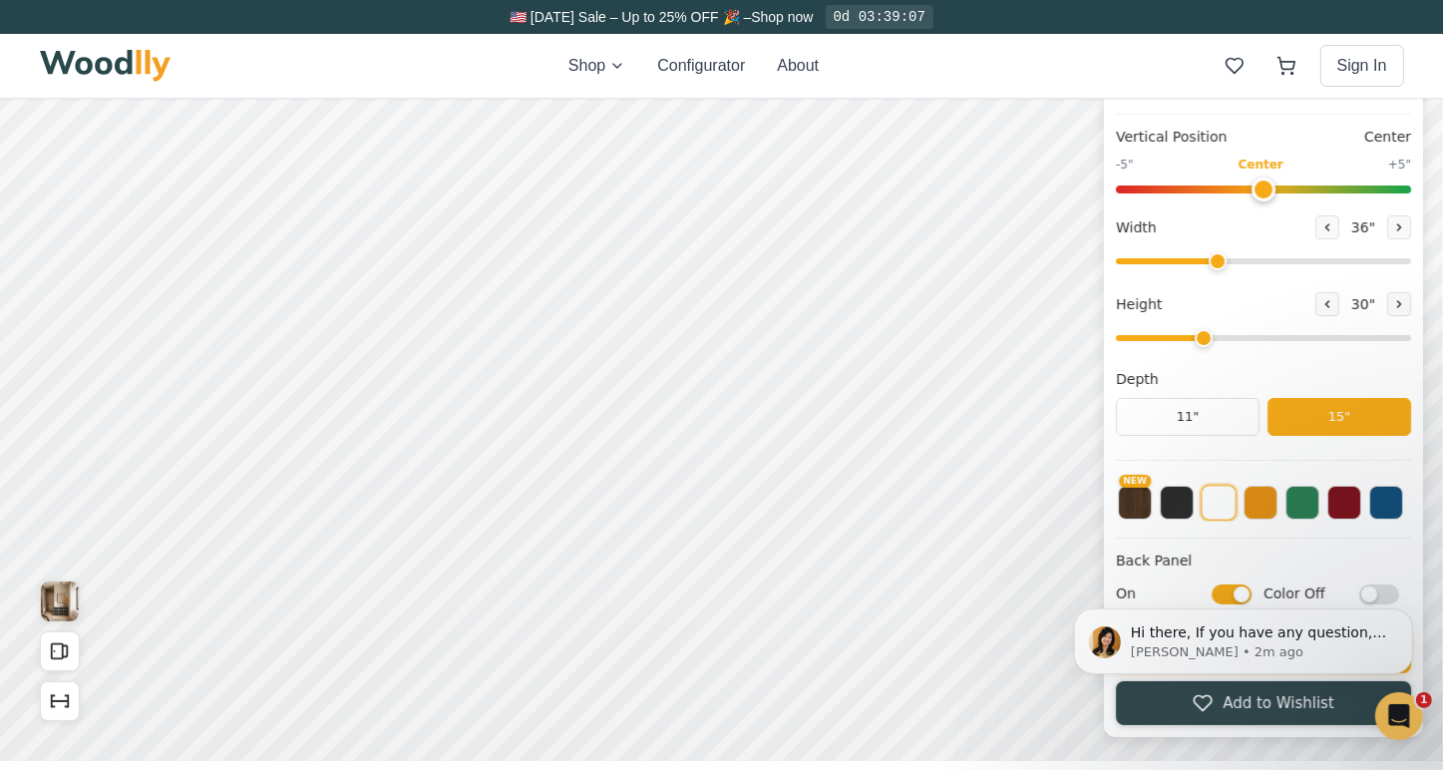
click at [1366, 594] on body "Hi there, If you have any question, we are right here for you. 😊 [PERSON_NAME] …" at bounding box center [1242, 640] width 383 height 134
click at [1378, 592] on div "Hi there, If you have any question, we are right here for you. 😊 [PERSON_NAME] …" at bounding box center [1242, 548] width 367 height 249
click at [1365, 594] on div "Hi there, If you have any question, we are right here for you. 😊 [PERSON_NAME] …" at bounding box center [1242, 548] width 367 height 249
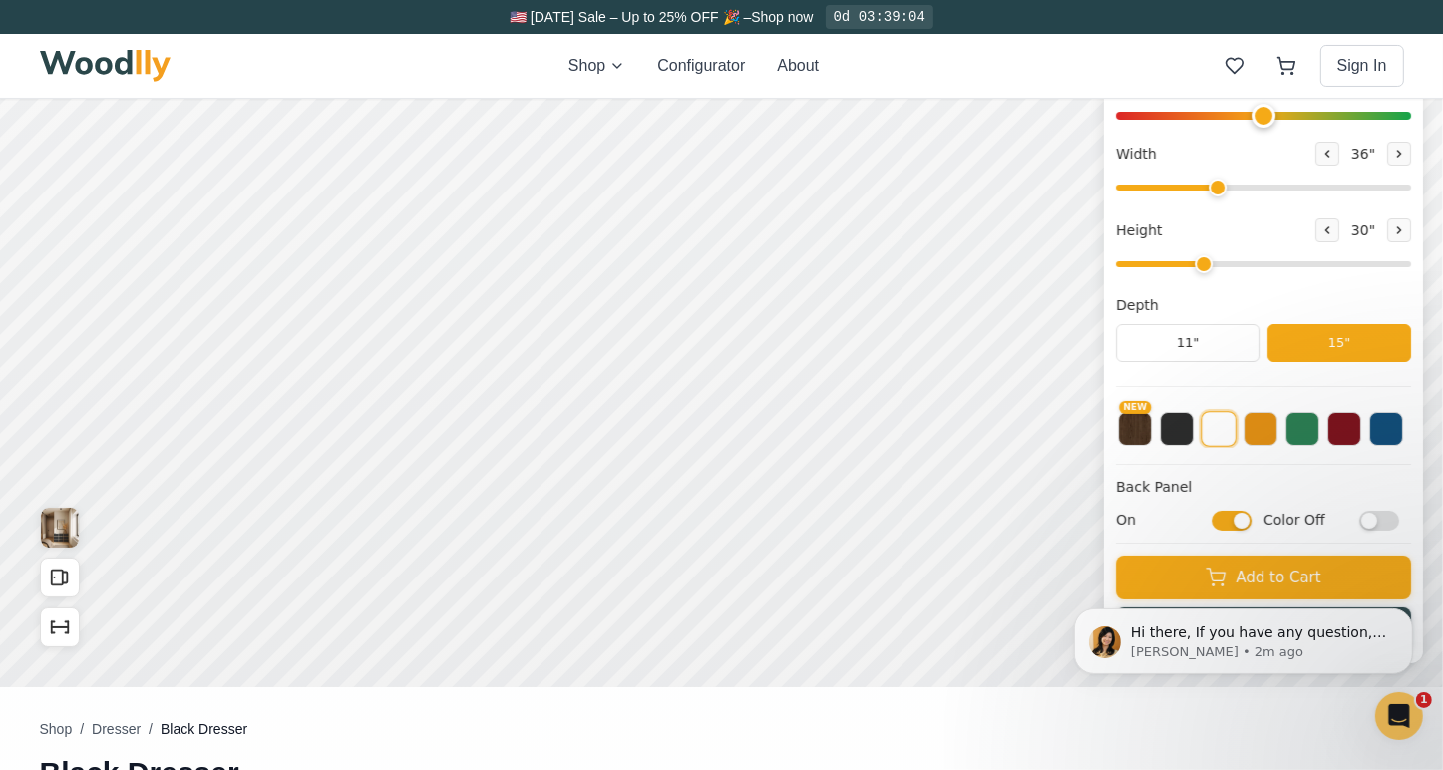
scroll to position [399, 0]
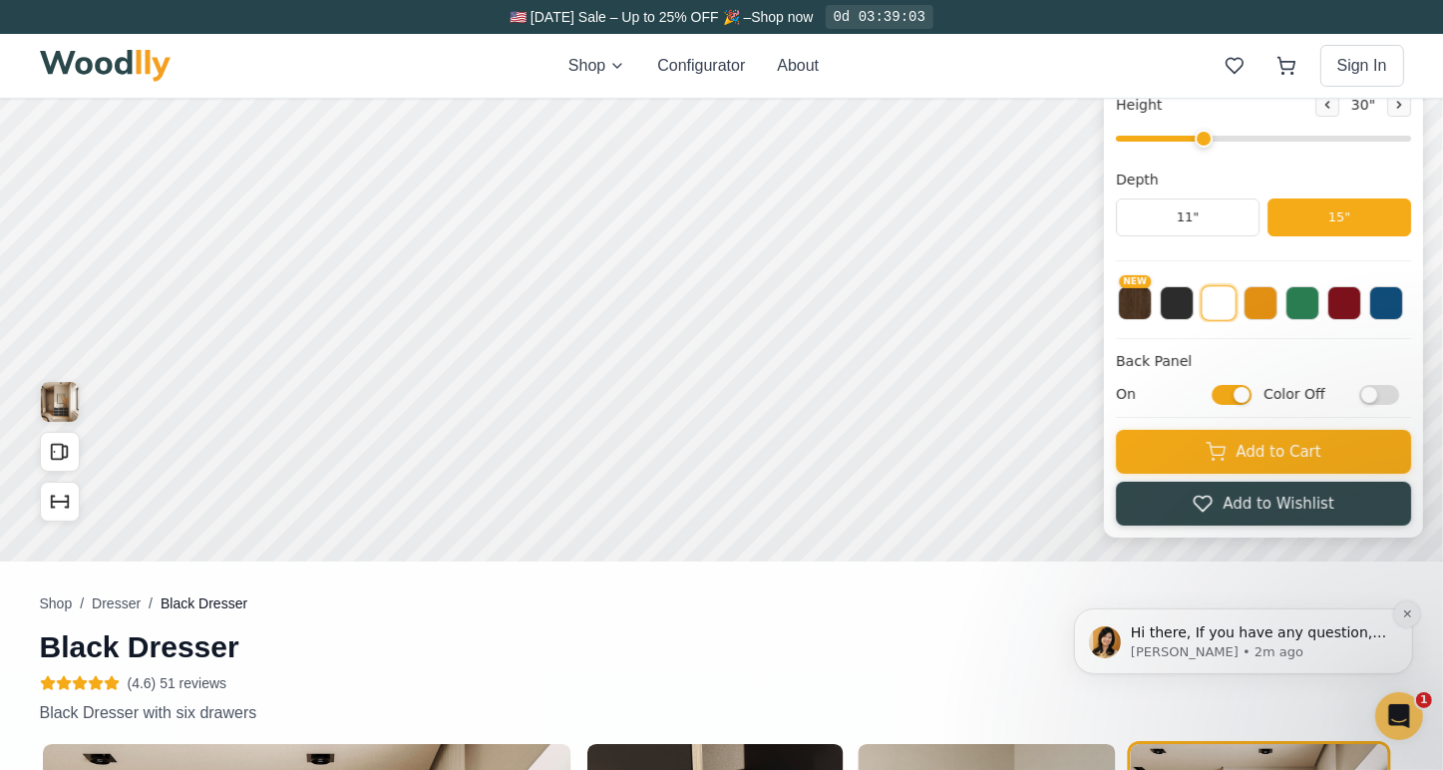
click at [1403, 612] on icon "Dismiss notification" at bounding box center [1406, 612] width 11 height 11
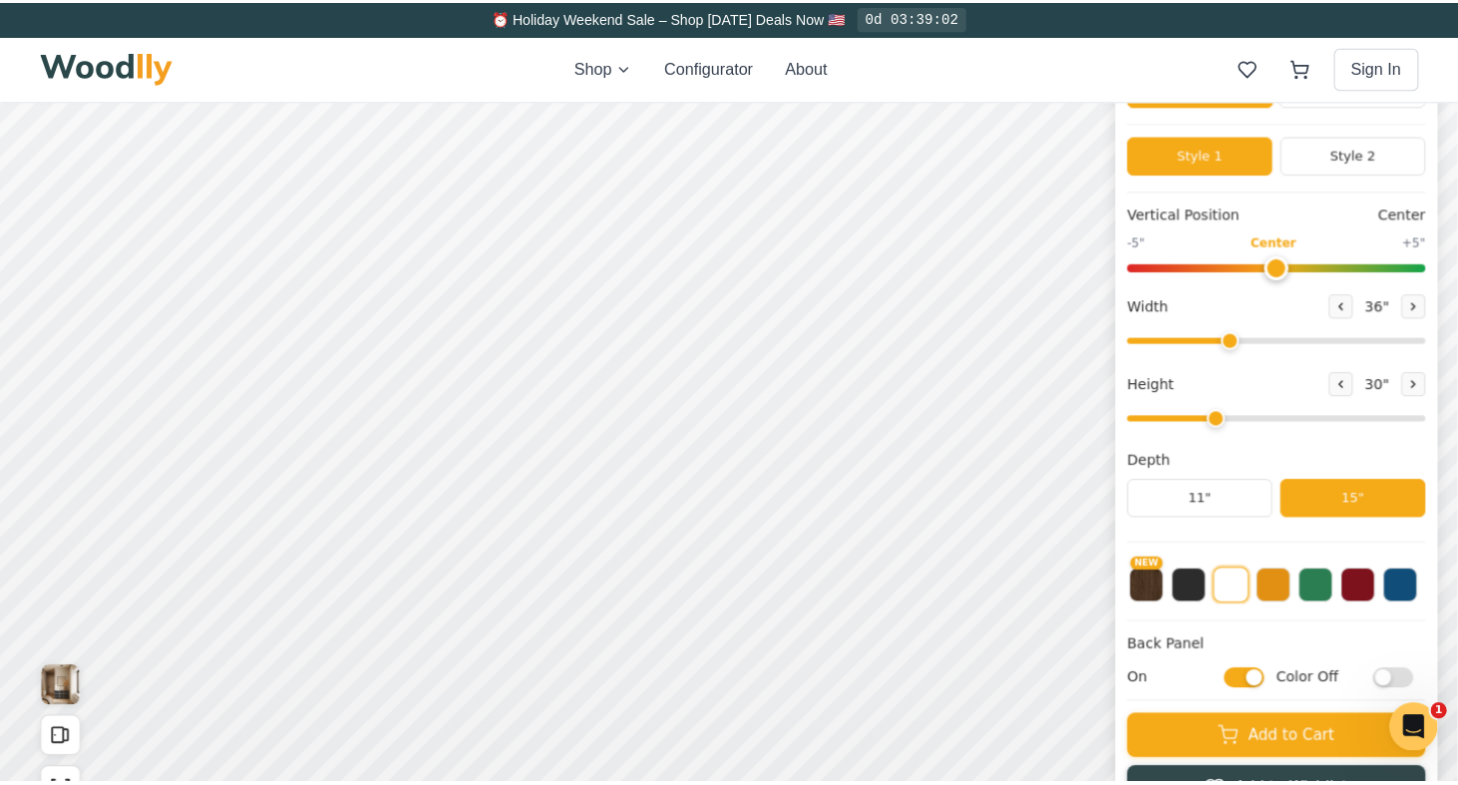
scroll to position [100, 0]
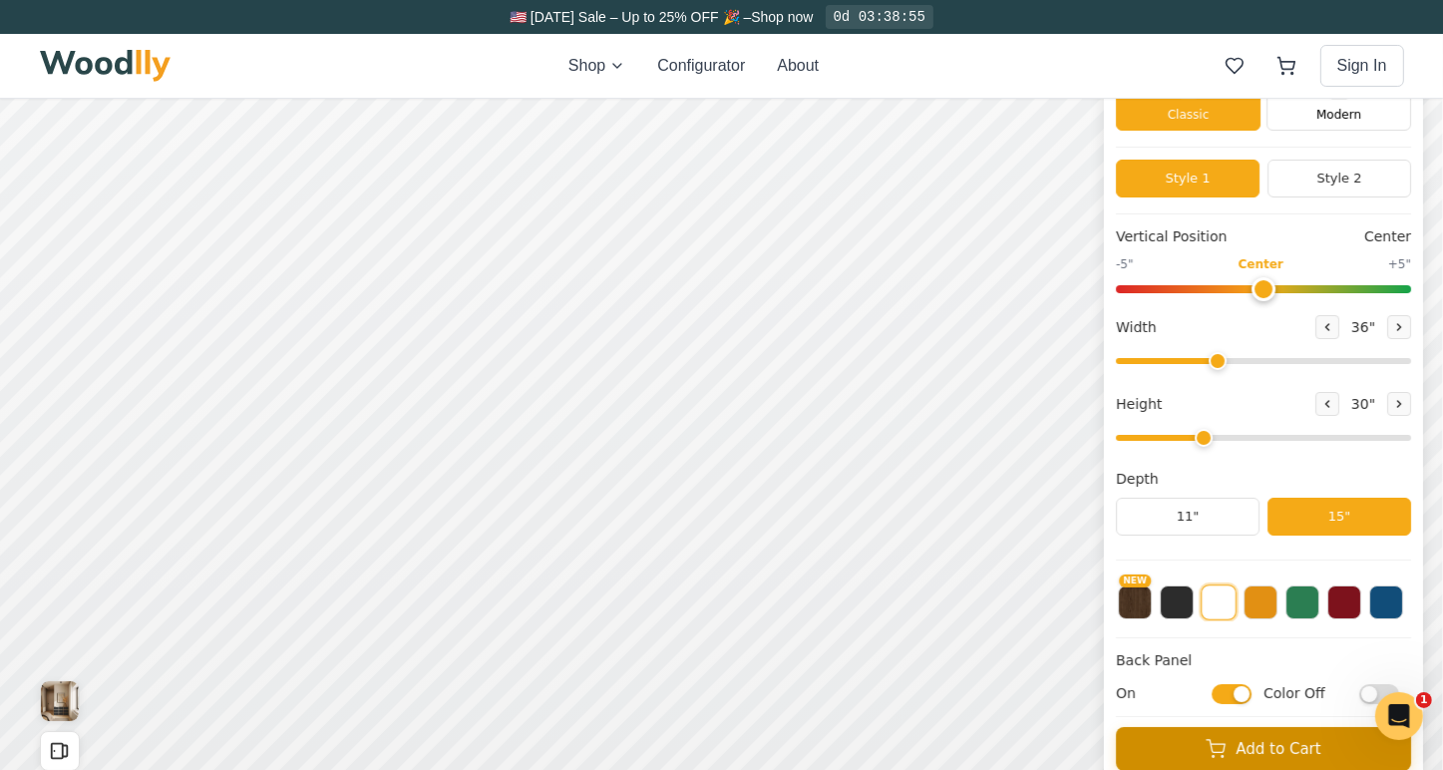
click at [1297, 743] on button "Add to Cart" at bounding box center [1263, 749] width 295 height 44
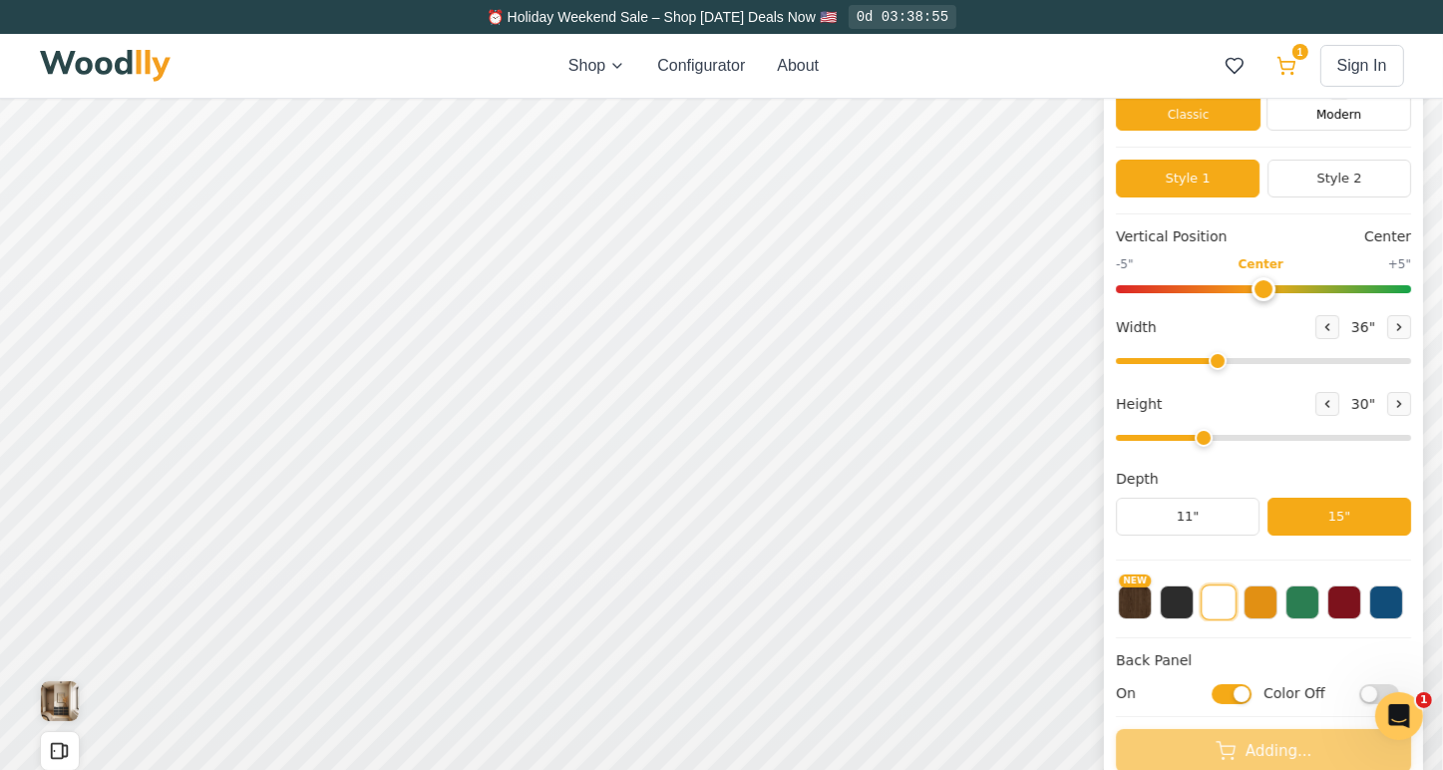
click at [1285, 63] on icon at bounding box center [1286, 66] width 20 height 20
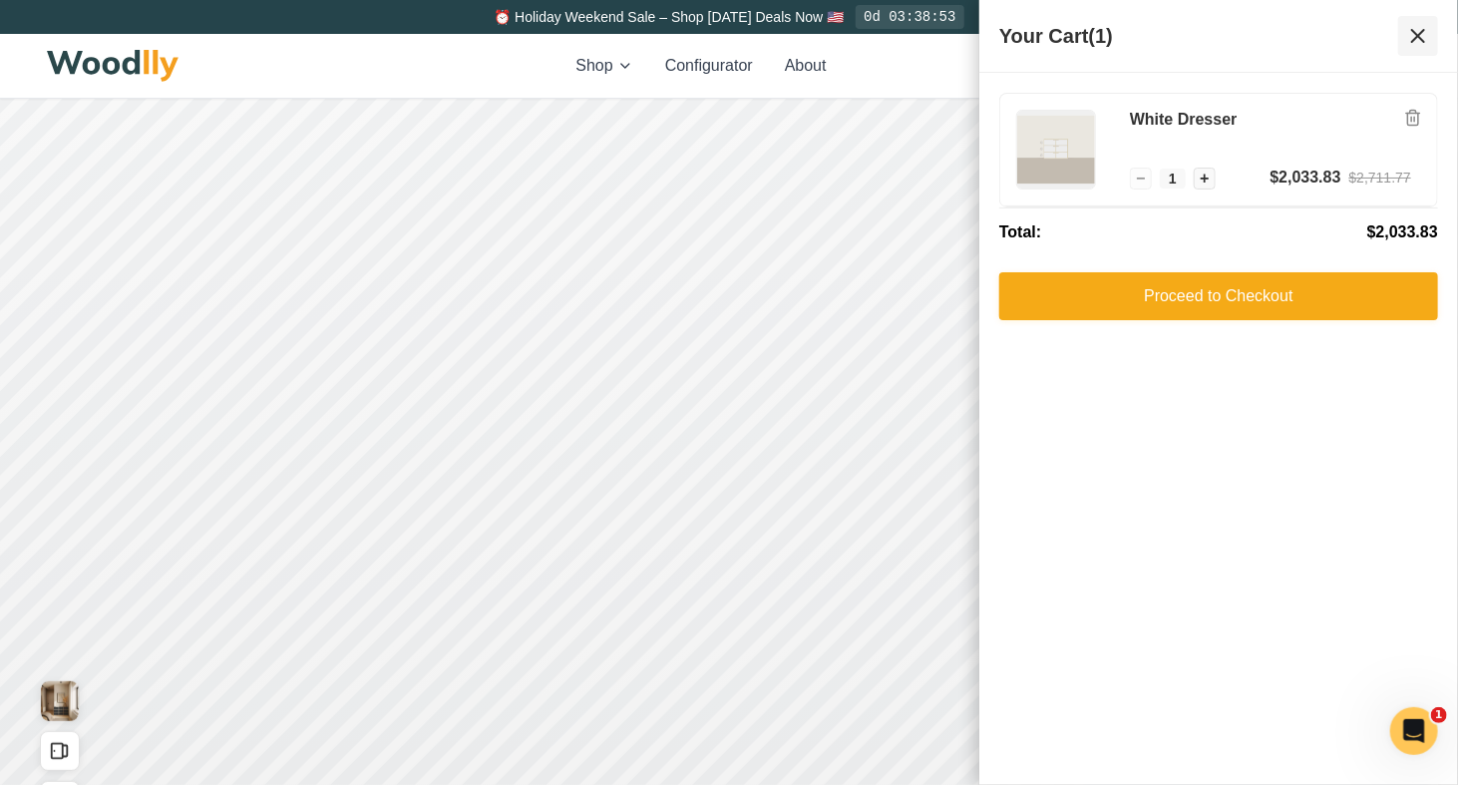
click at [1420, 32] on icon at bounding box center [1418, 36] width 24 height 24
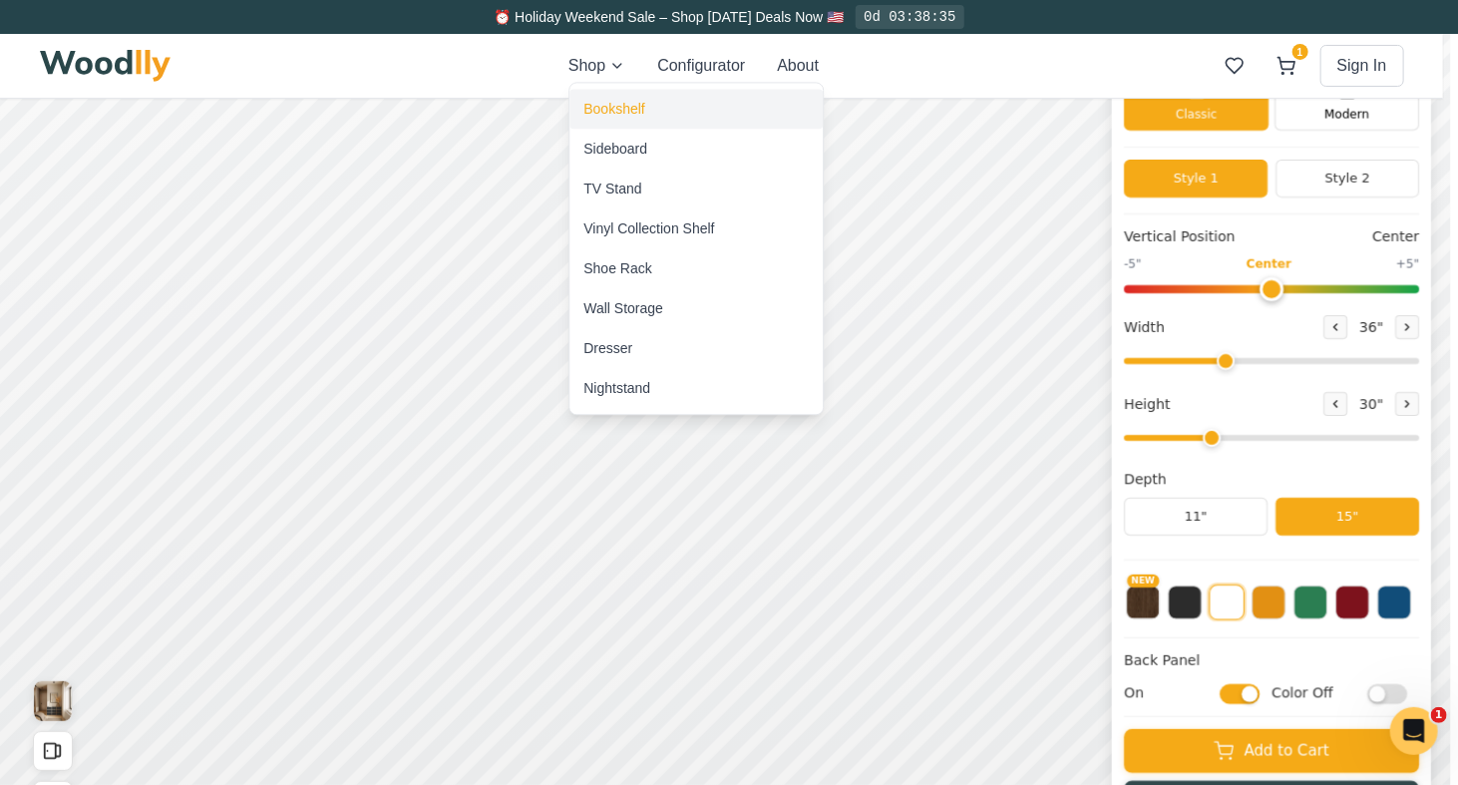
click at [613, 107] on div "Bookshelf" at bounding box center [613, 109] width 61 height 20
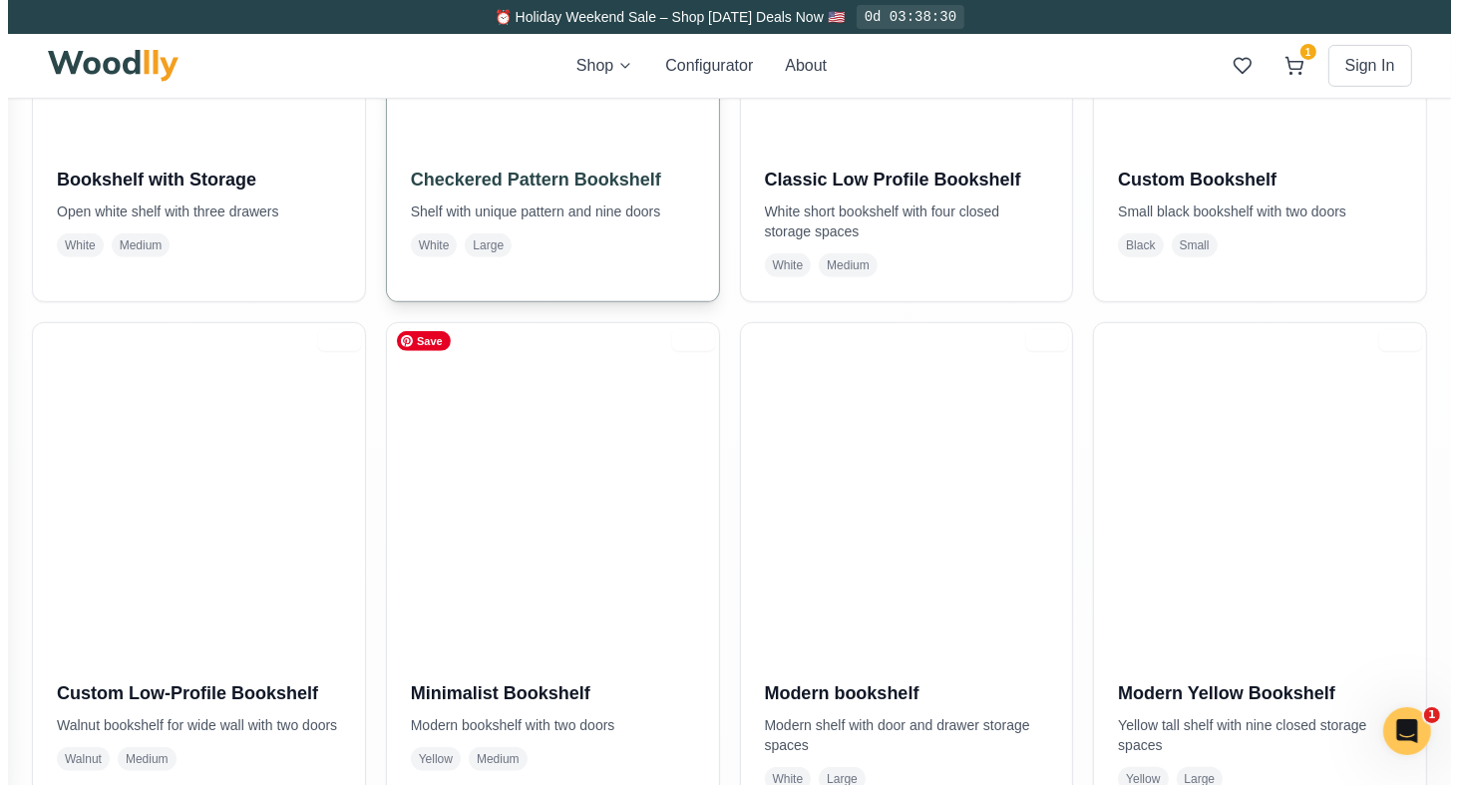
scroll to position [698, 0]
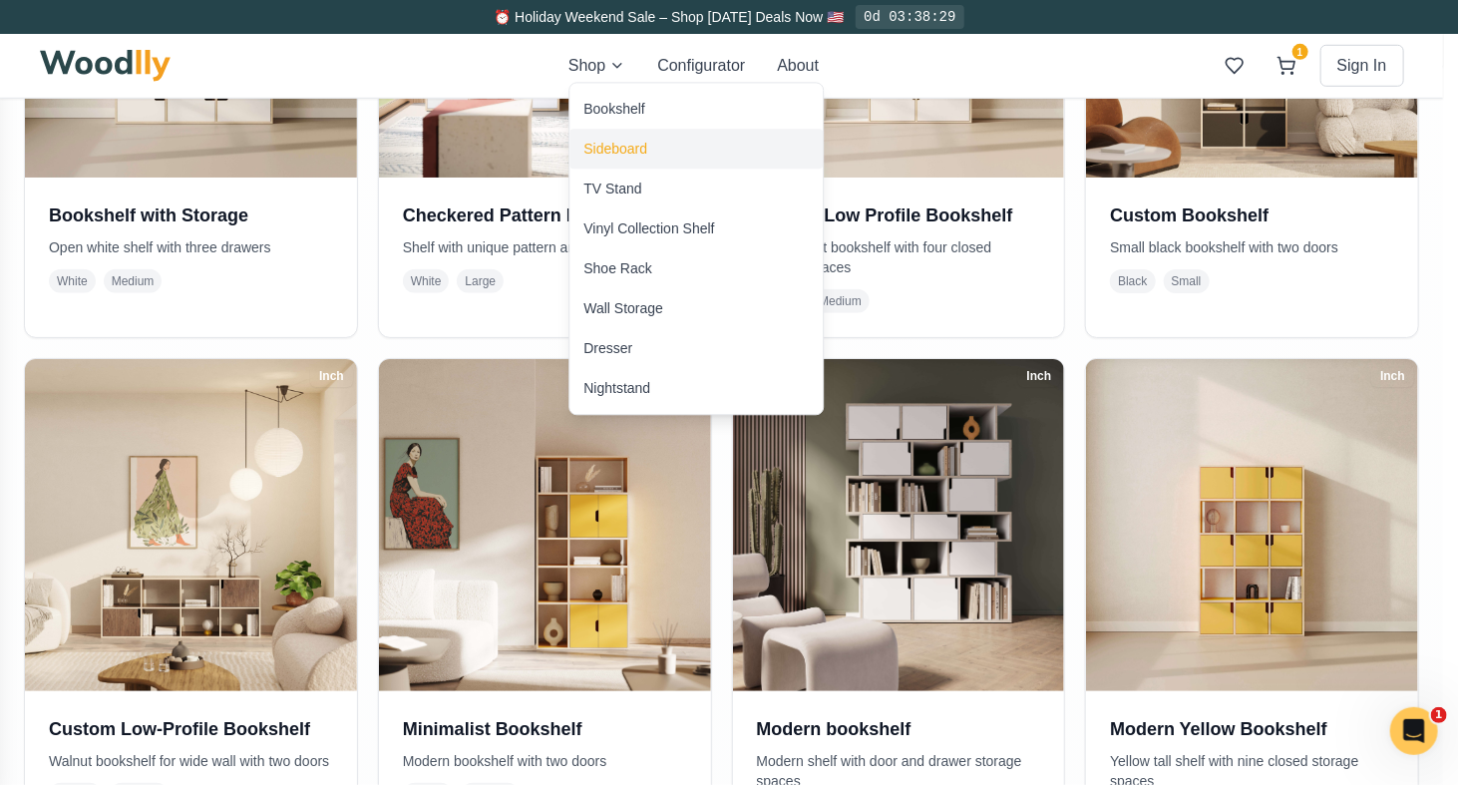
click at [599, 151] on div "Sideboard" at bounding box center [615, 149] width 64 height 20
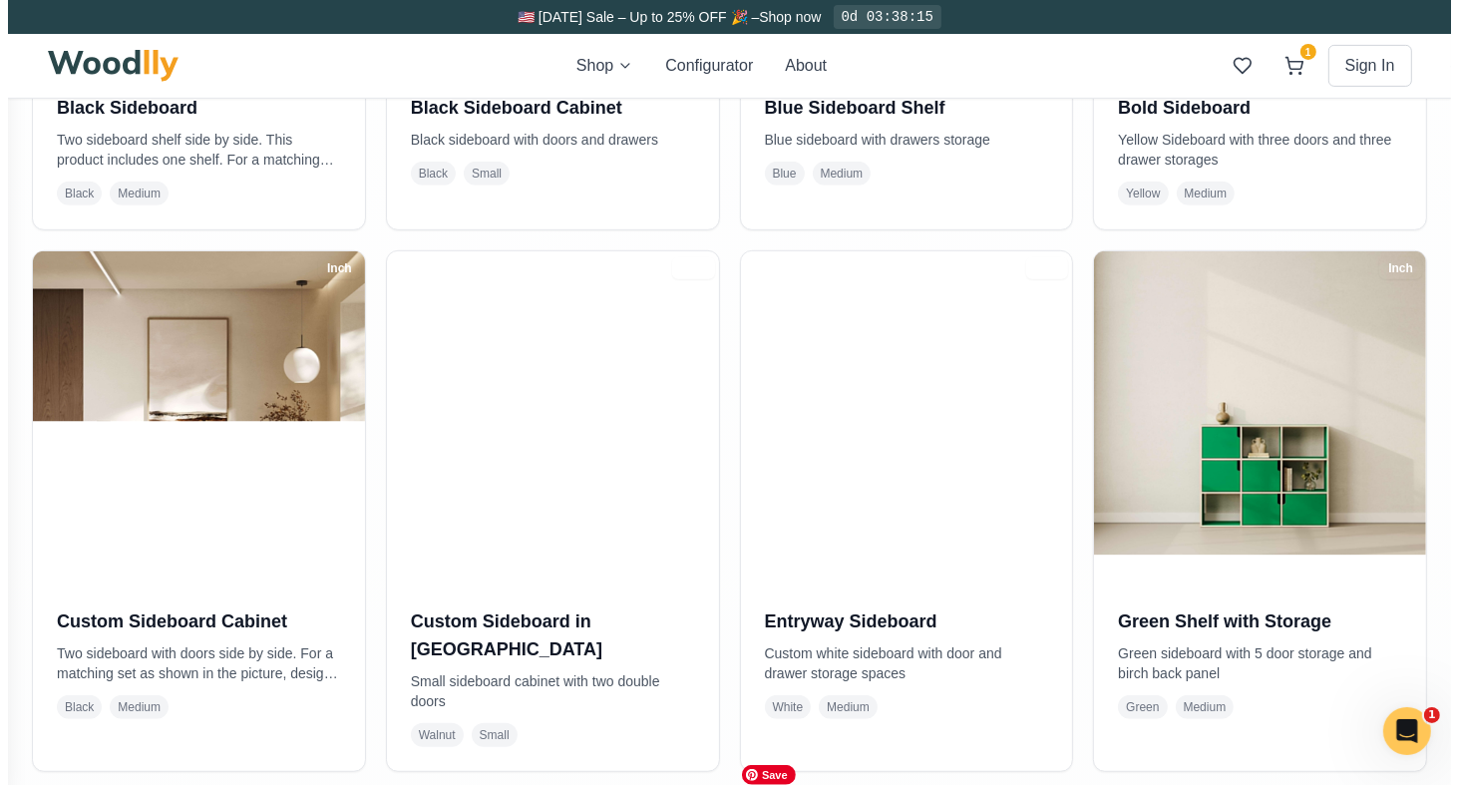
scroll to position [798, 0]
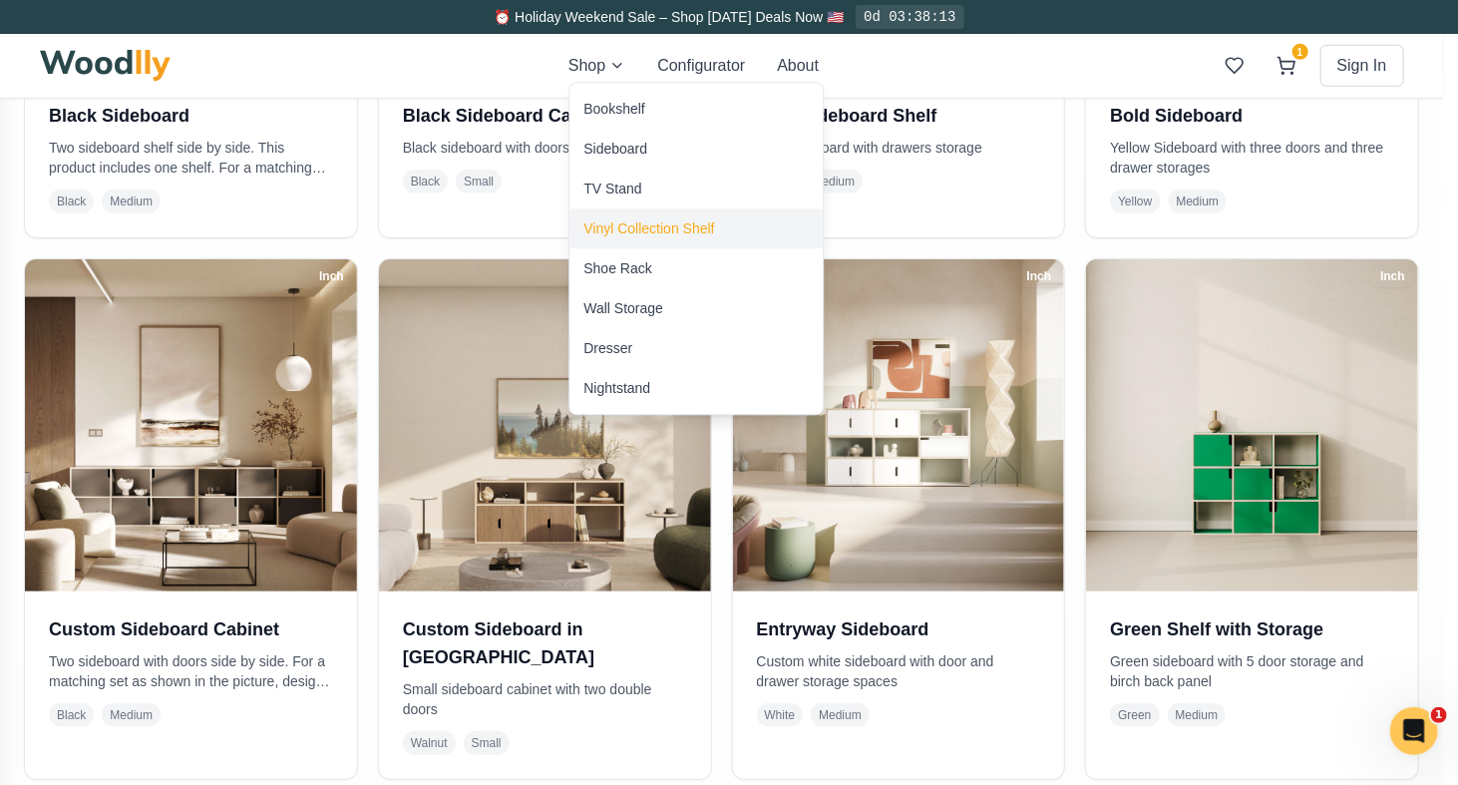
click at [616, 234] on div "Vinyl Collection Shelf" at bounding box center [648, 228] width 131 height 20
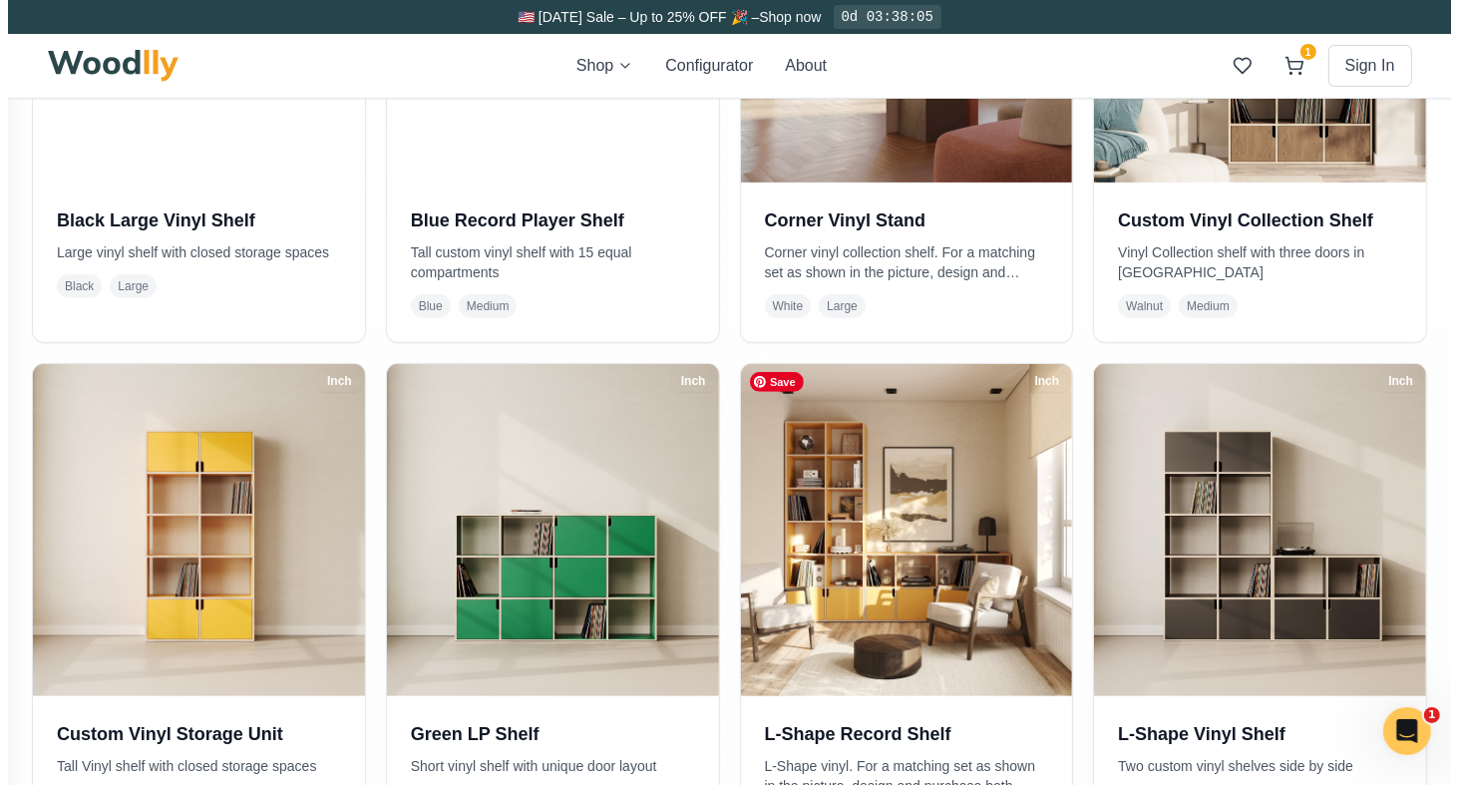
scroll to position [399, 0]
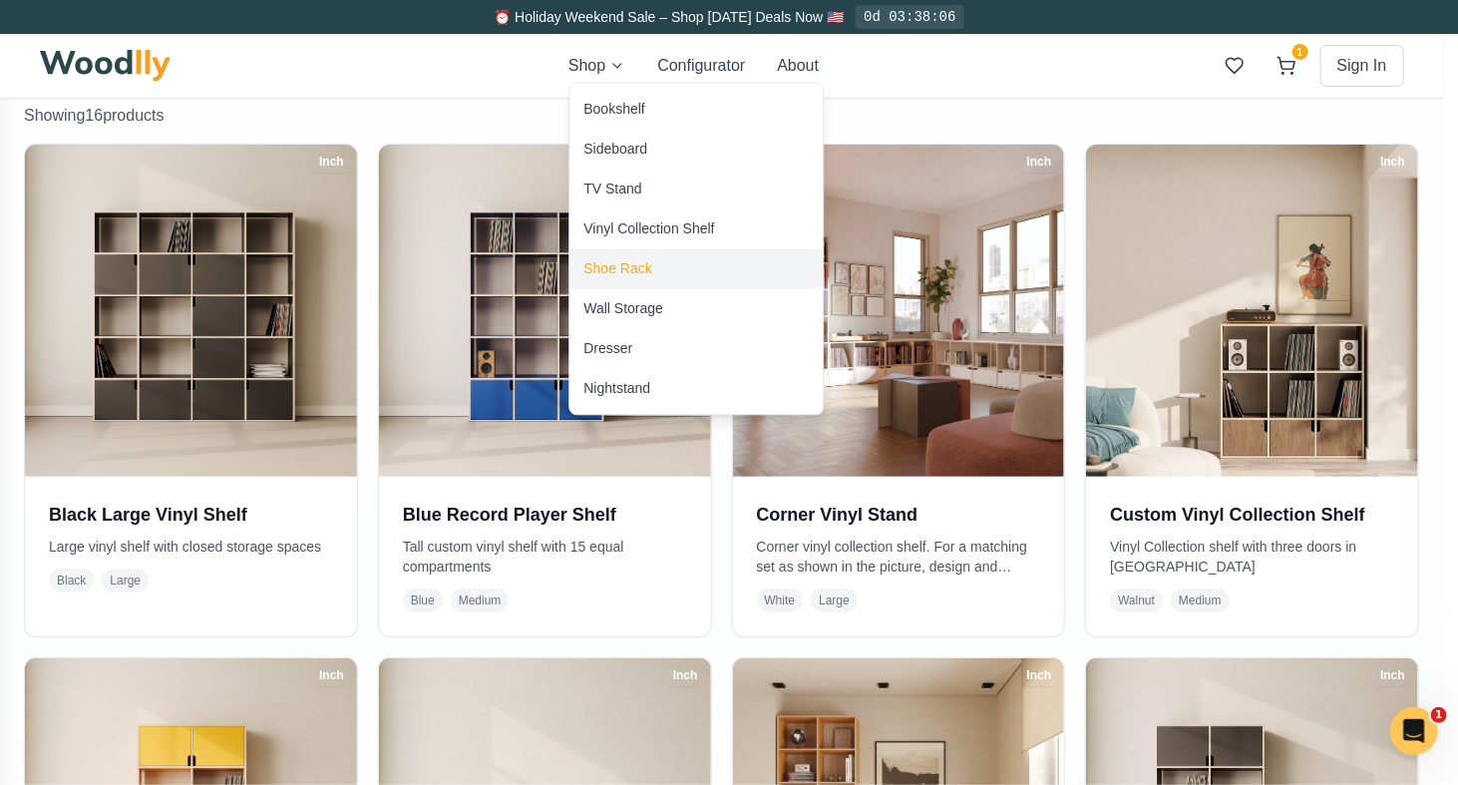
click at [609, 262] on div "Shoe Rack" at bounding box center [617, 268] width 68 height 20
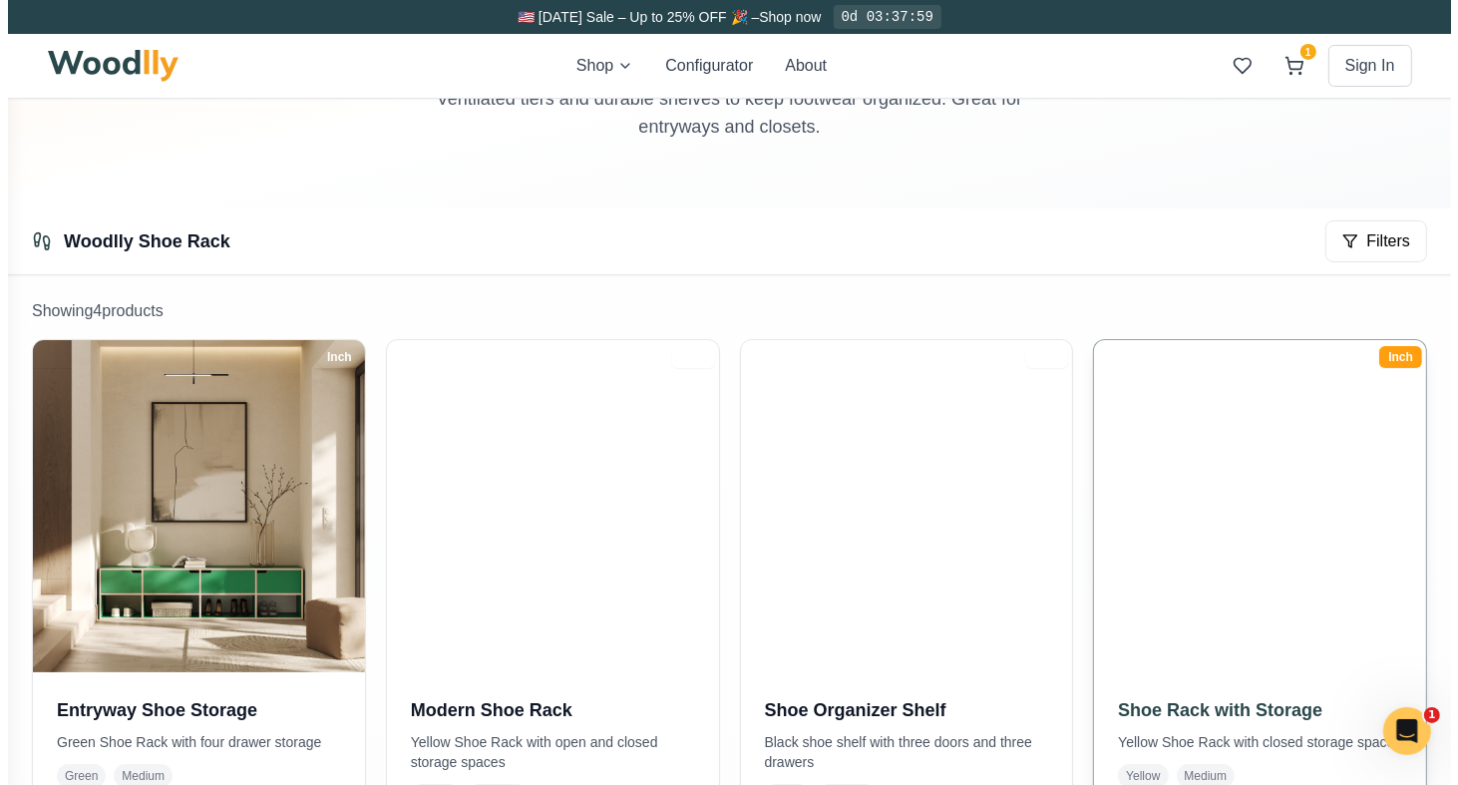
scroll to position [199, 0]
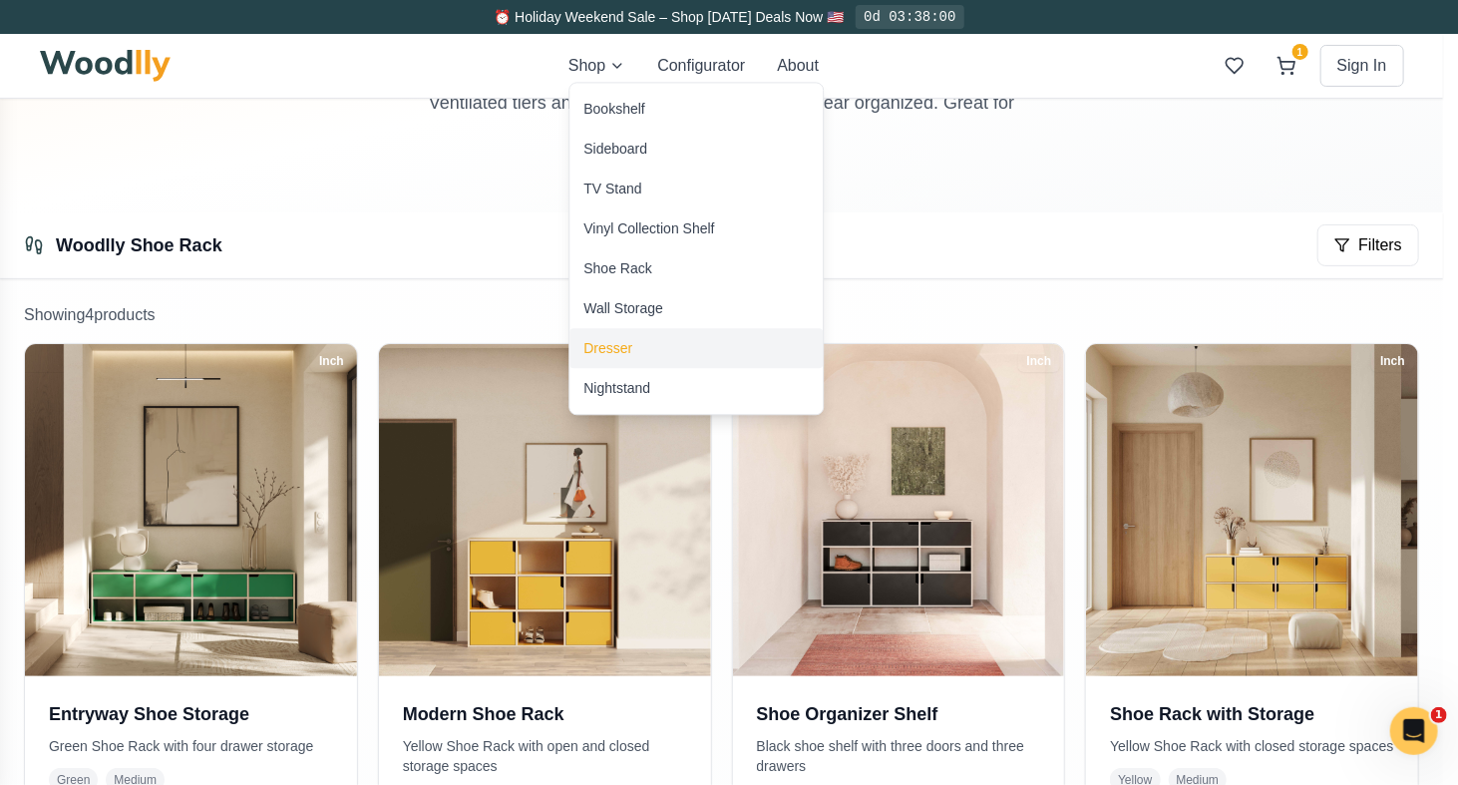
click at [626, 349] on div "Dresser" at bounding box center [607, 348] width 49 height 20
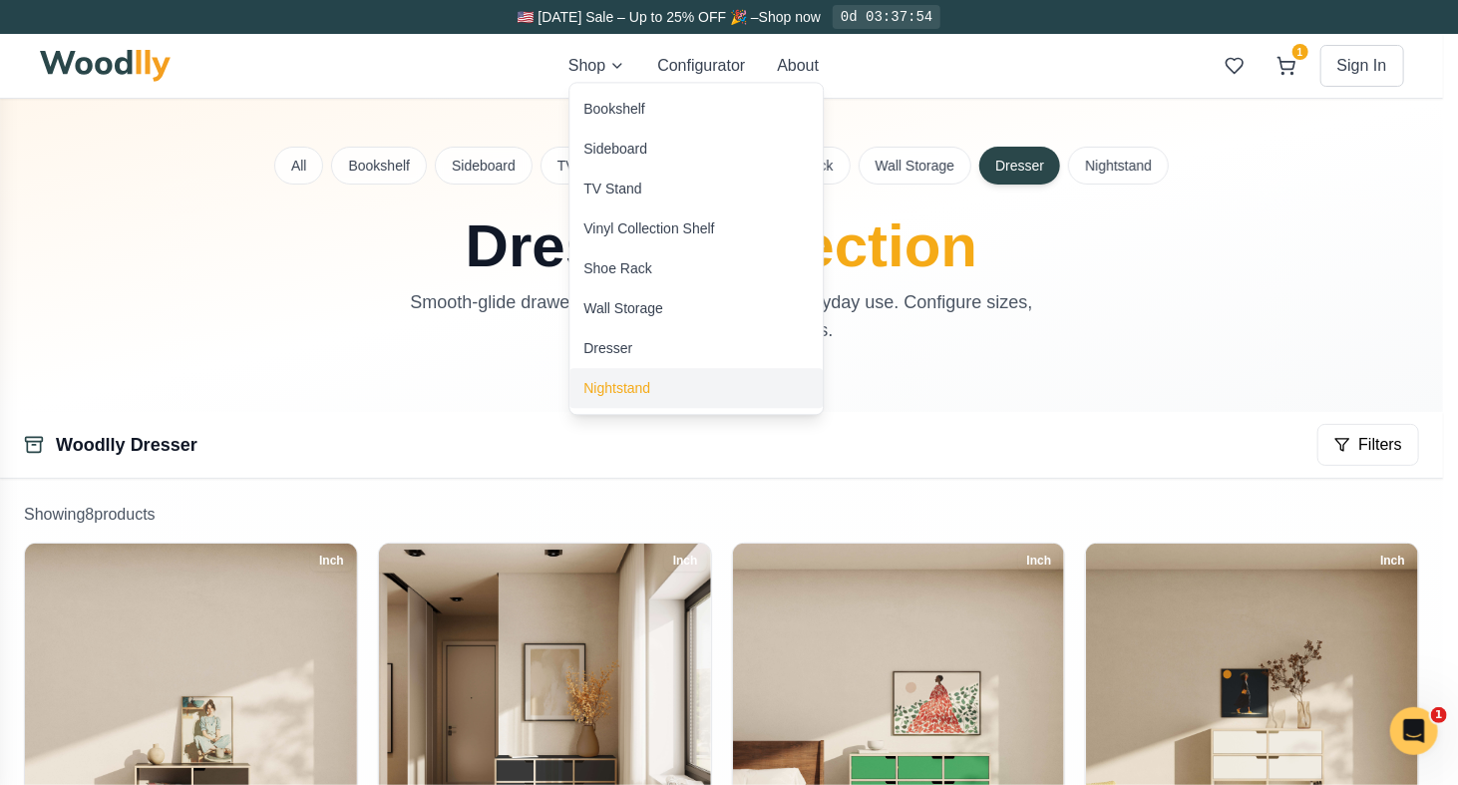
click at [617, 382] on div "Nightstand" at bounding box center [616, 388] width 67 height 20
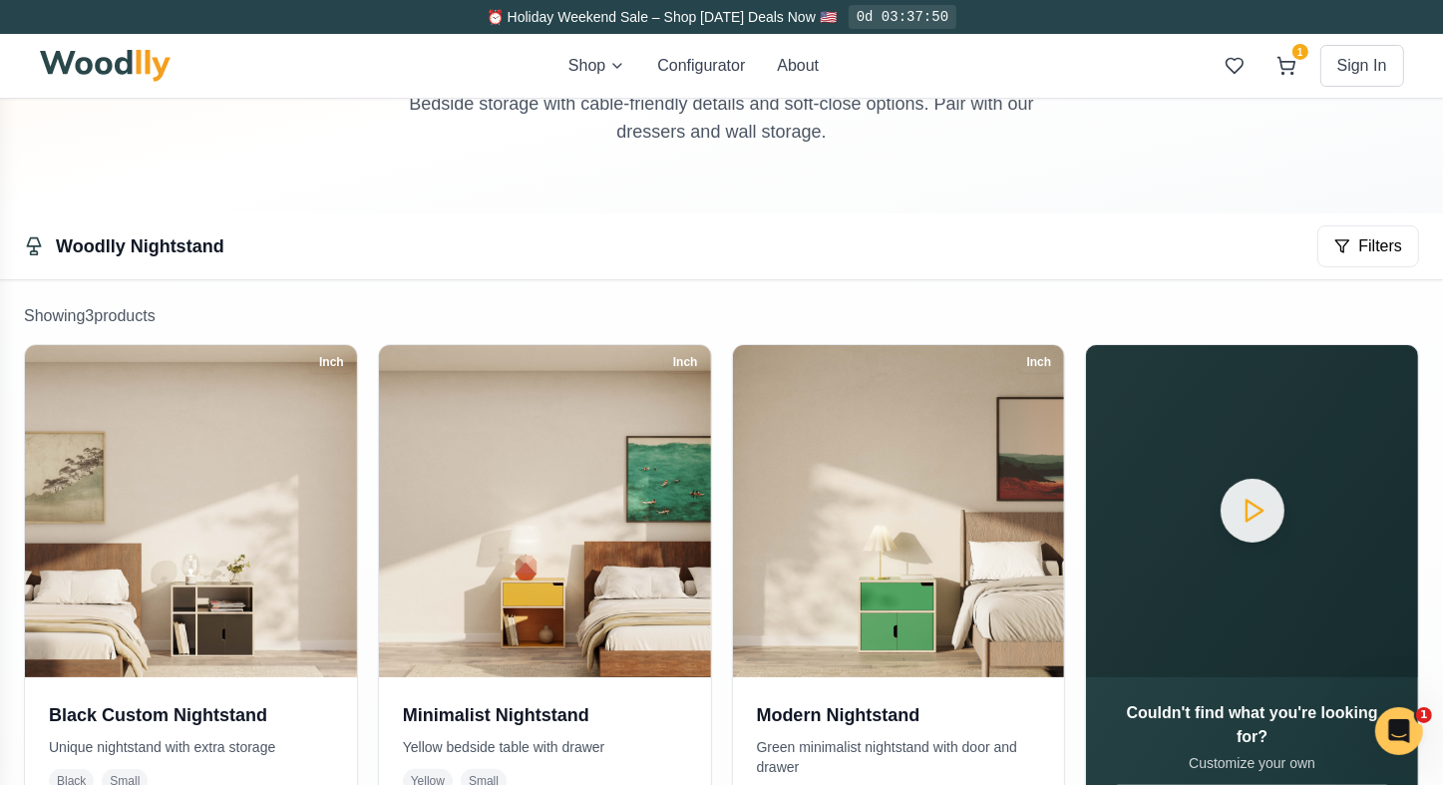
scroll to position [199, 0]
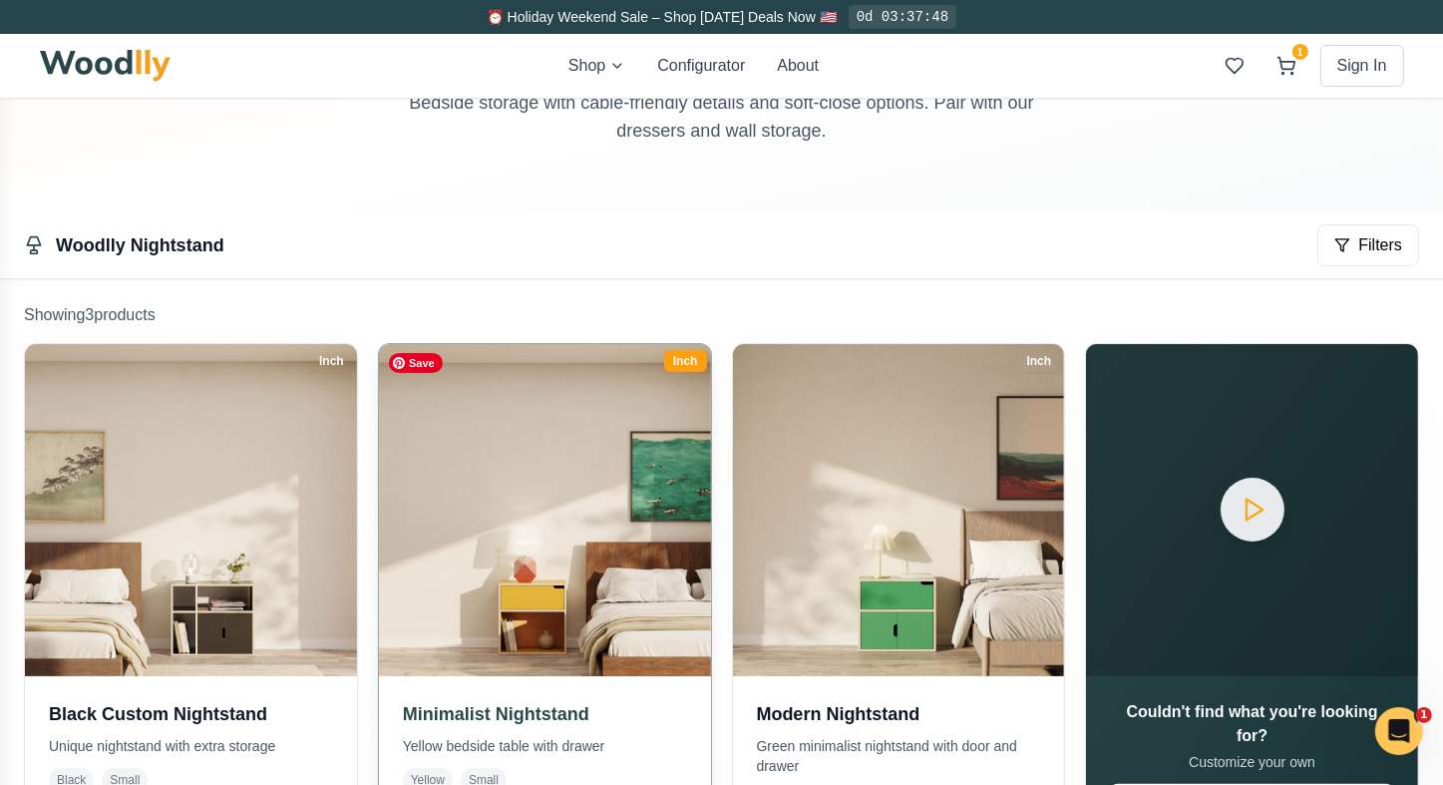
click at [610, 537] on img at bounding box center [544, 510] width 348 height 348
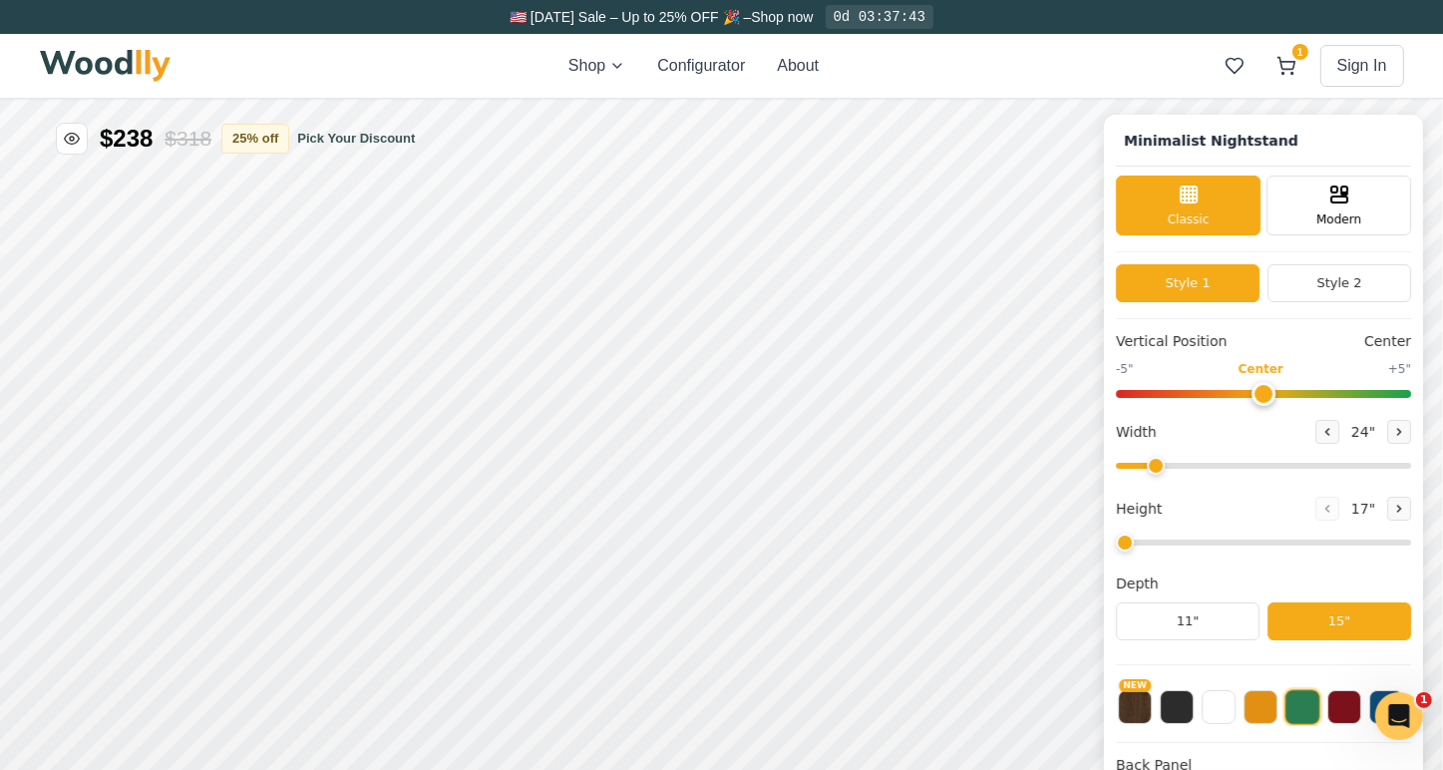
type input "25"
type input "2"
checkbox input "true"
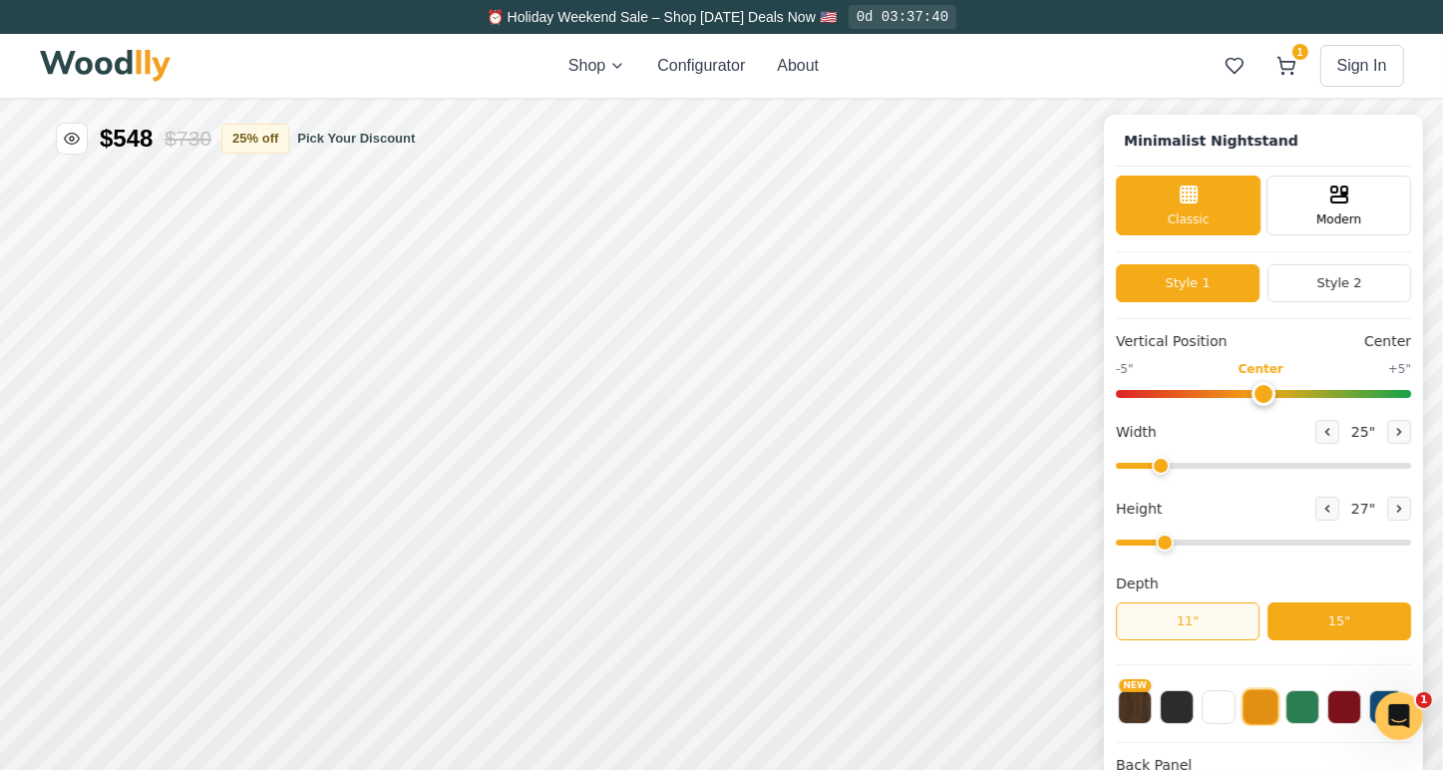
click at [1226, 617] on button "11"" at bounding box center [1188, 620] width 144 height 38
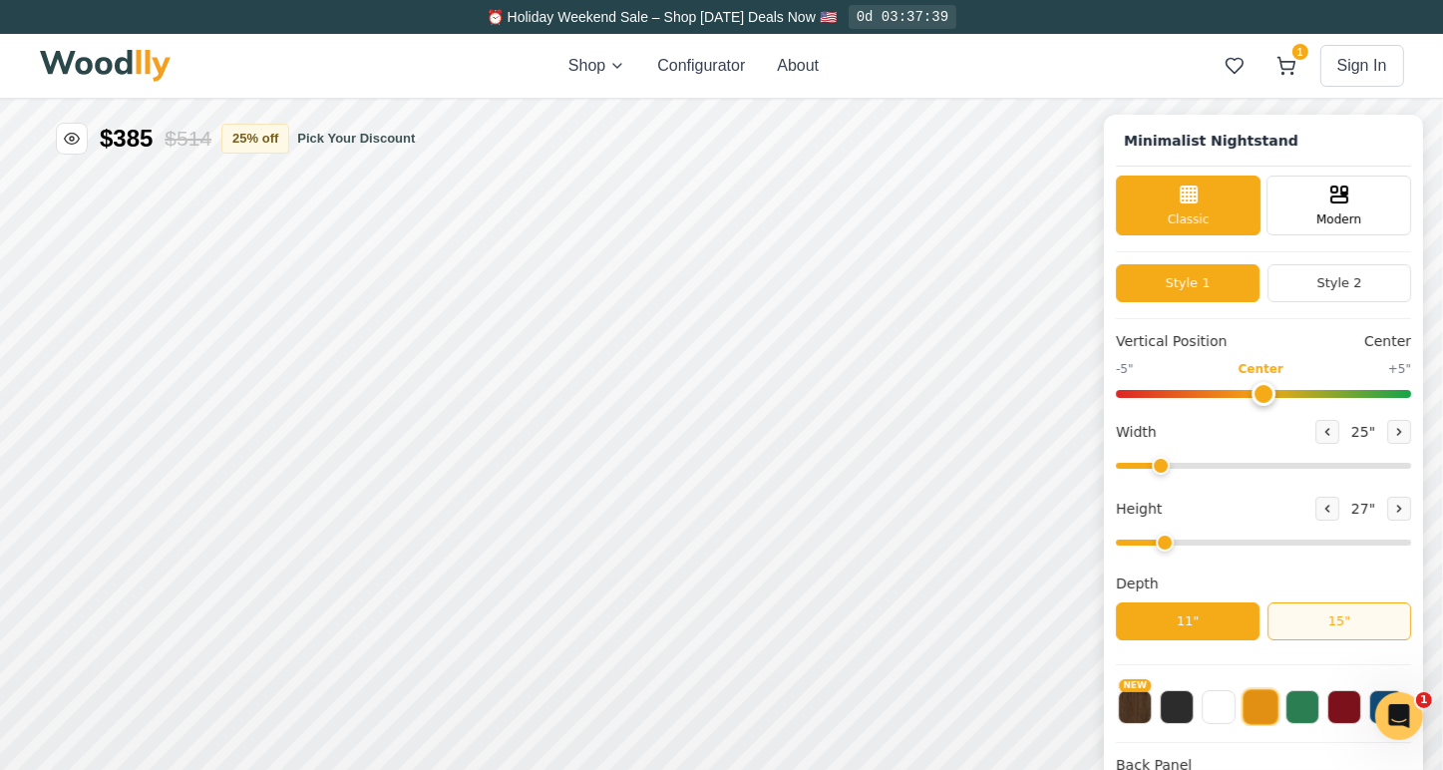
click at [1388, 625] on button "15"" at bounding box center [1339, 620] width 144 height 38
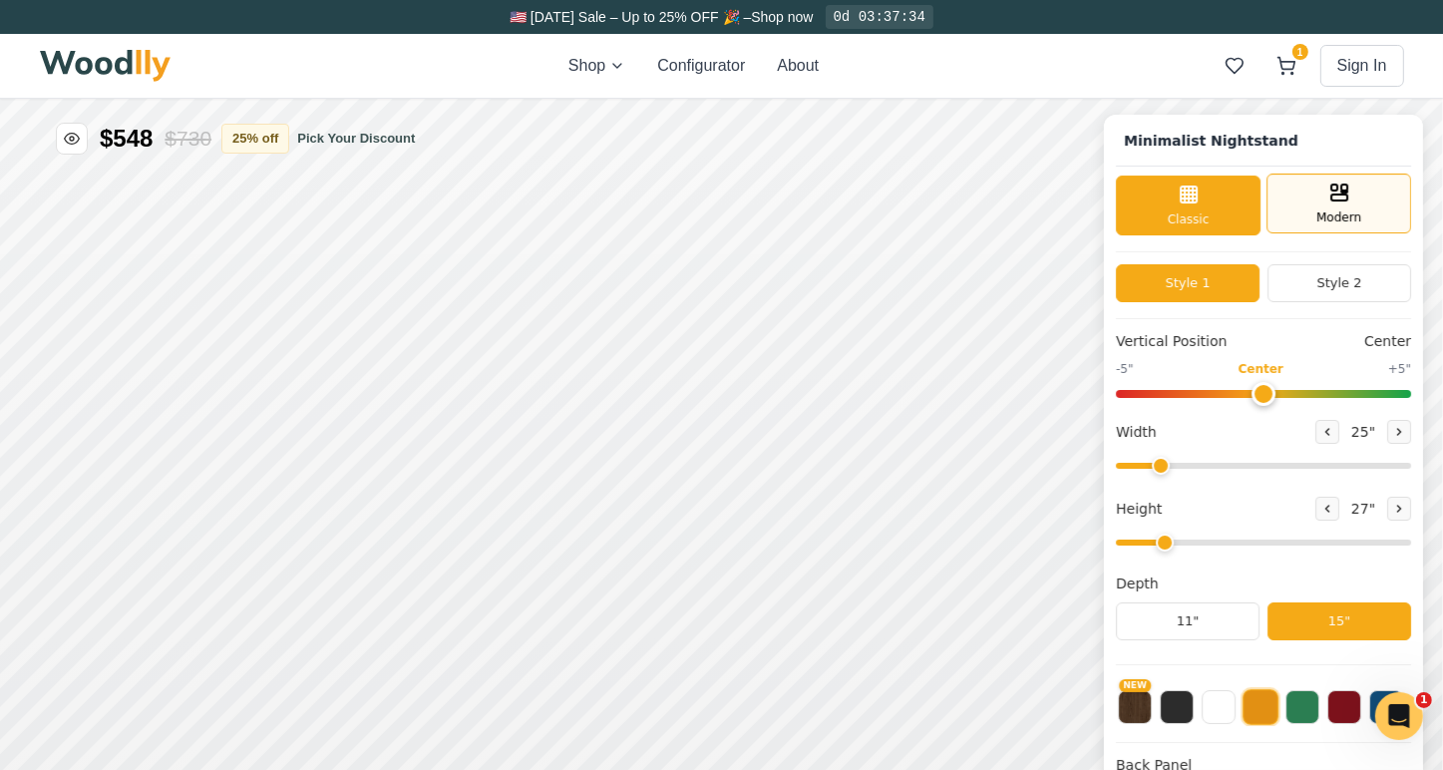
click at [1364, 206] on div "Modern" at bounding box center [1338, 202] width 145 height 60
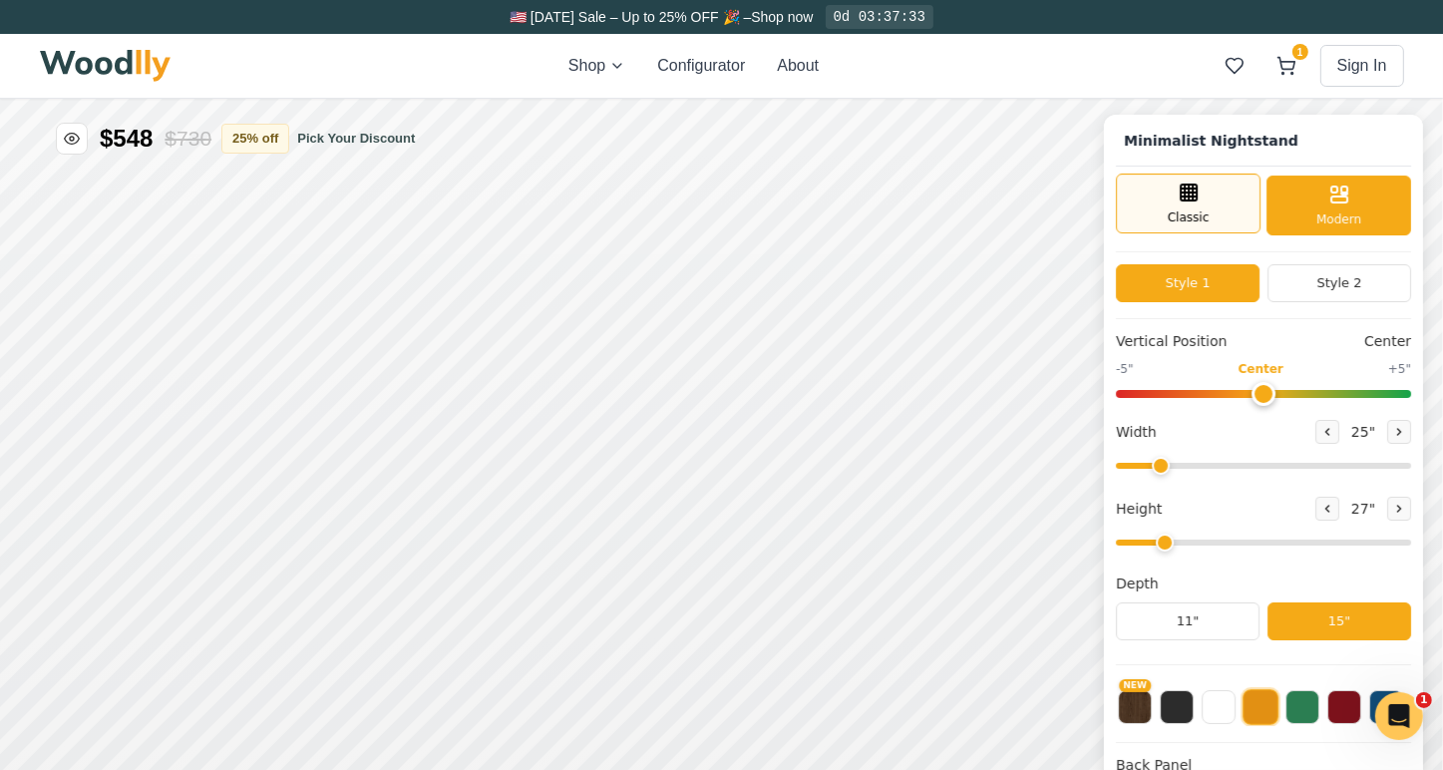
click at [1250, 209] on div "Classic" at bounding box center [1188, 202] width 145 height 60
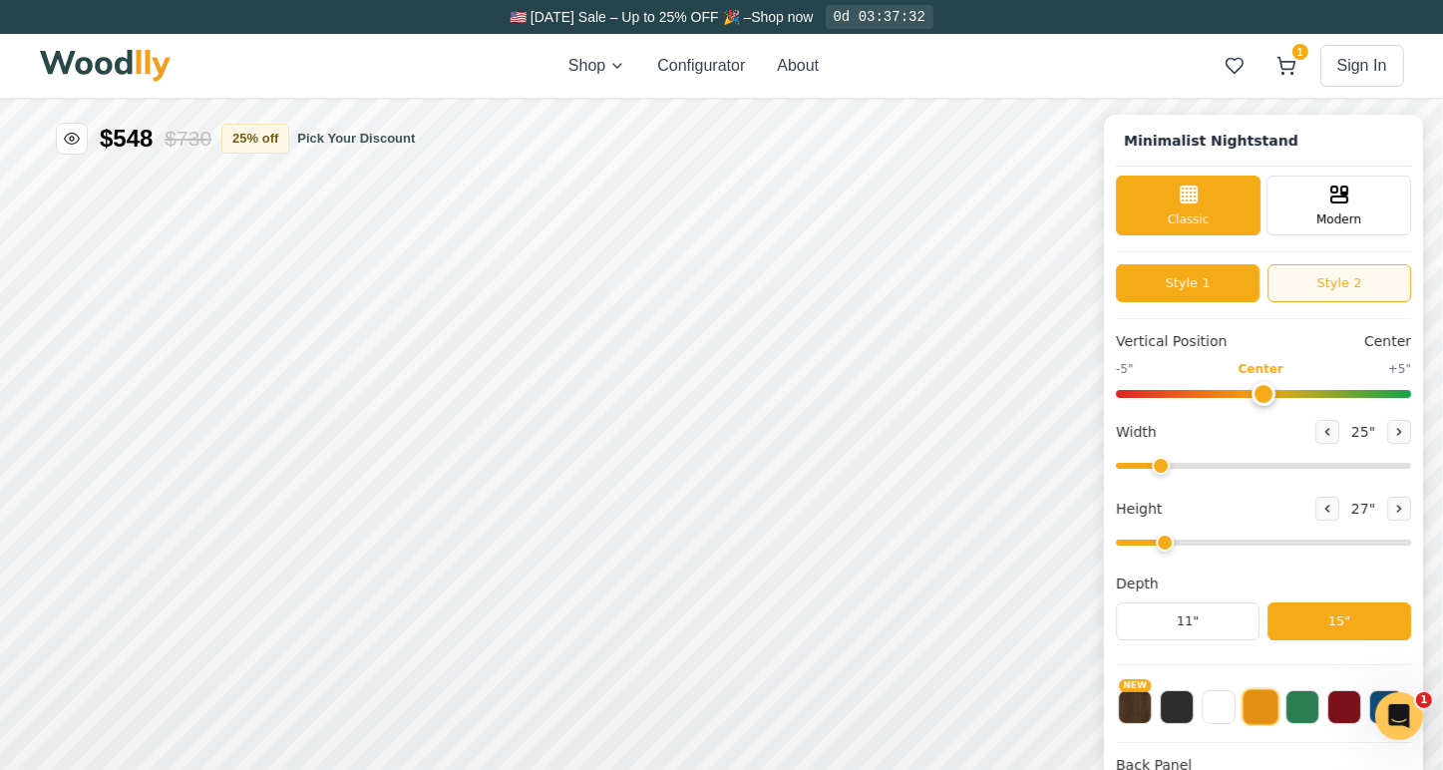
click at [1330, 289] on button "Style 2" at bounding box center [1339, 282] width 144 height 38
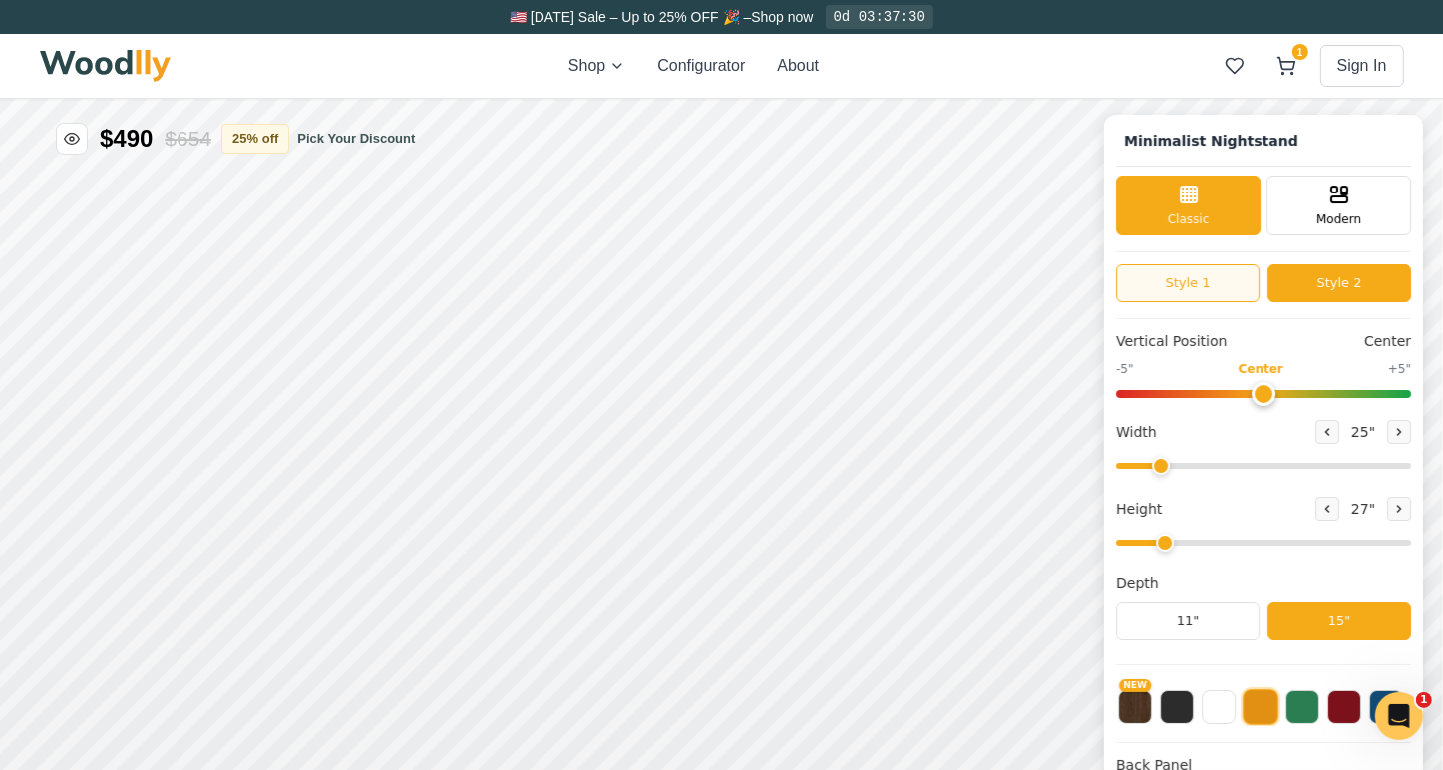
click at [1235, 283] on button "Style 1" at bounding box center [1188, 282] width 144 height 38
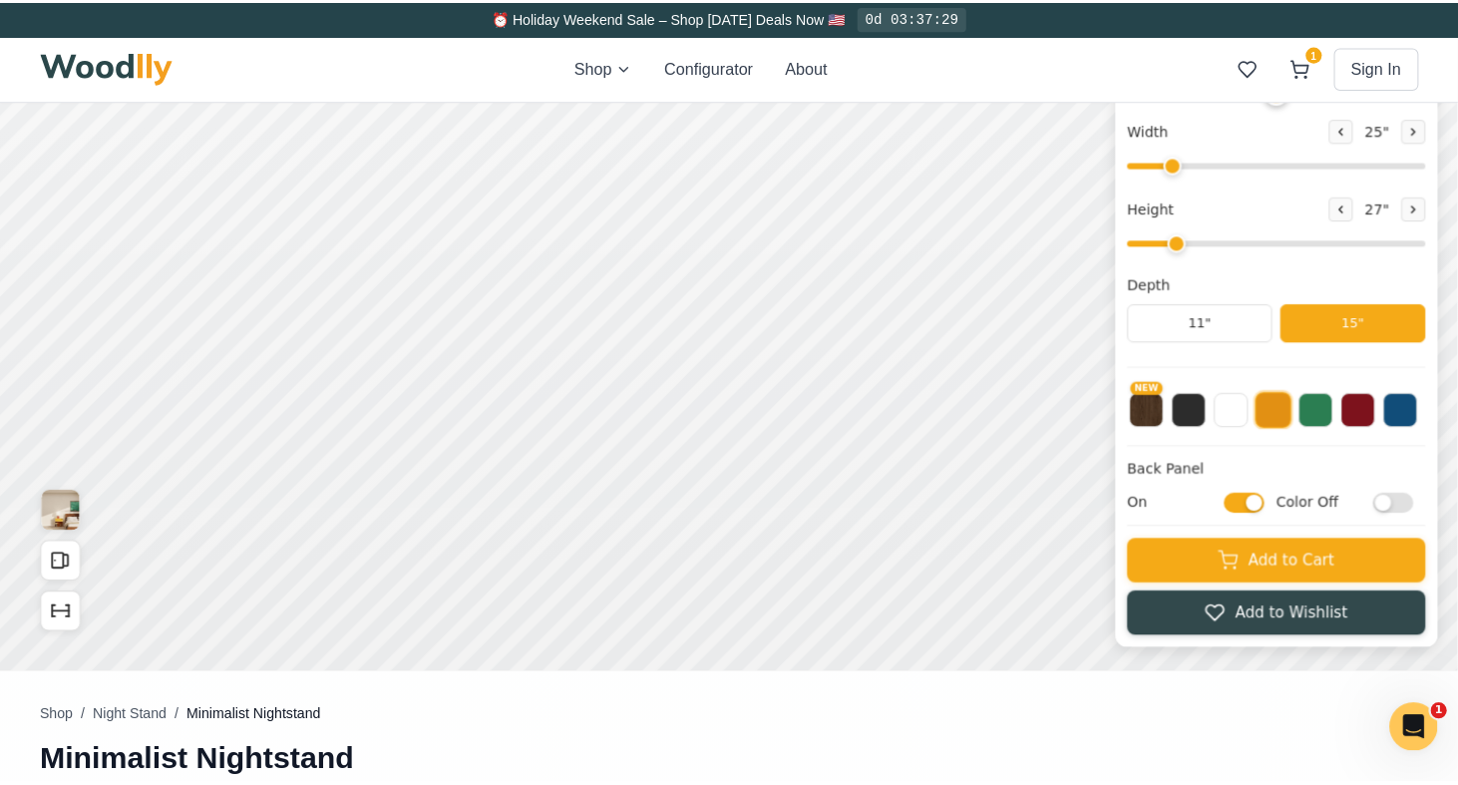
scroll to position [199, 0]
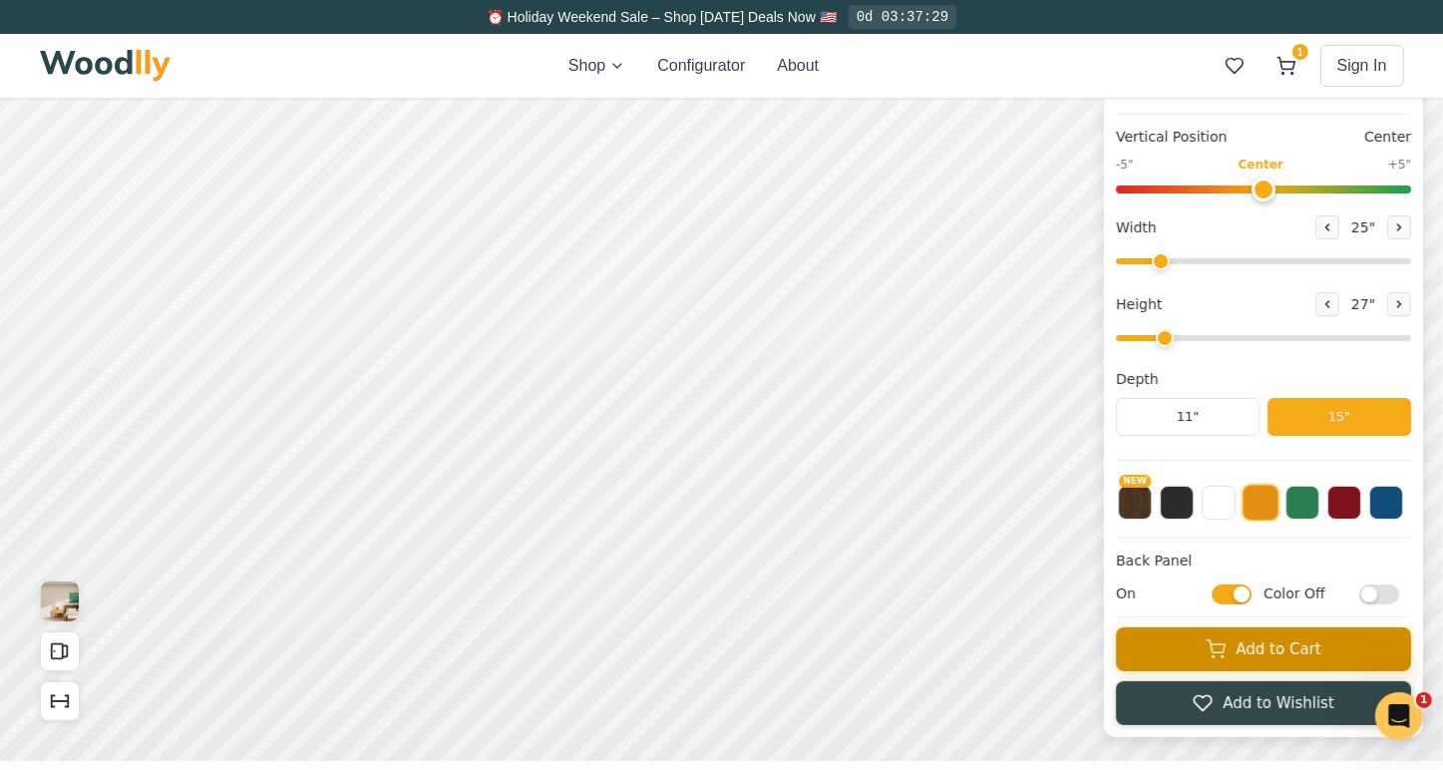
click at [1344, 655] on button "Add to Cart" at bounding box center [1263, 650] width 295 height 44
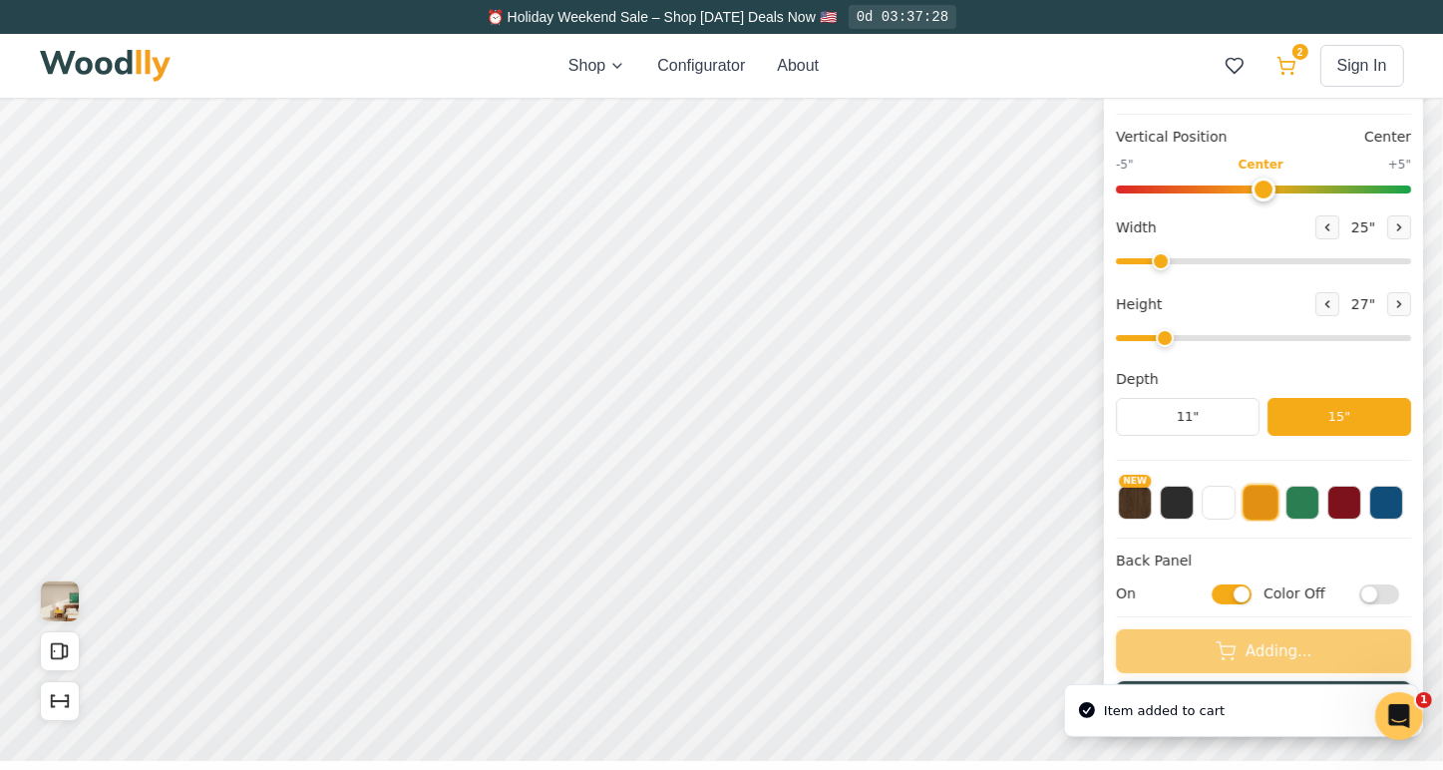
click at [1294, 62] on icon at bounding box center [1285, 64] width 17 height 12
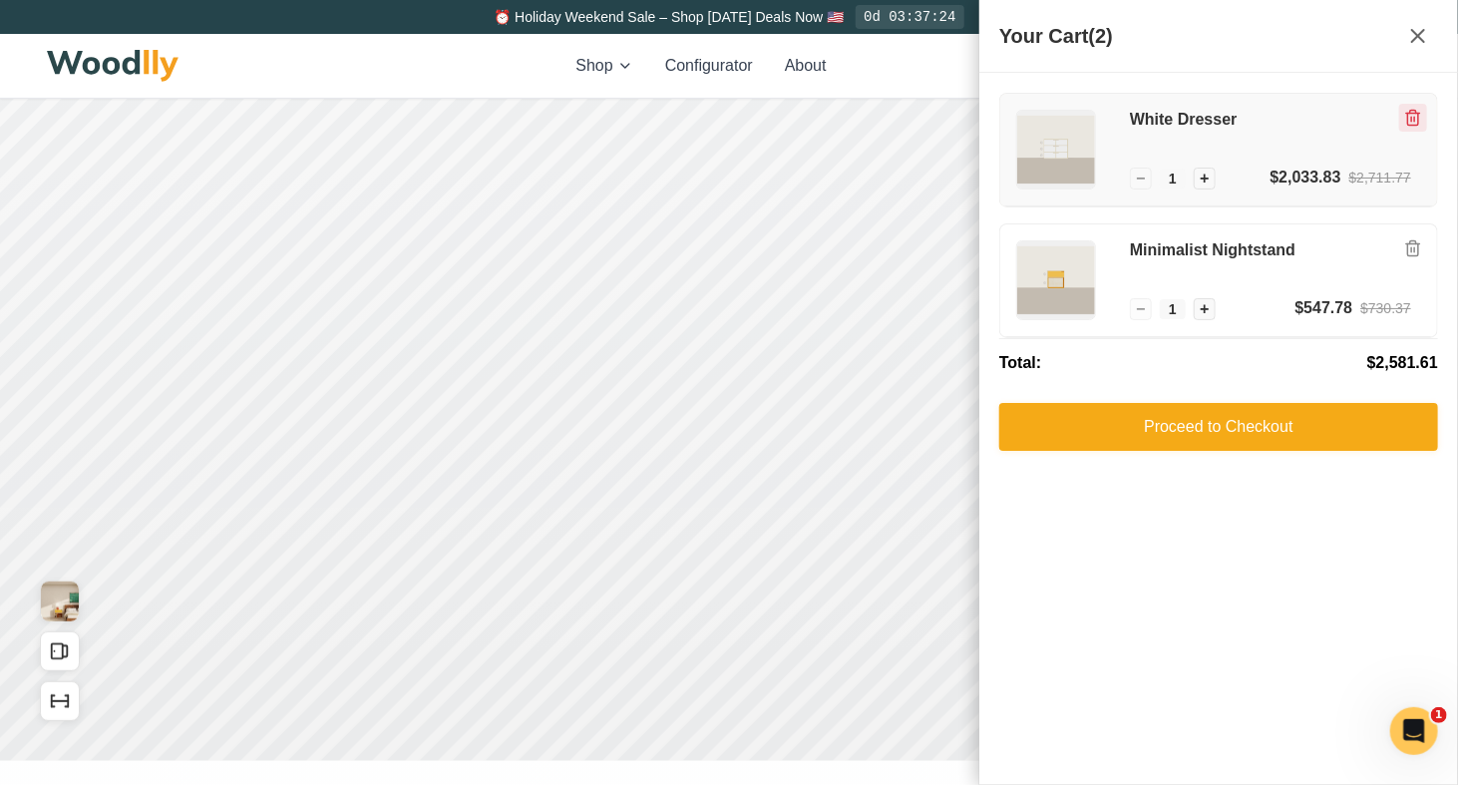
click at [1412, 114] on icon "Remove item" at bounding box center [1413, 114] width 14 height 0
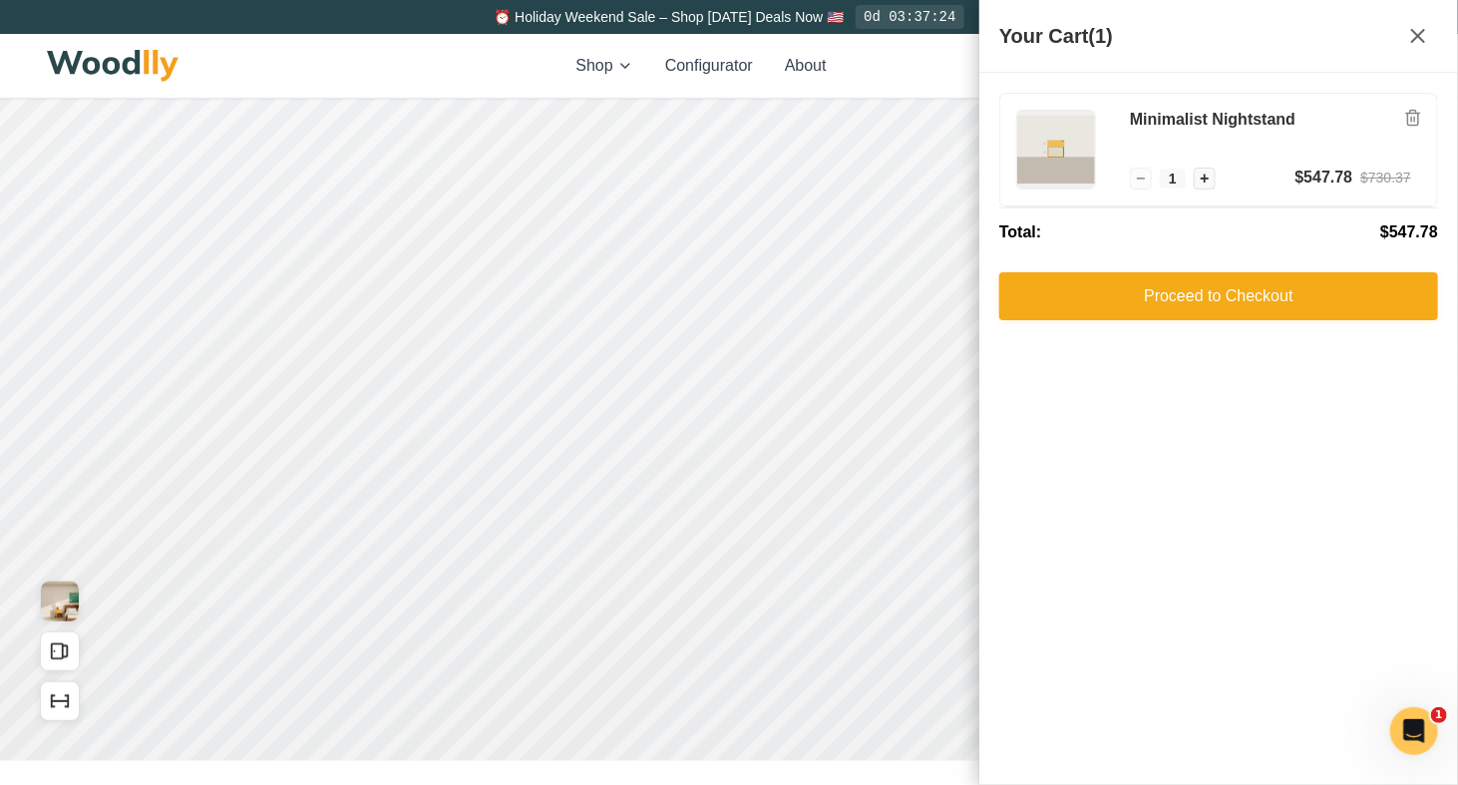
click at [1412, 114] on icon "Remove item" at bounding box center [1413, 114] width 14 height 0
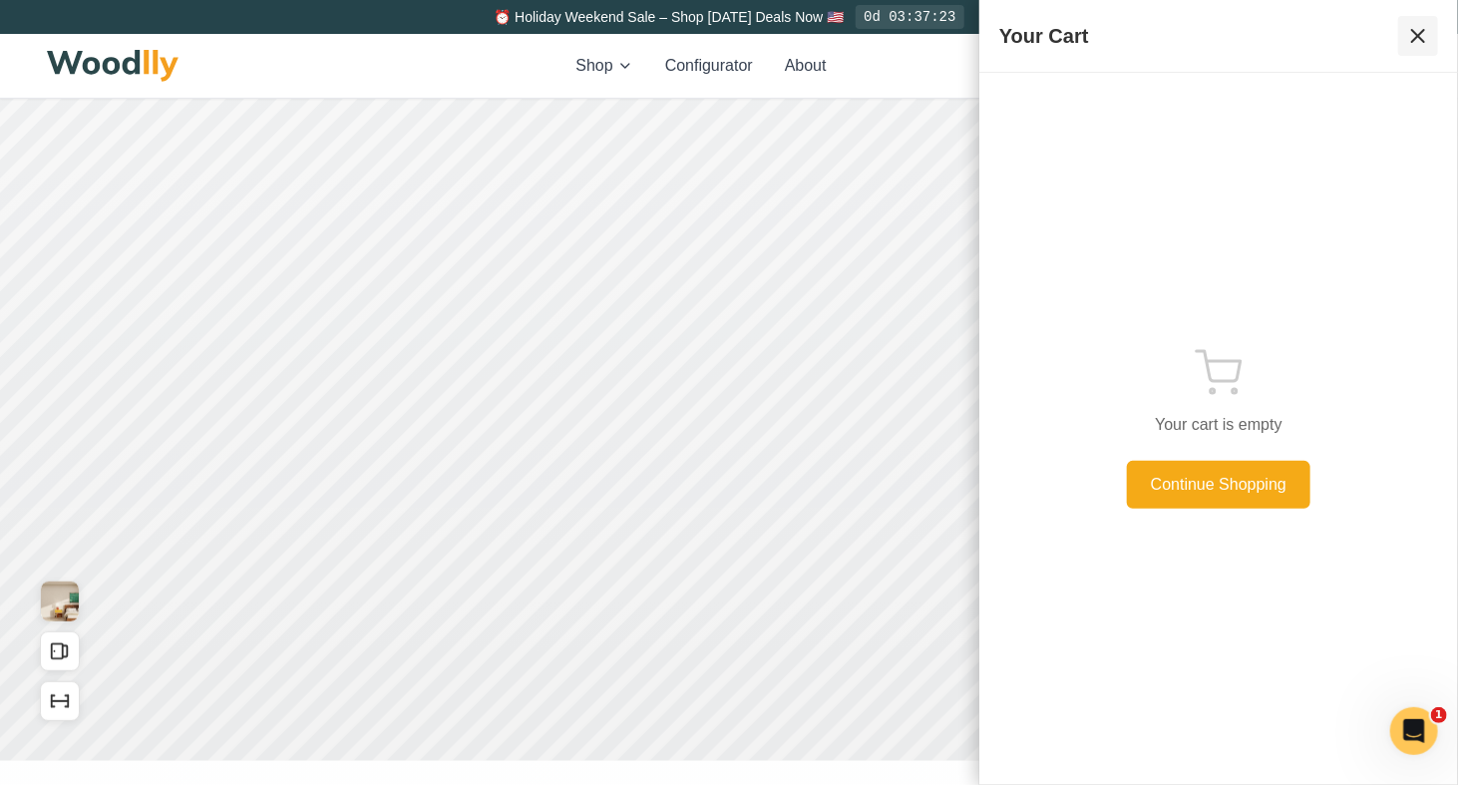
click at [1437, 34] on div "Your Cart" at bounding box center [1218, 36] width 479 height 73
click at [1419, 43] on icon at bounding box center [1418, 36] width 24 height 24
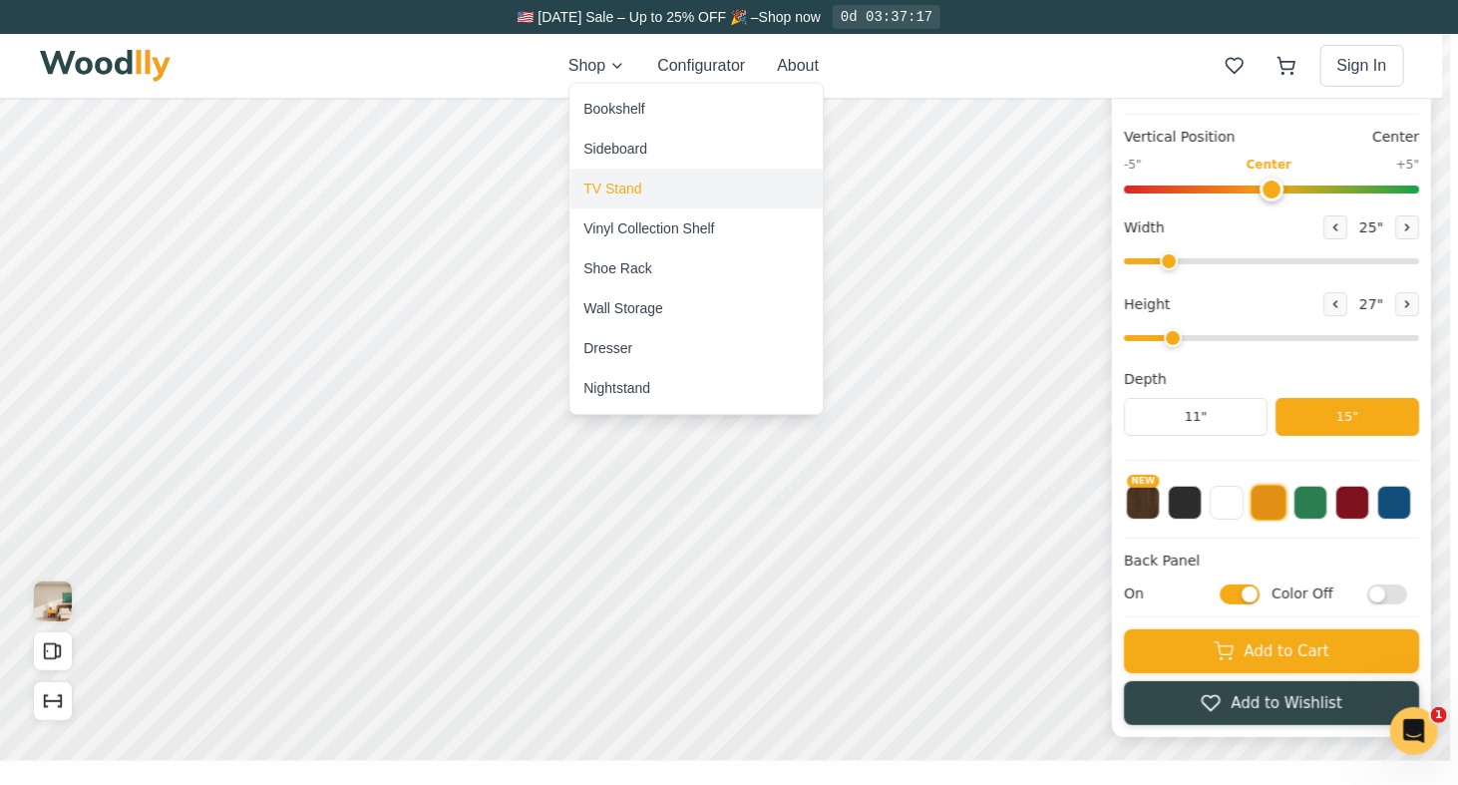
click at [605, 194] on div "TV Stand" at bounding box center [612, 188] width 58 height 20
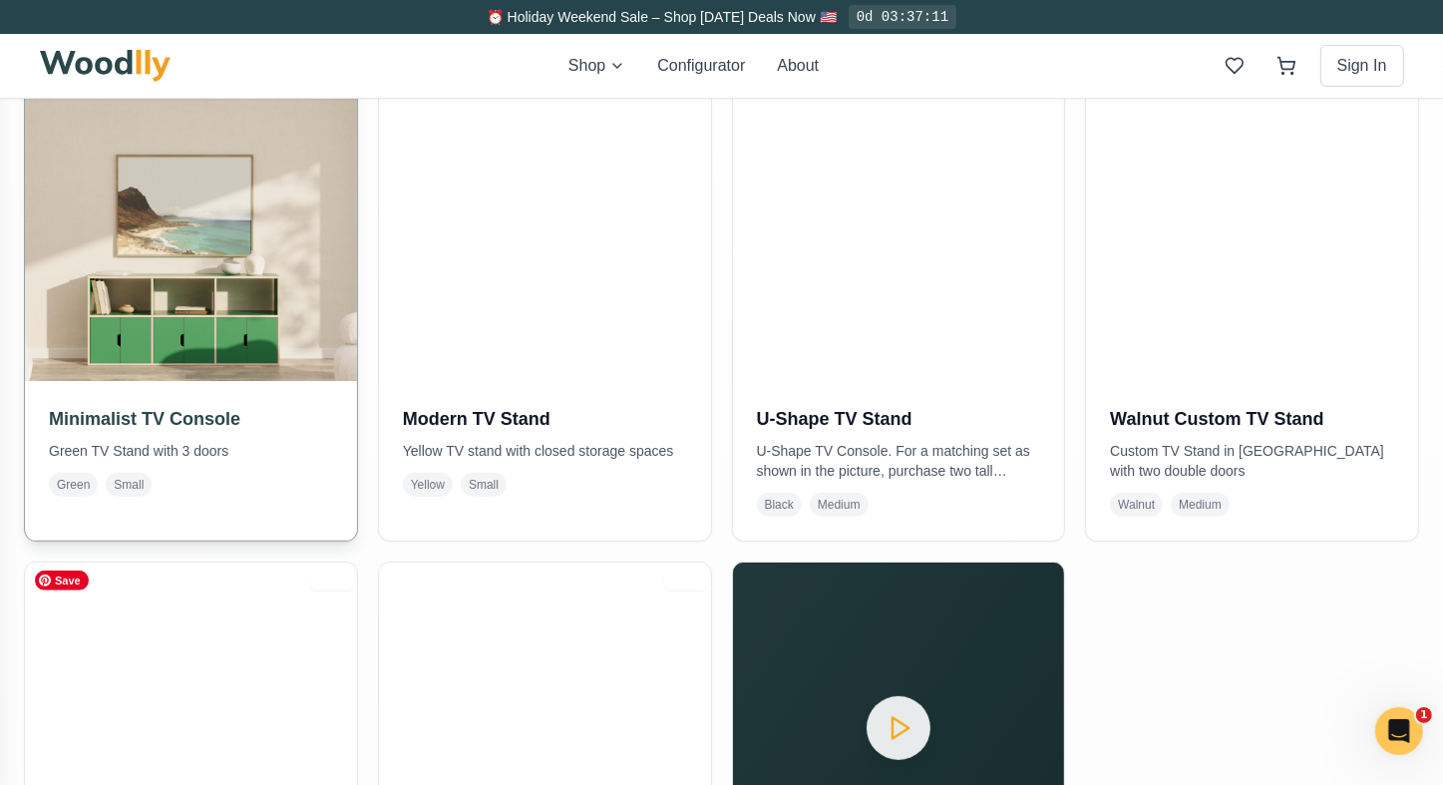
scroll to position [499, 0]
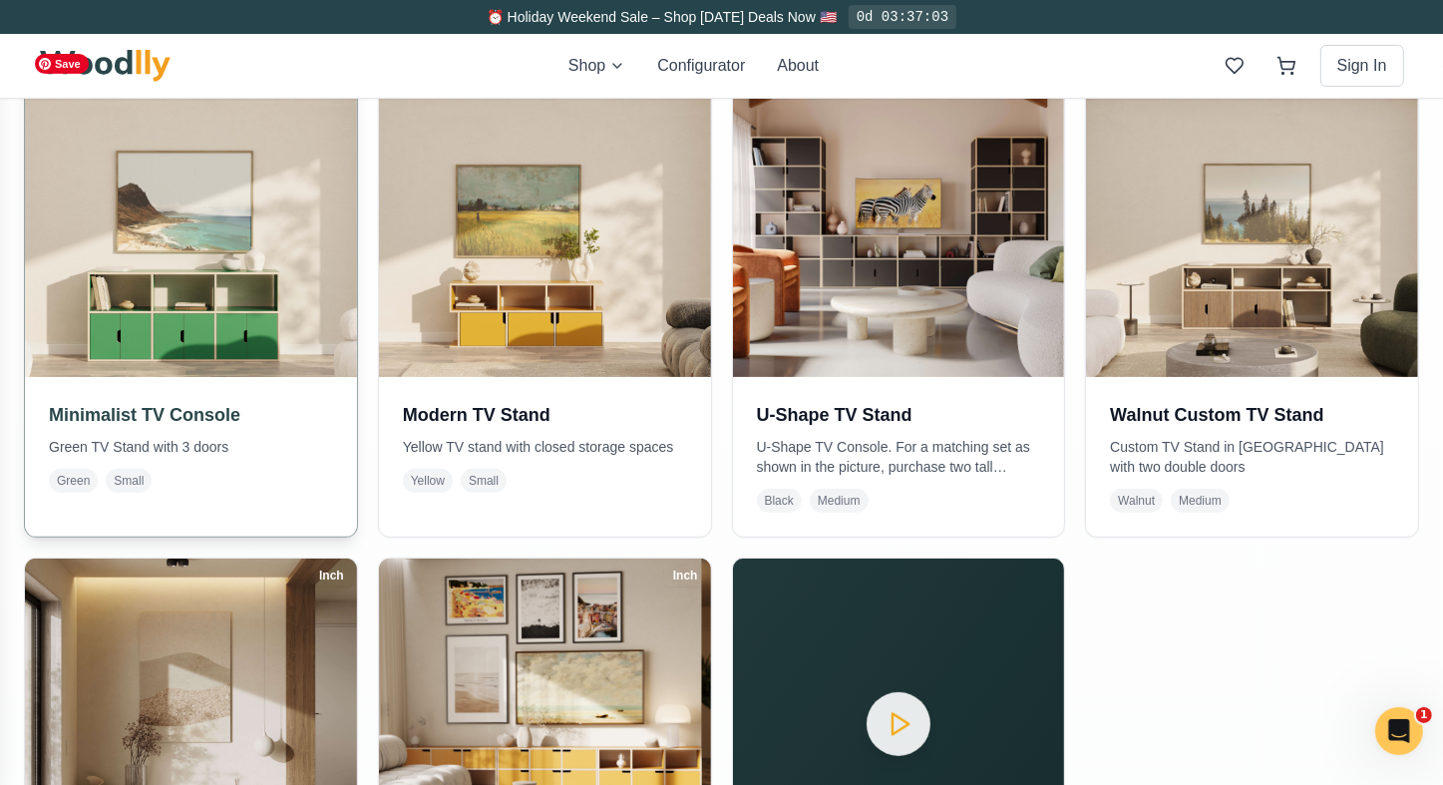
click at [197, 294] on img at bounding box center [191, 211] width 348 height 348
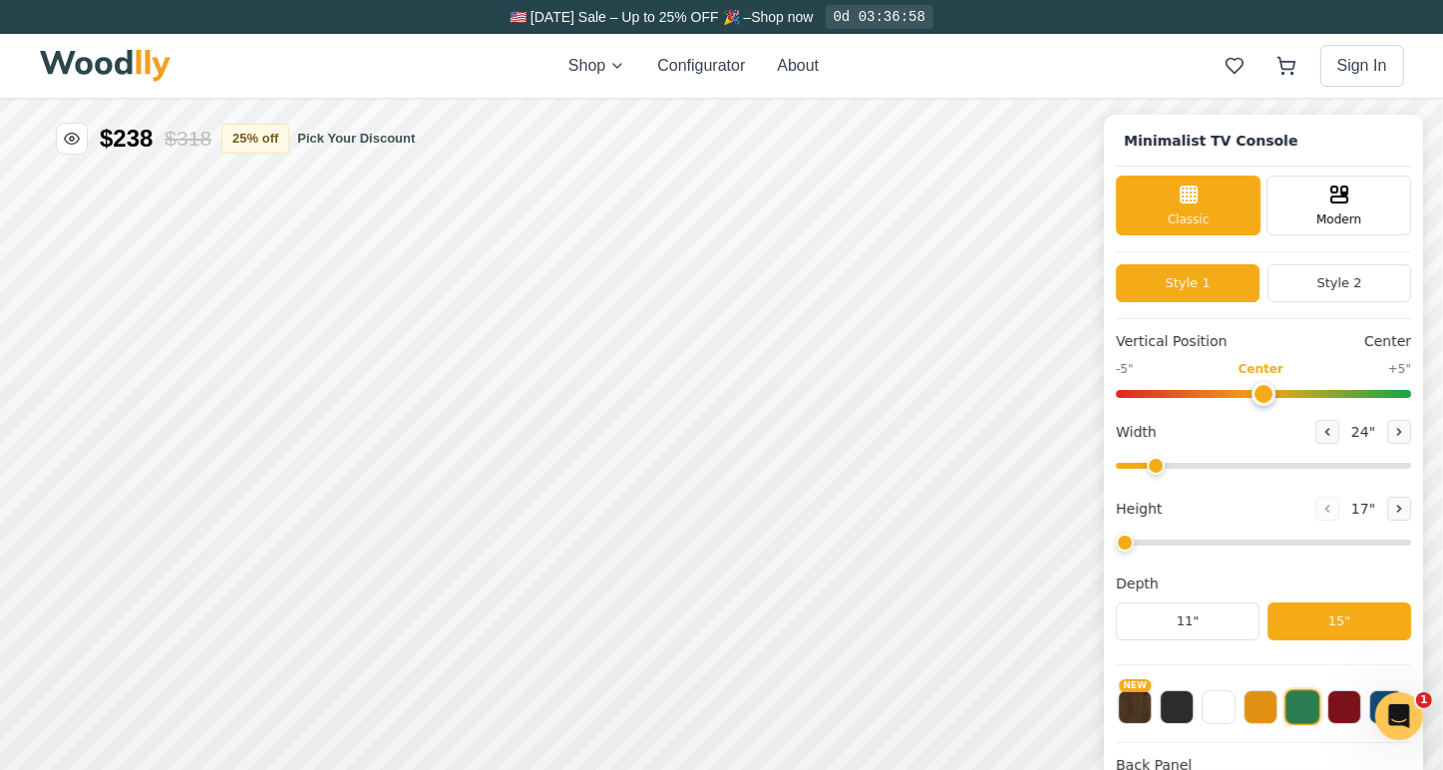
type input "63"
drag, startPoint x: 1180, startPoint y: 543, endPoint x: 1143, endPoint y: 548, distance: 38.2
type input "1"
click at [1143, 544] on input "range" at bounding box center [1263, 541] width 295 height 6
drag, startPoint x: 1369, startPoint y: 467, endPoint x: 1246, endPoint y: 474, distance: 122.8
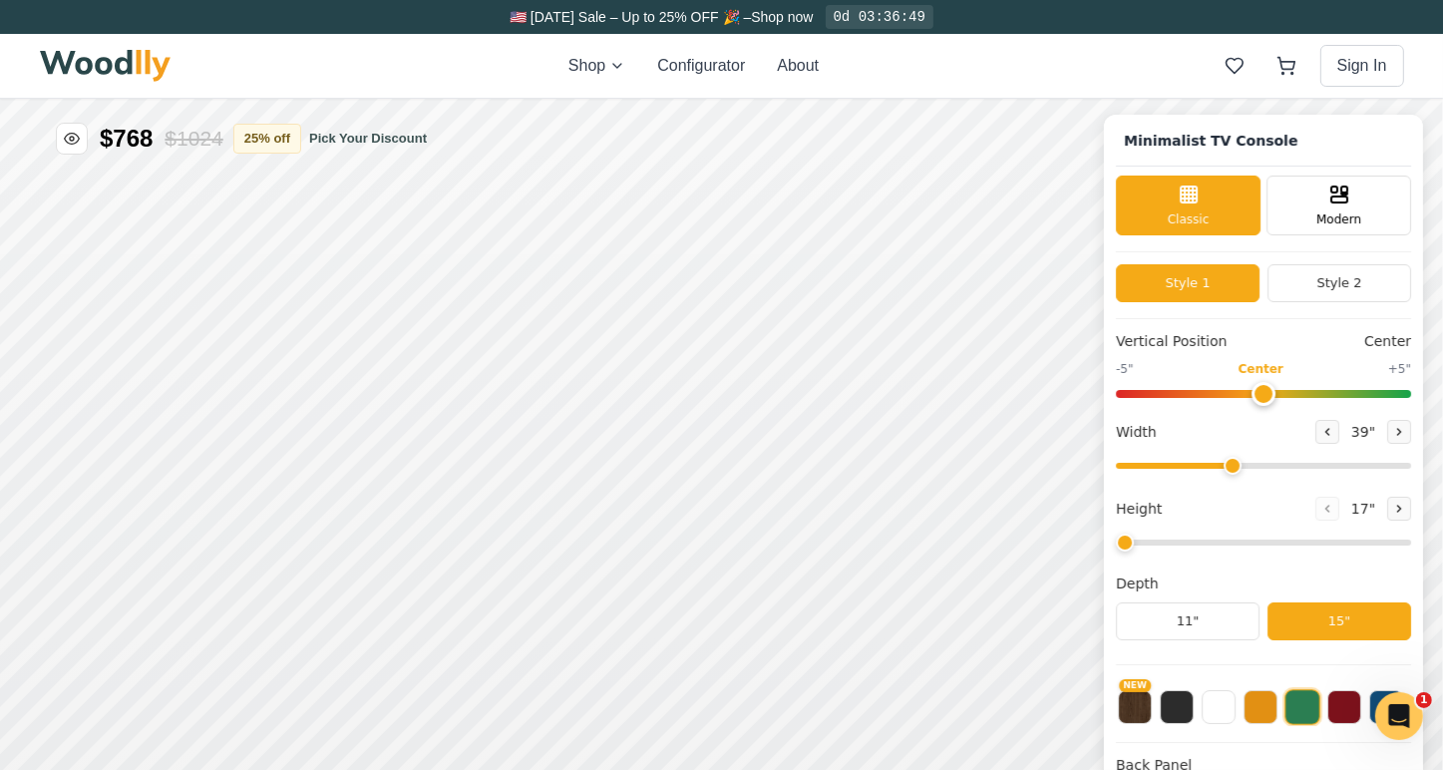
type input "39"
click at [1246, 468] on input "range" at bounding box center [1263, 465] width 295 height 6
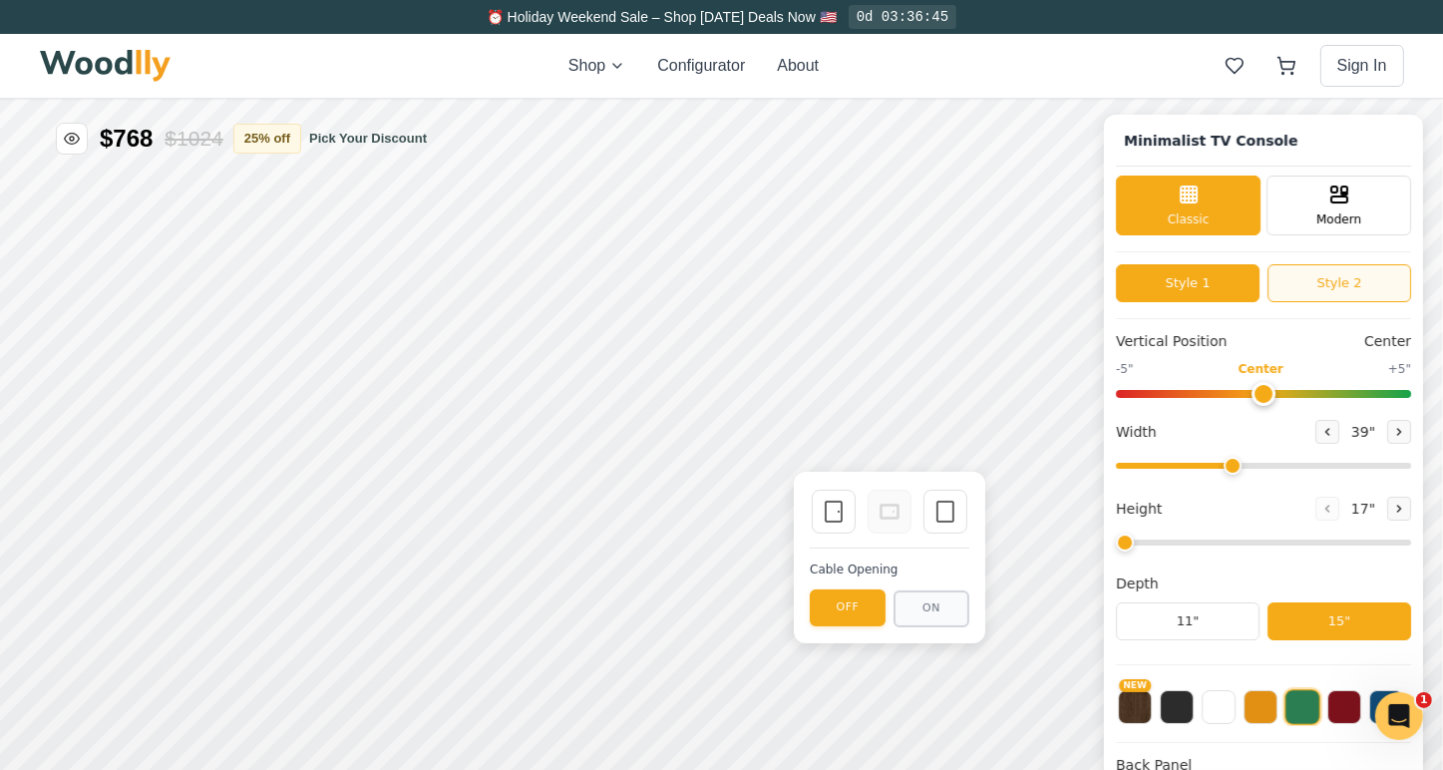
click at [1386, 285] on button "Style 2" at bounding box center [1339, 282] width 144 height 38
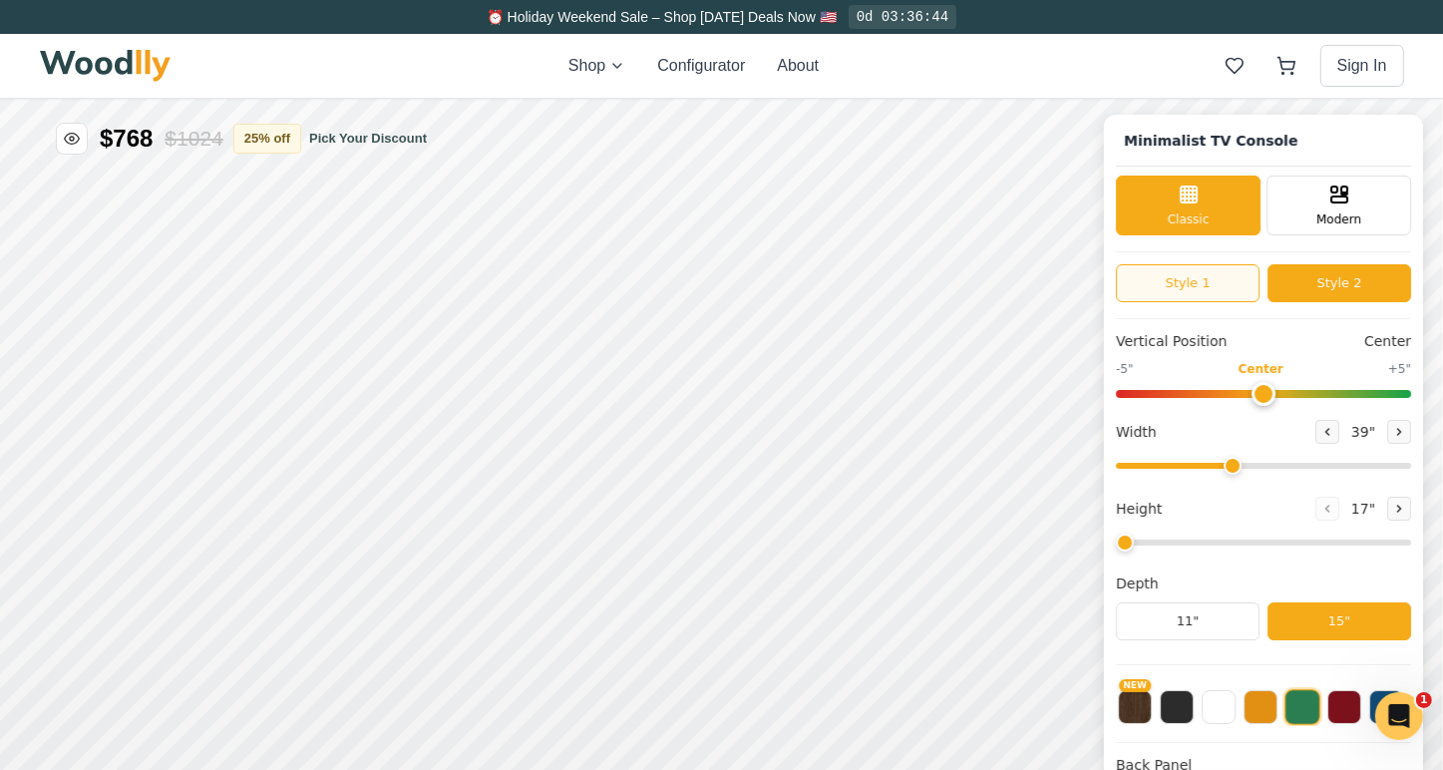
click at [1214, 282] on button "Style 1" at bounding box center [1188, 282] width 144 height 38
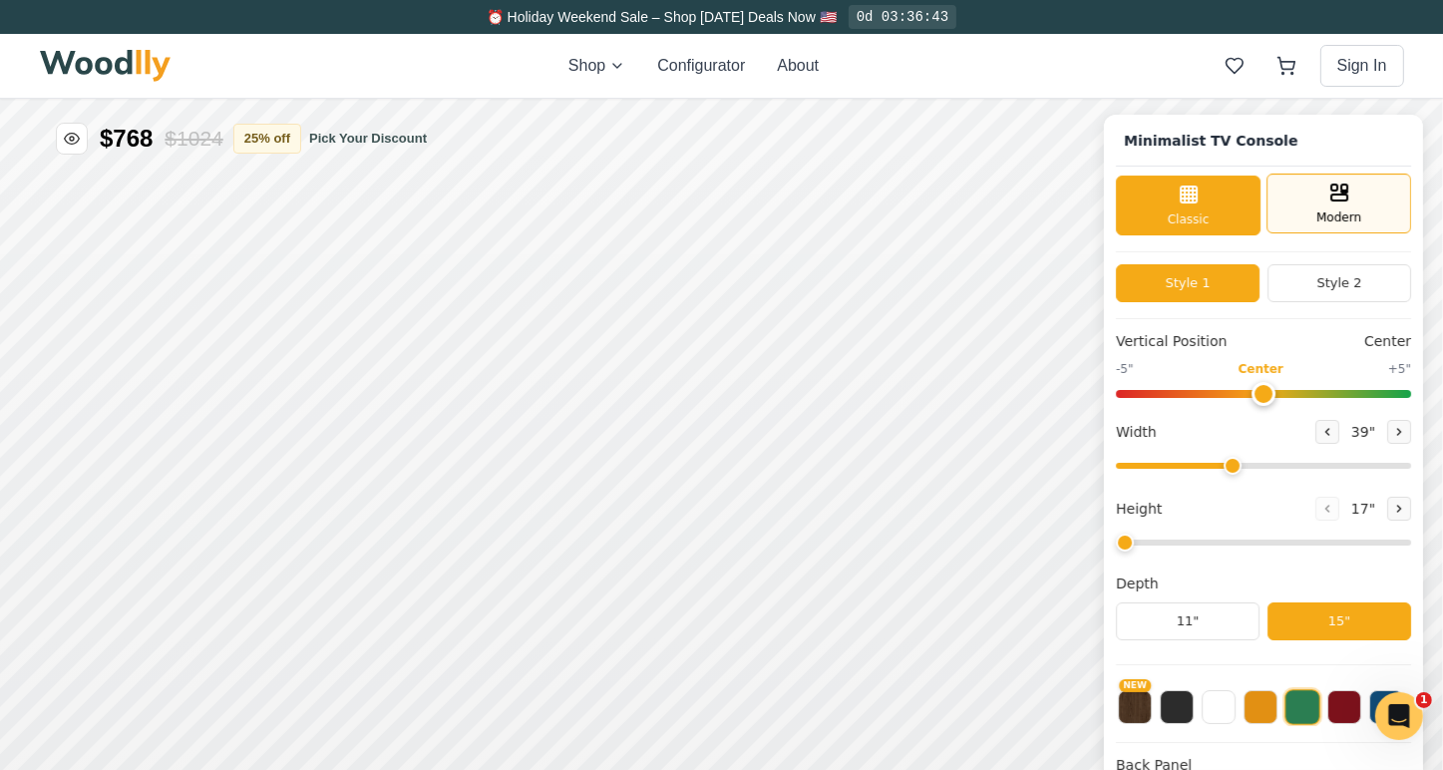
click at [1344, 219] on span "Modern" at bounding box center [1338, 216] width 45 height 18
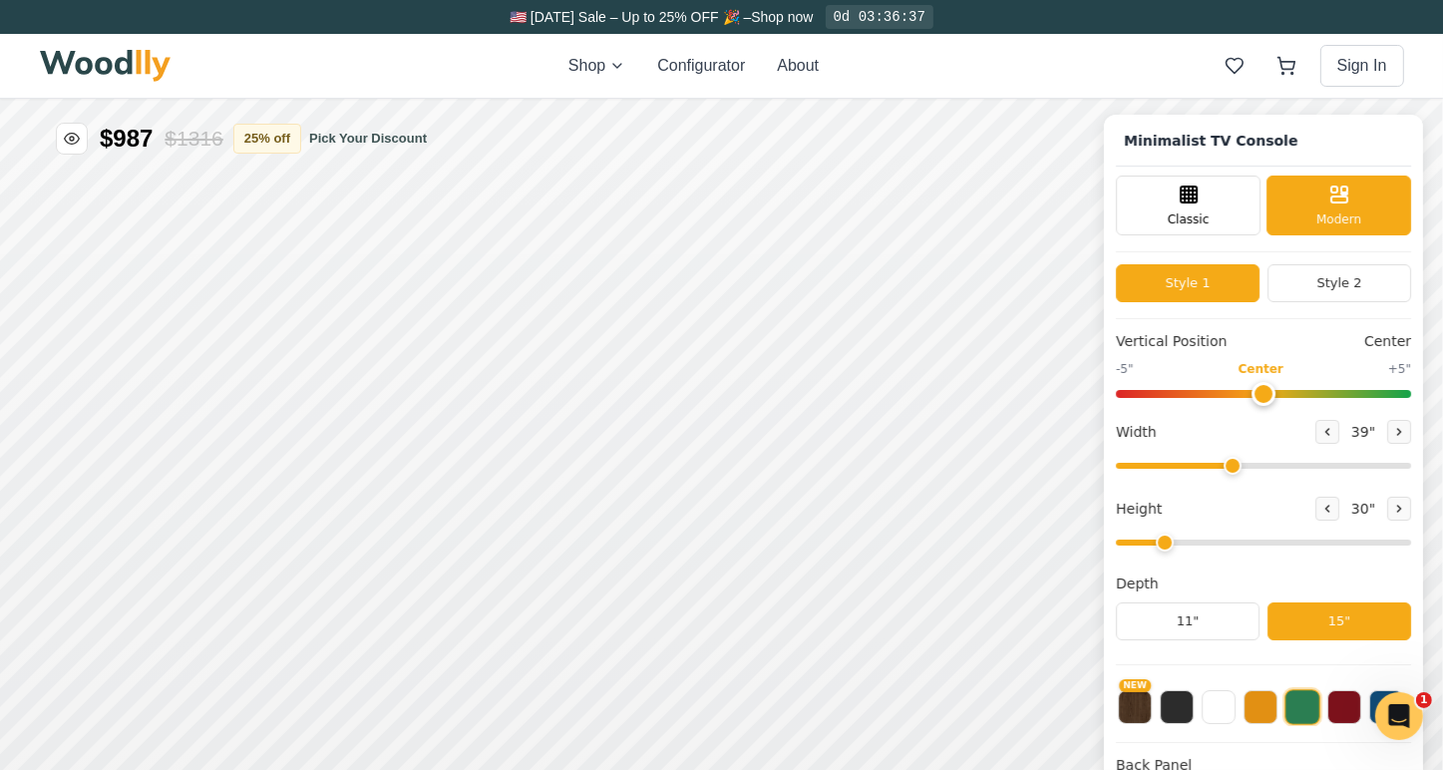
type input "1"
drag, startPoint x: 1143, startPoint y: 543, endPoint x: 1086, endPoint y: 542, distance: 56.8
click at [1116, 542] on input "range" at bounding box center [1263, 541] width 295 height 6
drag, startPoint x: 1250, startPoint y: 470, endPoint x: 1294, endPoint y: 476, distance: 44.3
type input "49"
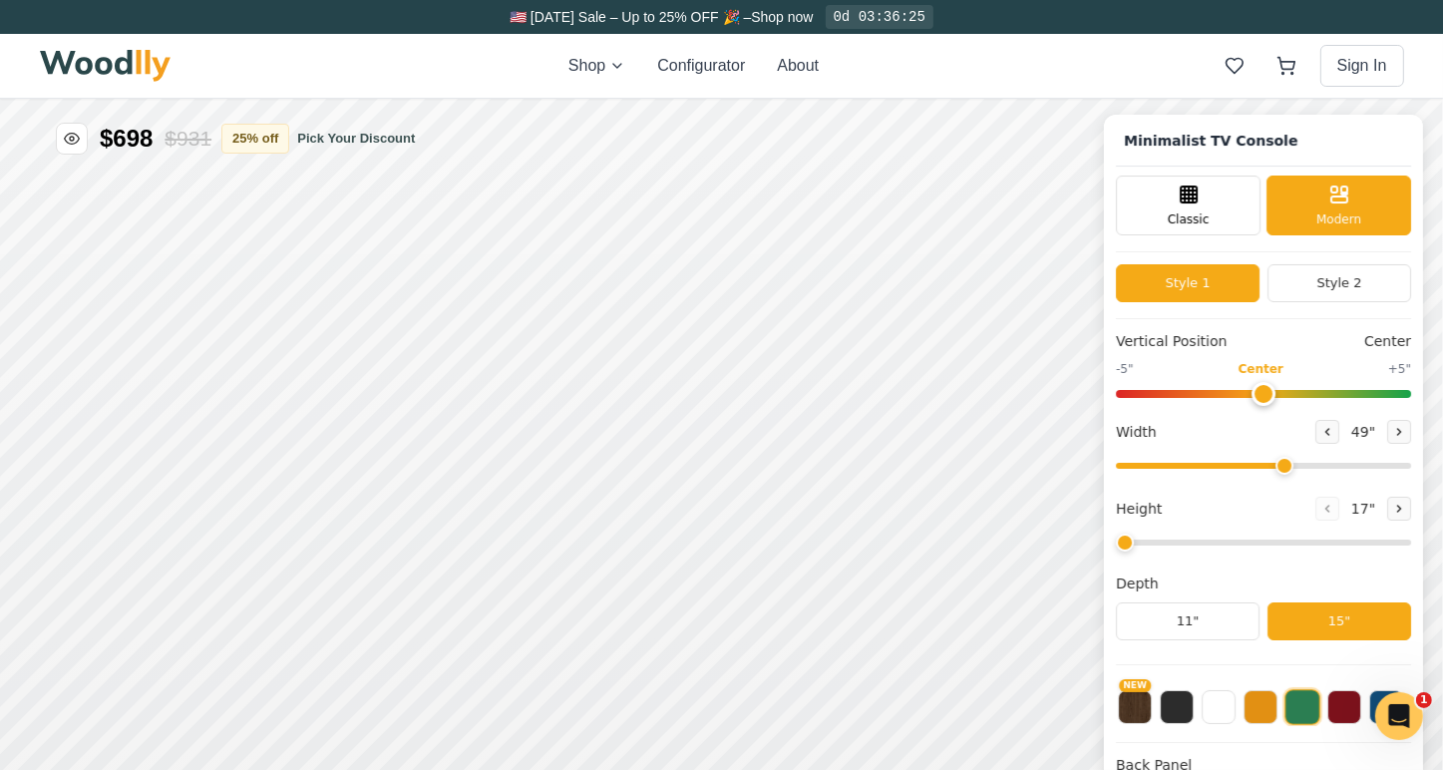
click at [1294, 468] on input "range" at bounding box center [1263, 465] width 295 height 6
click at [1327, 285] on button "Style 2" at bounding box center [1339, 282] width 144 height 38
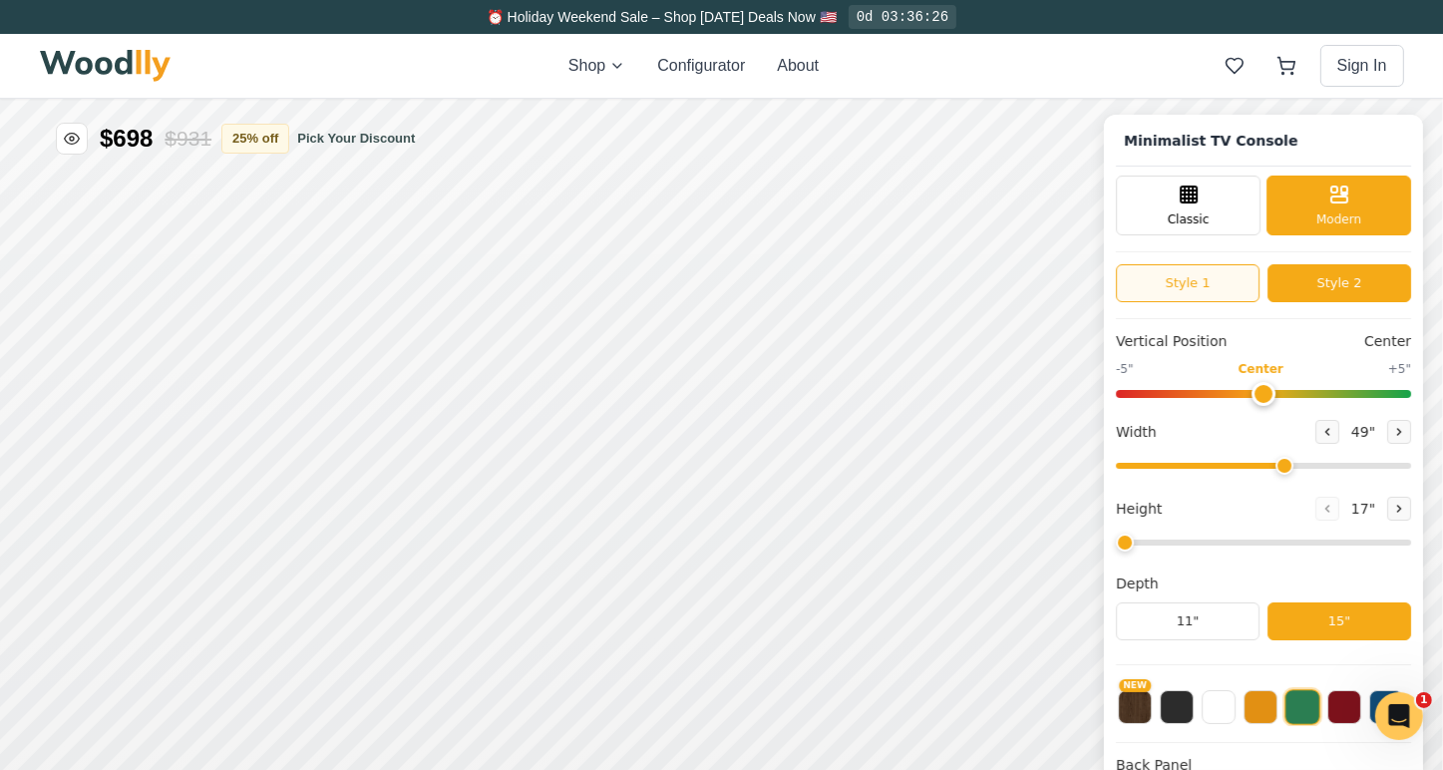
click at [1243, 291] on button "Style 1" at bounding box center [1188, 282] width 144 height 38
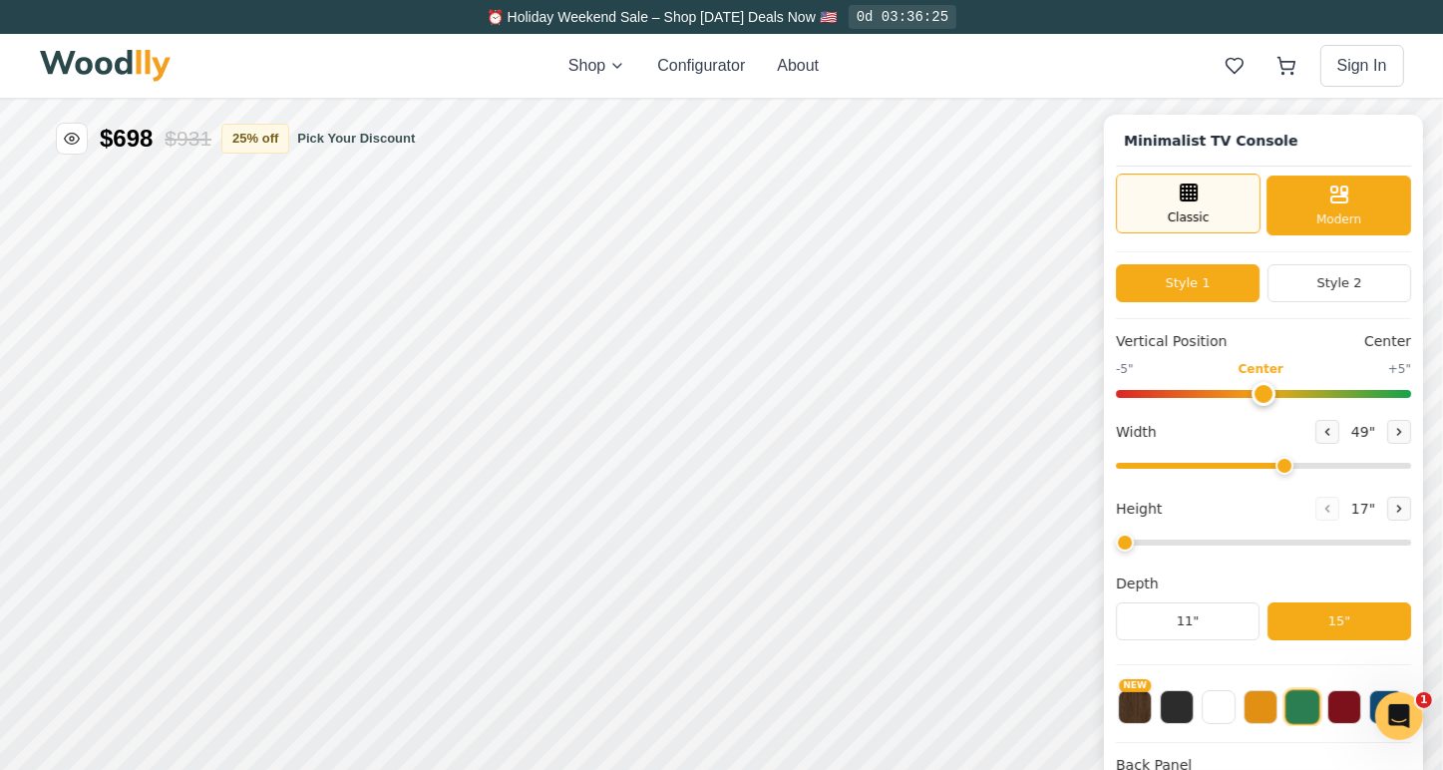
click at [1223, 195] on div "Classic" at bounding box center [1188, 202] width 145 height 60
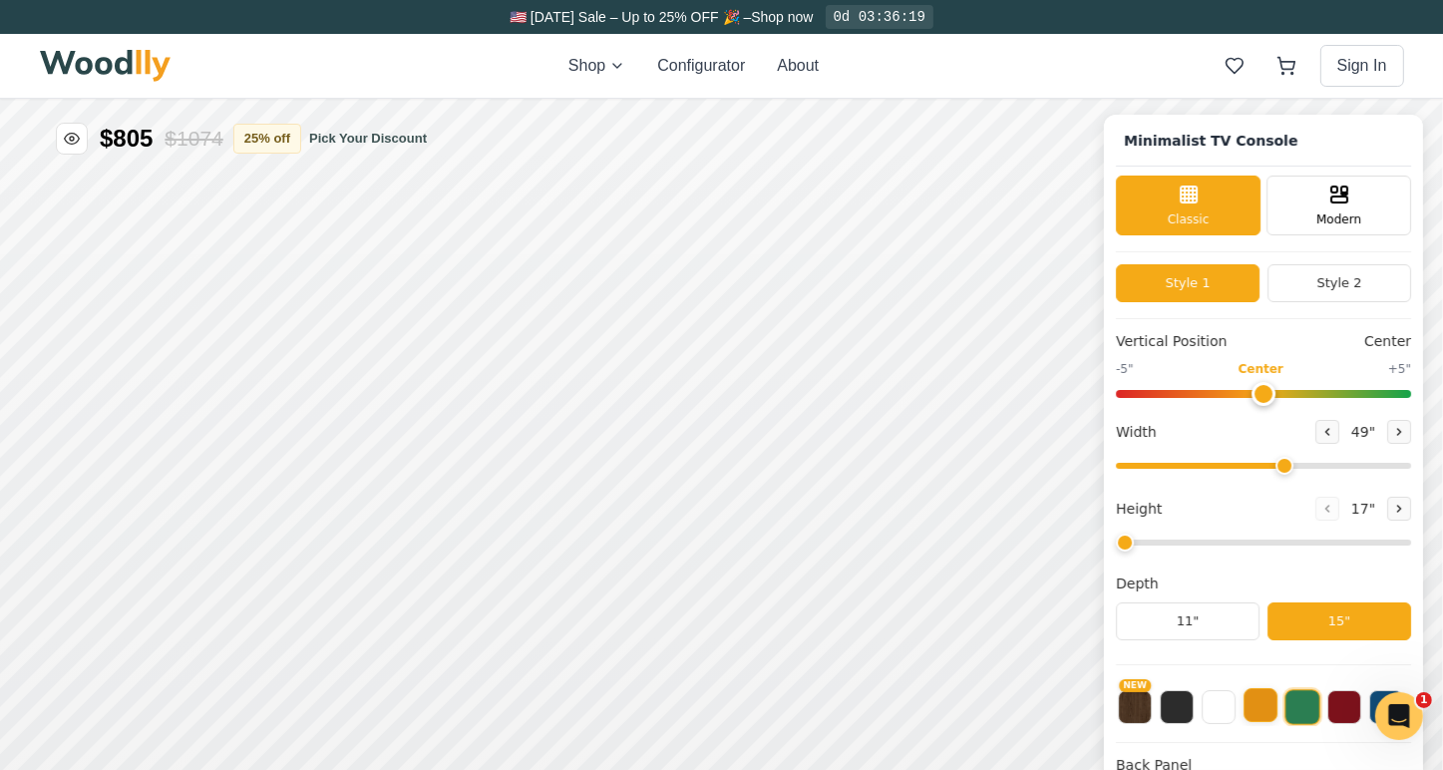
click at [1277, 712] on button at bounding box center [1260, 704] width 34 height 34
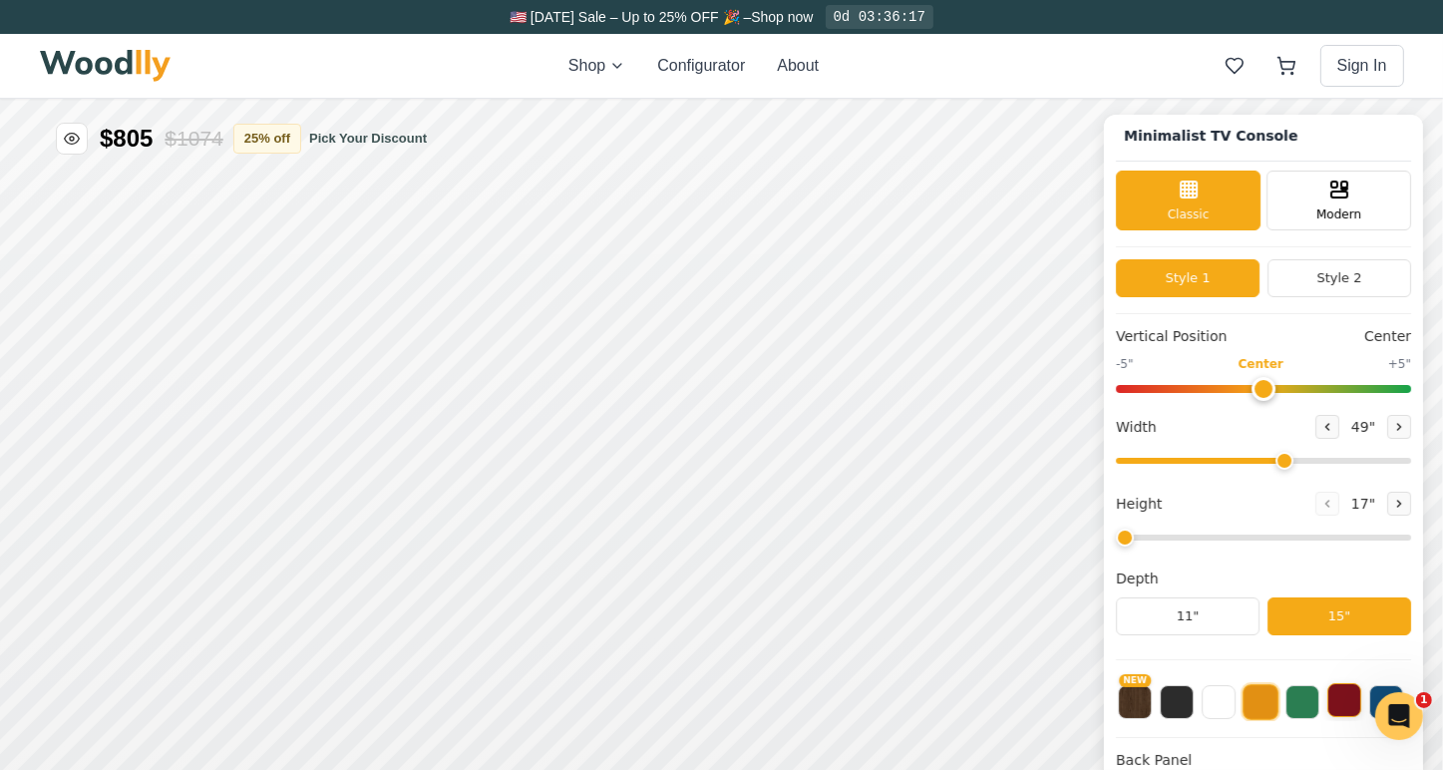
click at [1359, 705] on button at bounding box center [1344, 699] width 34 height 34
click at [1396, 689] on button at bounding box center [1386, 699] width 34 height 34
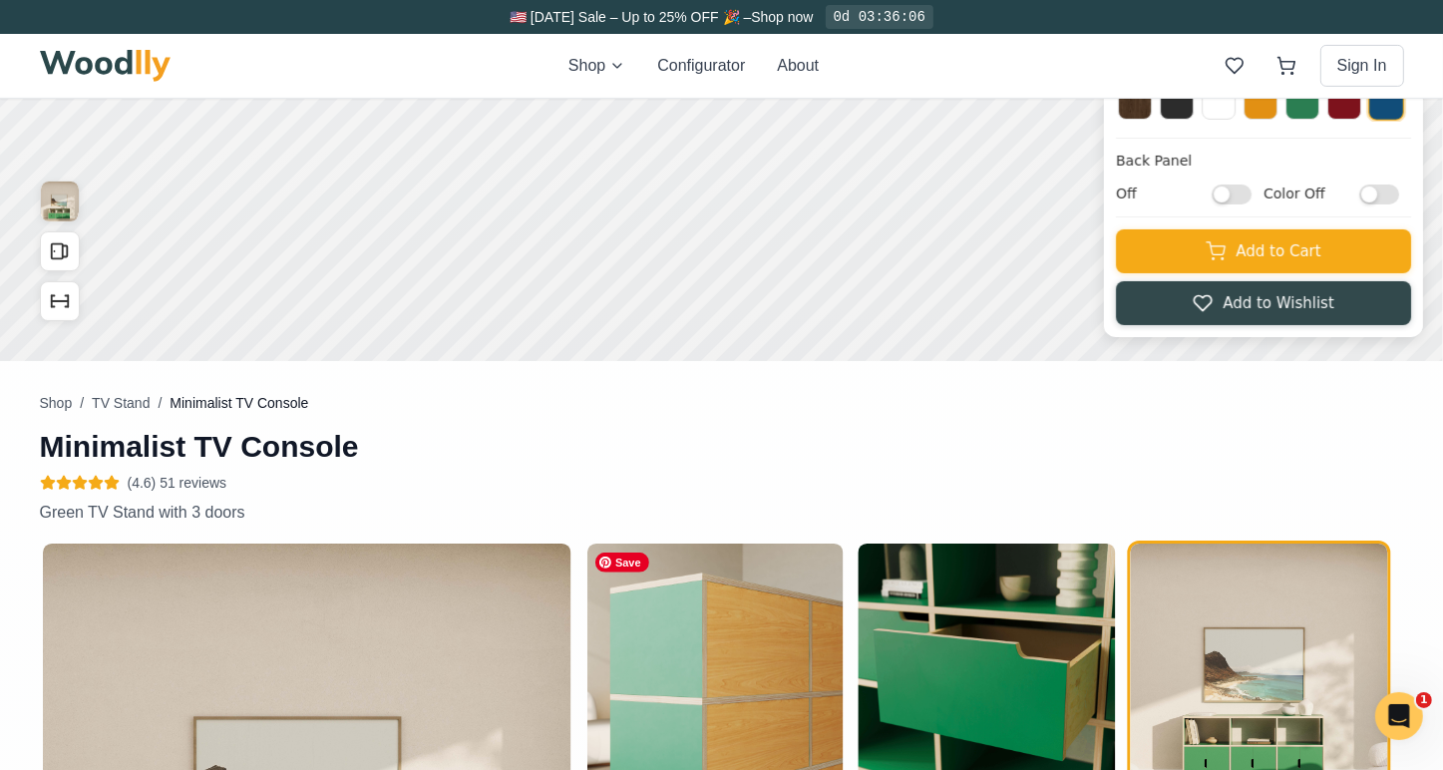
scroll to position [598, 0]
